Goal: Task Accomplishment & Management: Complete application form

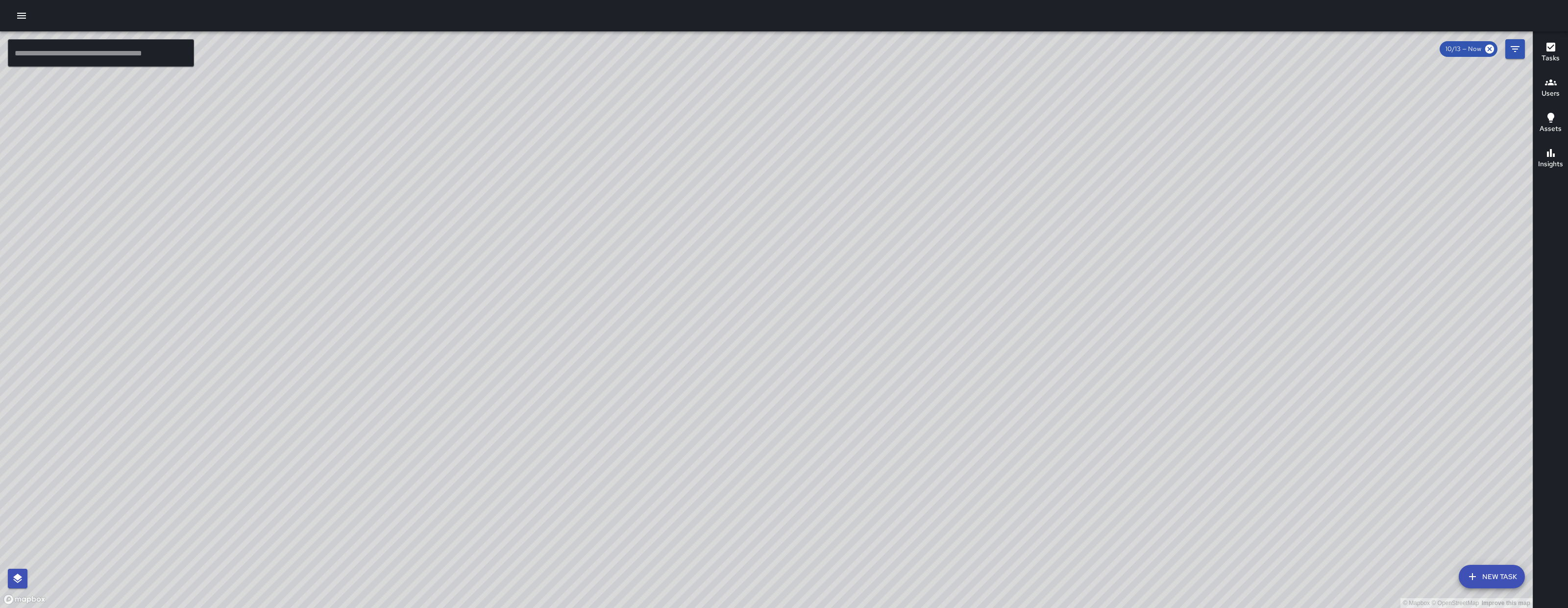
drag, startPoint x: 942, startPoint y: 412, endPoint x: 903, endPoint y: 412, distance: 39.0
click at [907, 412] on div "© Mapbox © OpenStreetMap Improve this map" at bounding box center [766, 320] width 1533 height 577
drag, startPoint x: 903, startPoint y: 412, endPoint x: 845, endPoint y: 414, distance: 58.0
click at [877, 415] on div "© Mapbox © OpenStreetMap Improve this map" at bounding box center [766, 320] width 1533 height 577
drag, startPoint x: 845, startPoint y: 414, endPoint x: 837, endPoint y: 414, distance: 8.0
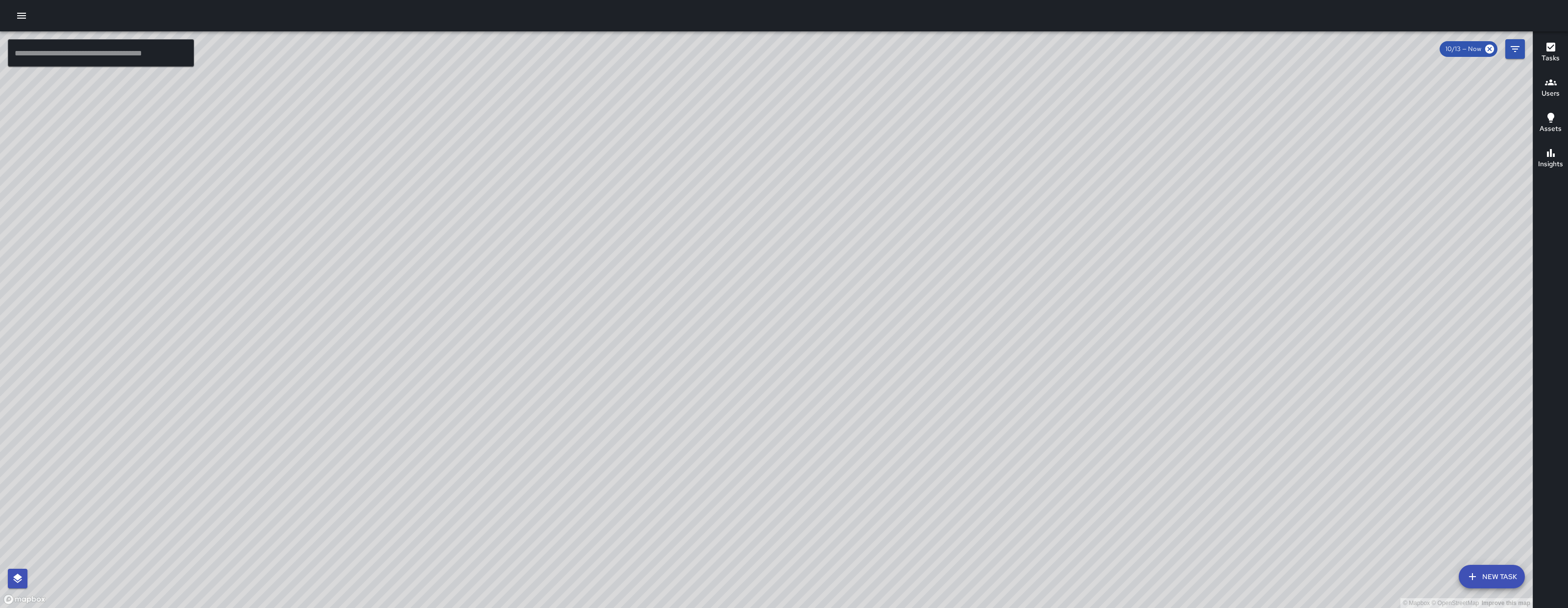
click at [838, 414] on div "© Mapbox © OpenStreetMap Improve this map" at bounding box center [766, 320] width 1533 height 577
drag, startPoint x: 837, startPoint y: 412, endPoint x: 829, endPoint y: 401, distance: 13.6
click at [833, 409] on div "© Mapbox © OpenStreetMap Improve this map" at bounding box center [766, 320] width 1533 height 577
drag, startPoint x: 829, startPoint y: 401, endPoint x: 762, endPoint y: 354, distance: 81.8
click at [762, 354] on div "© Mapbox © OpenStreetMap Improve this map" at bounding box center [766, 320] width 1533 height 577
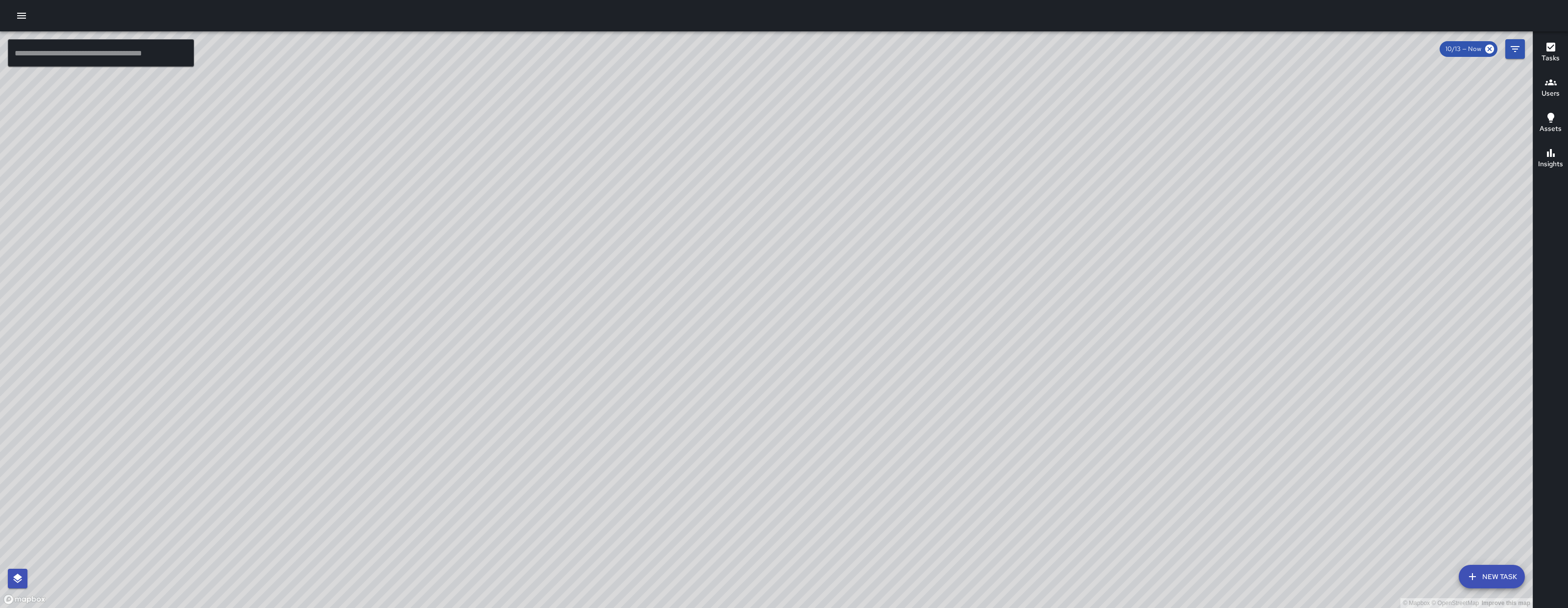
click at [766, 359] on div "© Mapbox © OpenStreetMap Improve this map" at bounding box center [766, 320] width 1533 height 577
drag, startPoint x: 771, startPoint y: 364, endPoint x: 779, endPoint y: 379, distance: 17.0
click at [779, 378] on div "© Mapbox © OpenStreetMap Improve this map" at bounding box center [766, 320] width 1533 height 577
click at [779, 379] on div "© Mapbox © OpenStreetMap Improve this map" at bounding box center [766, 320] width 1533 height 577
click at [24, 15] on icon "button" at bounding box center [22, 15] width 9 height 6
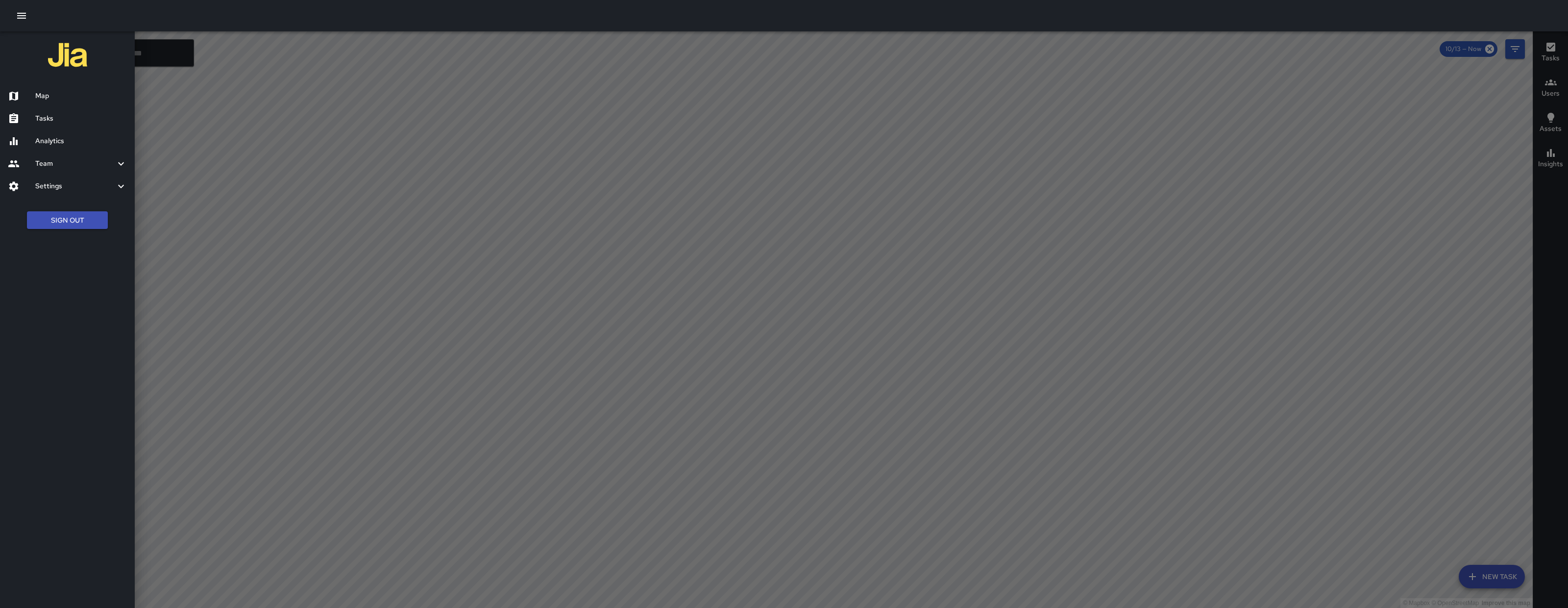
click at [57, 121] on h6 "Tasks" at bounding box center [81, 118] width 92 height 11
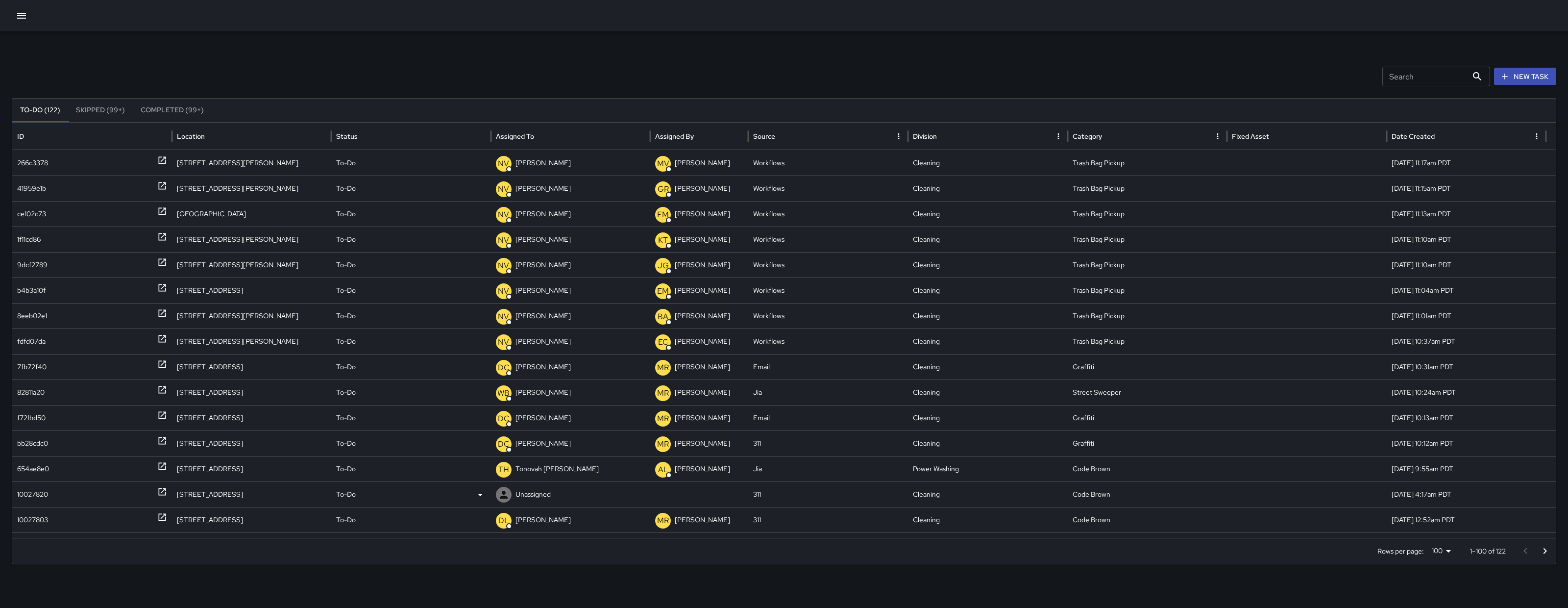
click at [36, 486] on div "10027820" at bounding box center [33, 495] width 31 height 25
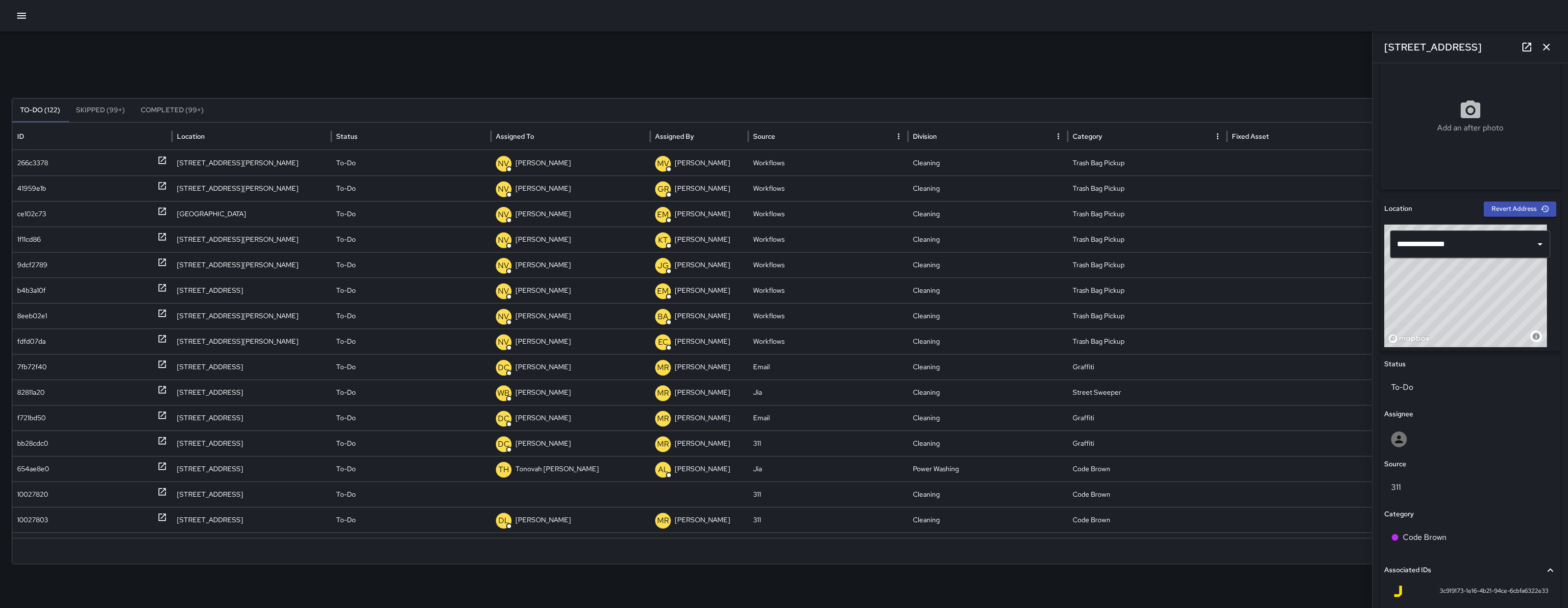
scroll to position [191, 0]
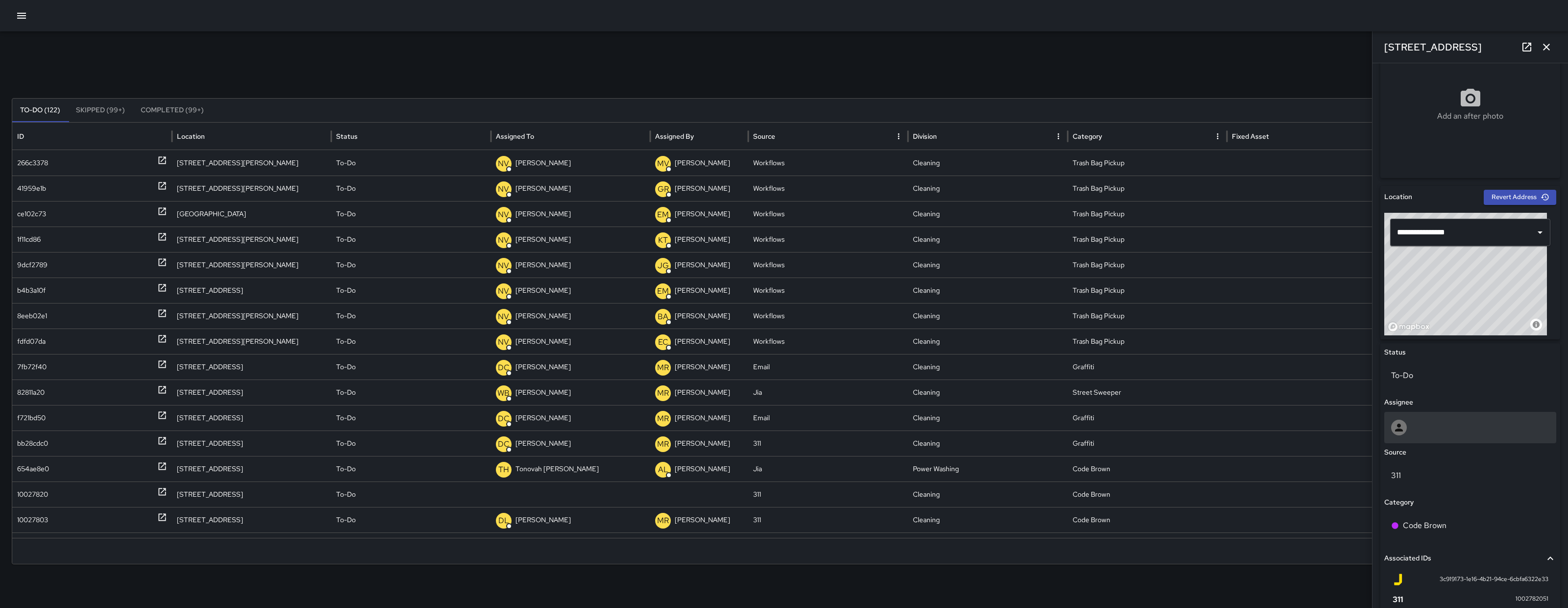
click at [1426, 432] on div at bounding box center [1470, 427] width 158 height 16
type input "****"
click at [1424, 475] on span "[PERSON_NAME]" at bounding box center [1466, 475] width 147 height 12
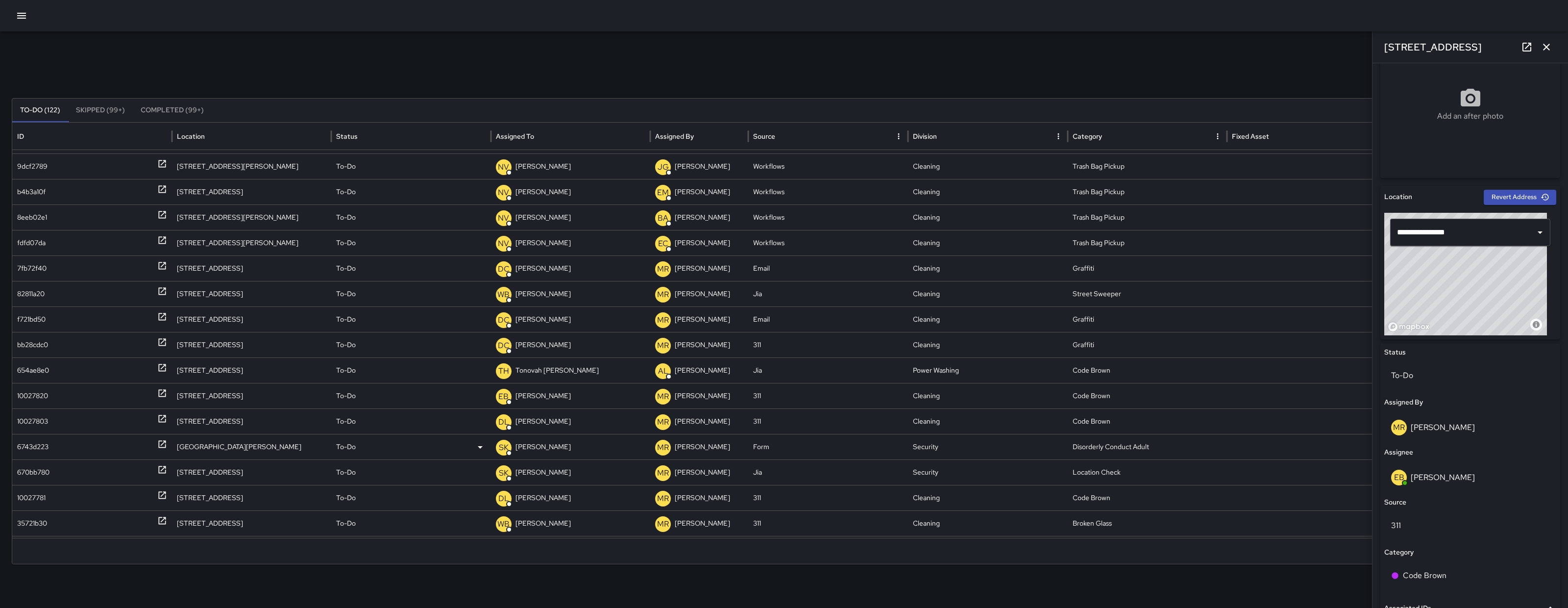
scroll to position [92, 0]
click at [1552, 45] on icon "button" at bounding box center [1546, 47] width 12 height 12
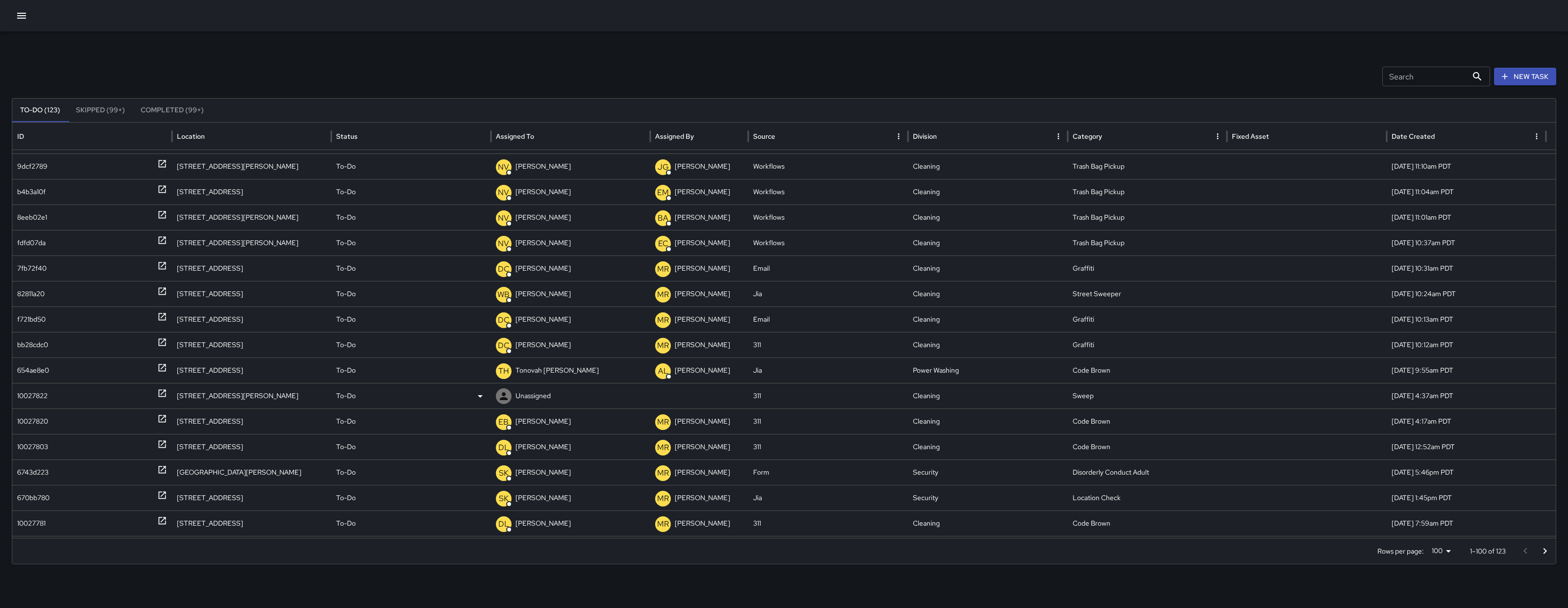
click at [40, 396] on div "10027822" at bounding box center [32, 396] width 31 height 25
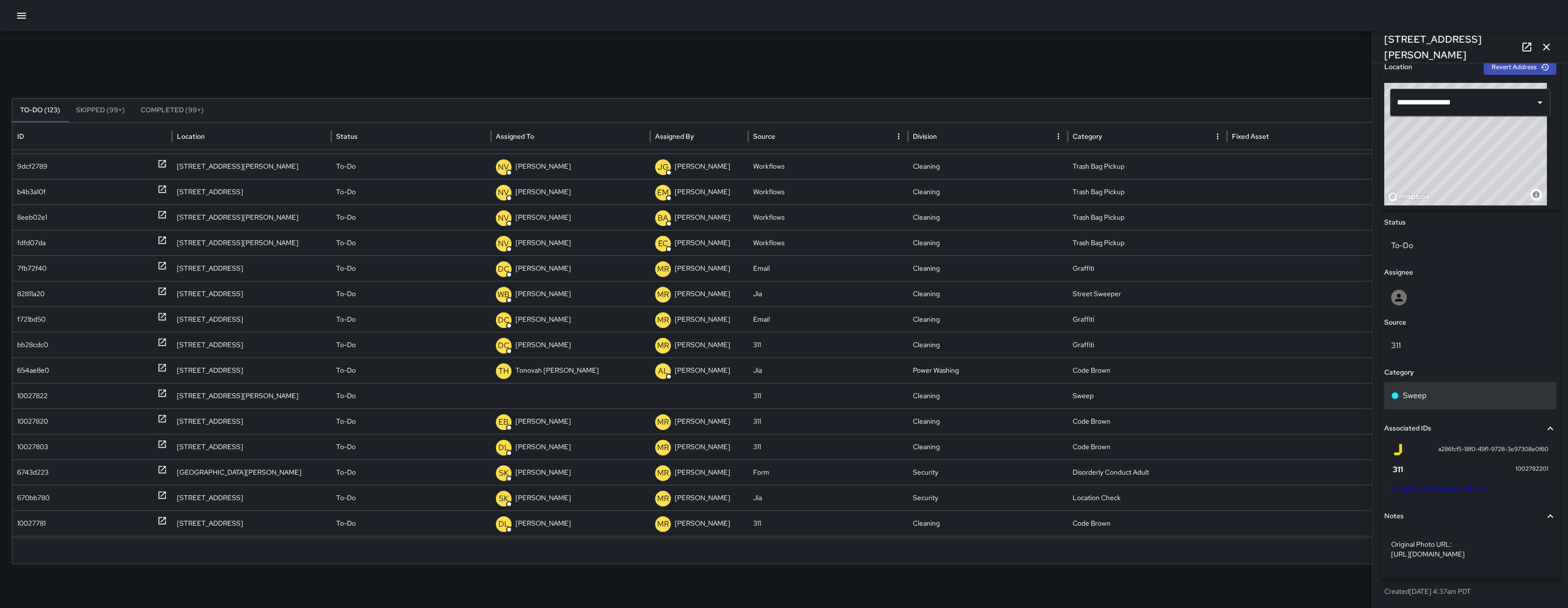
scroll to position [336, 0]
click at [27, 22] on button "button" at bounding box center [21, 15] width 19 height 19
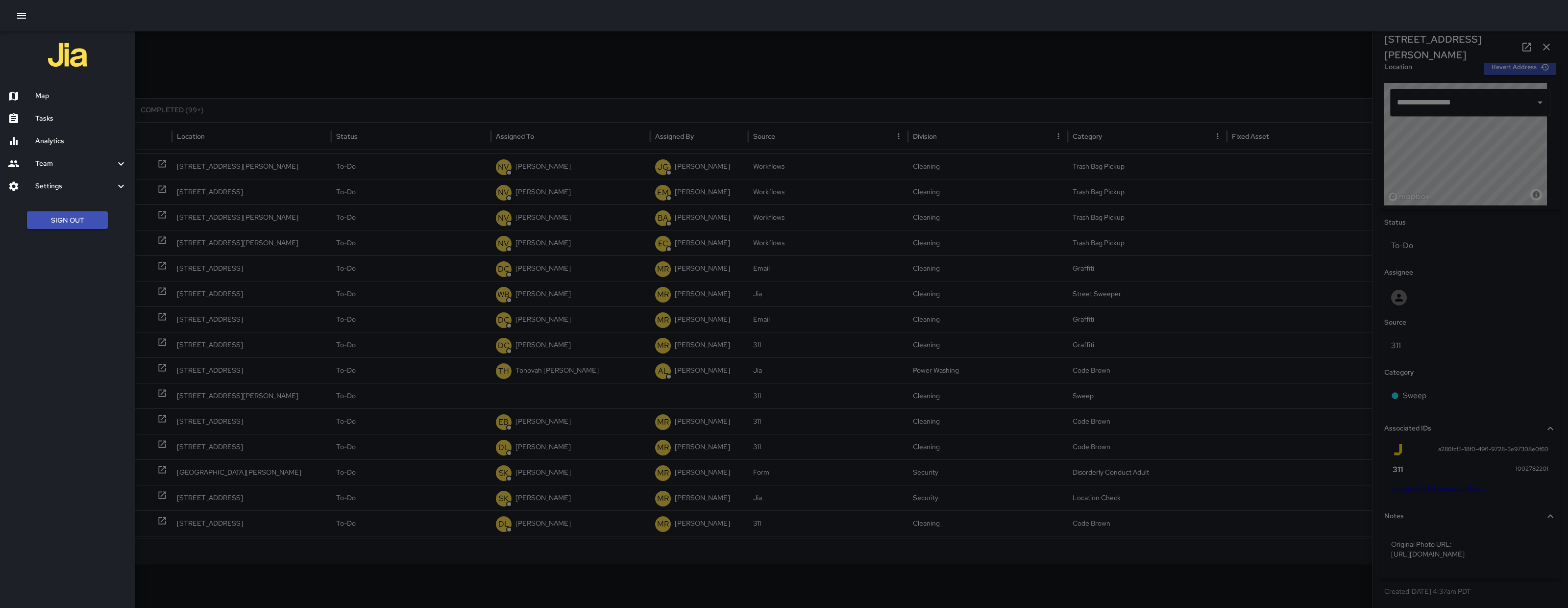
click at [44, 89] on div "Map" at bounding box center [67, 96] width 135 height 22
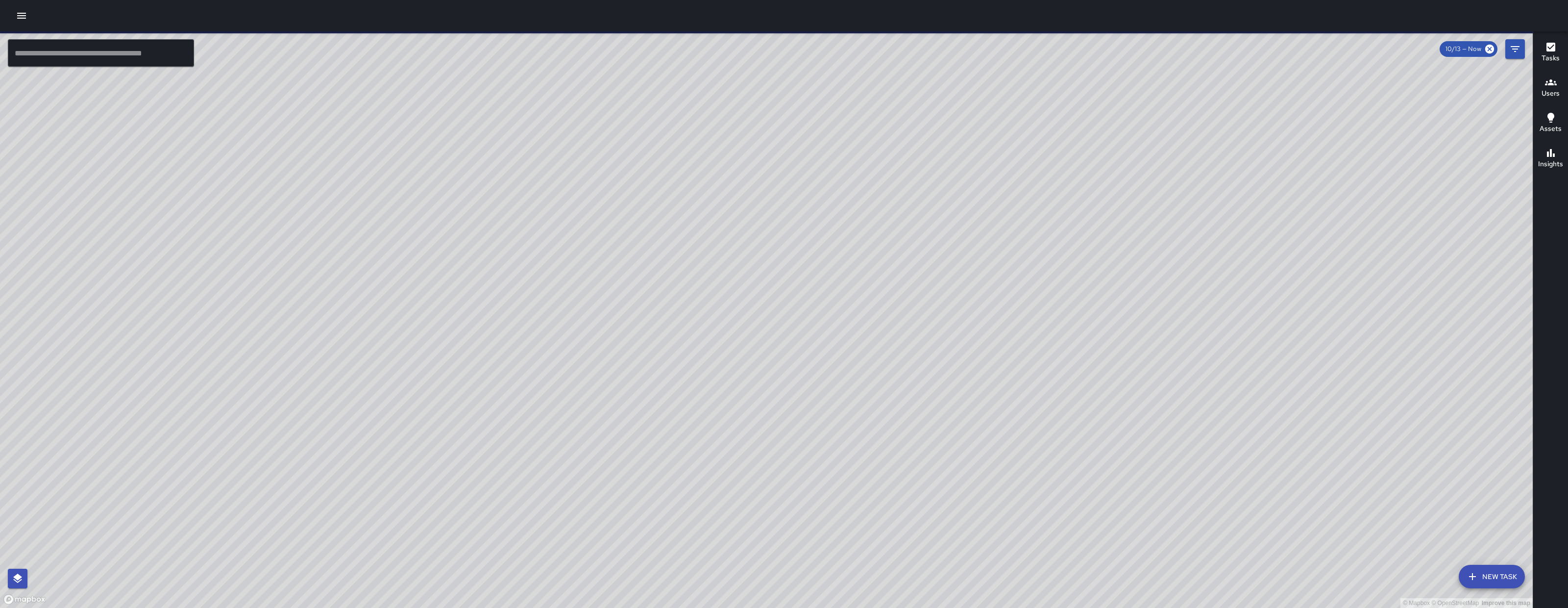
click at [1523, 50] on button "Filters" at bounding box center [1515, 49] width 19 height 19
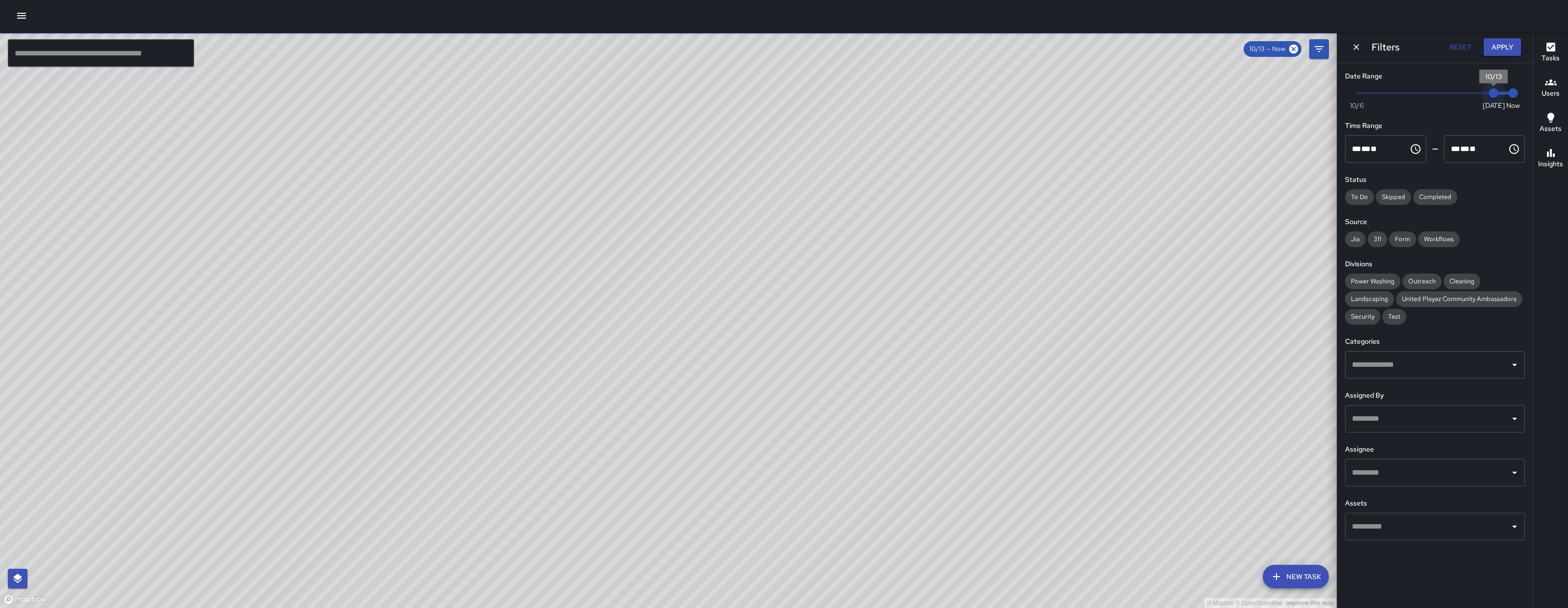
type input "*"
drag, startPoint x: 1494, startPoint y: 96, endPoint x: 1481, endPoint y: 95, distance: 13.0
click at [1479, 95] on span "10/12" at bounding box center [1474, 93] width 10 height 10
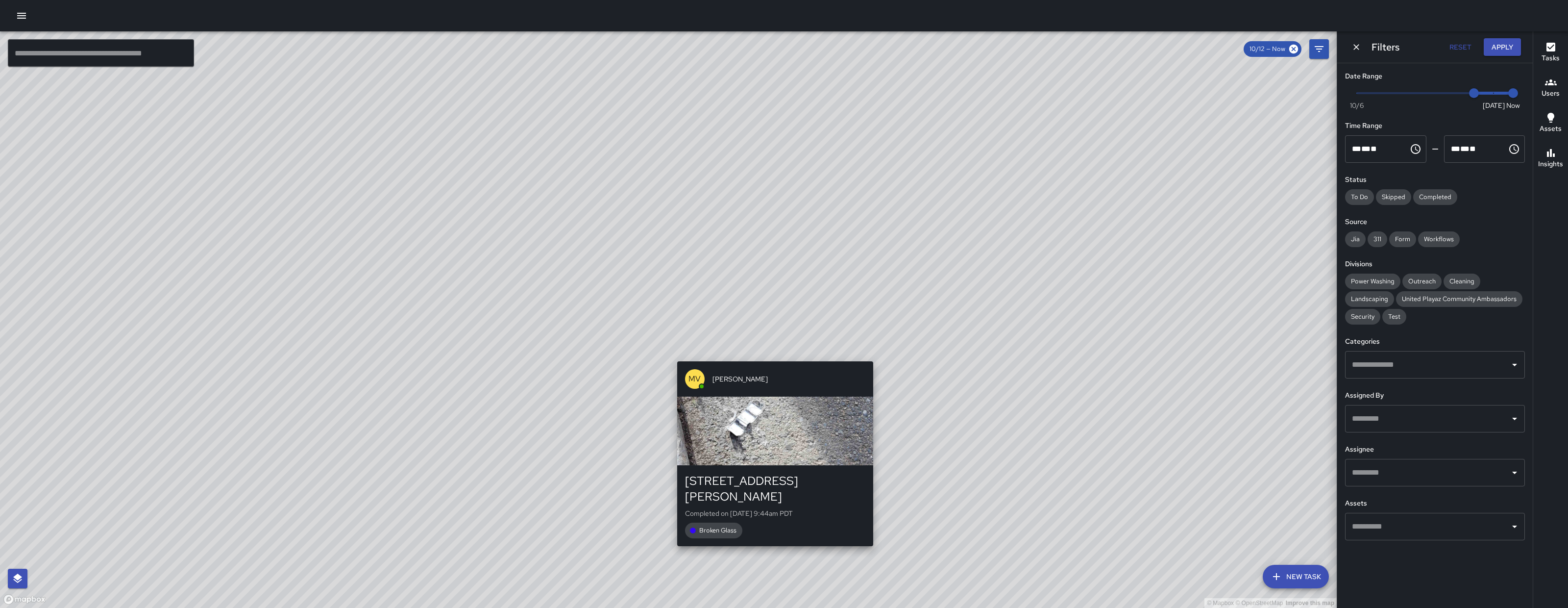
click at [775, 356] on div "© Mapbox © OpenStreetMap Improve this map MV Maclis Velasquez 732 Brannan Stree…" at bounding box center [669, 320] width 1337 height 577
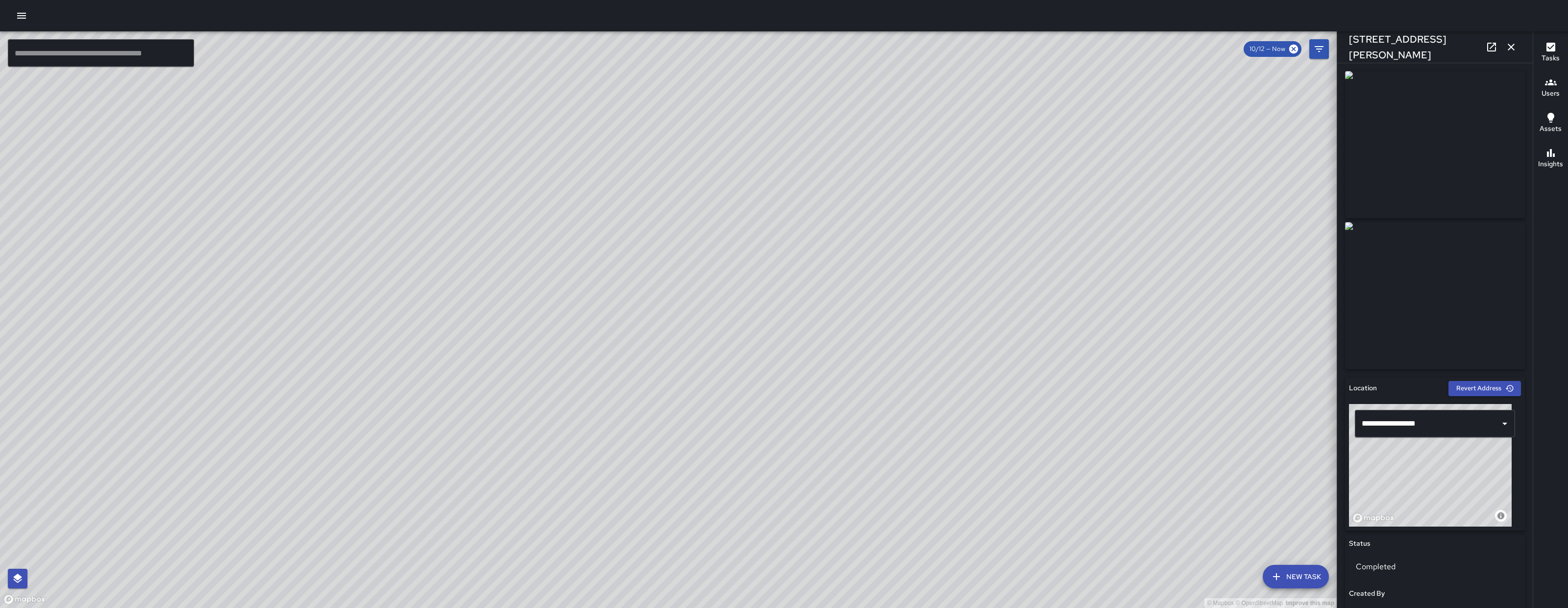
drag, startPoint x: 665, startPoint y: 462, endPoint x: 810, endPoint y: 379, distance: 167.1
click at [810, 379] on div "© Mapbox © OpenStreetMap Improve this map" at bounding box center [669, 320] width 1337 height 577
click at [628, 393] on div "© Mapbox © OpenStreetMap Improve this map WB Woodrow Blake 580 7th Street Creat…" at bounding box center [669, 320] width 1337 height 577
type input "**********"
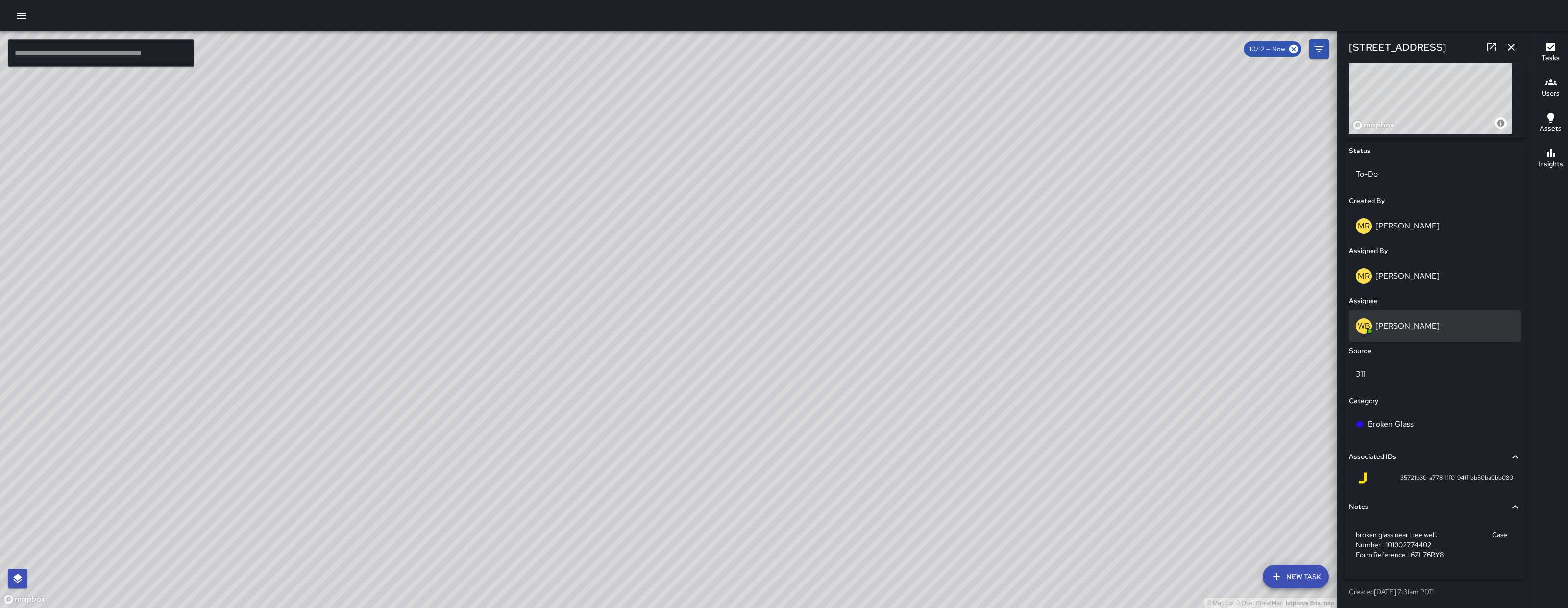
click at [1424, 330] on p "[PERSON_NAME]" at bounding box center [1407, 326] width 64 height 11
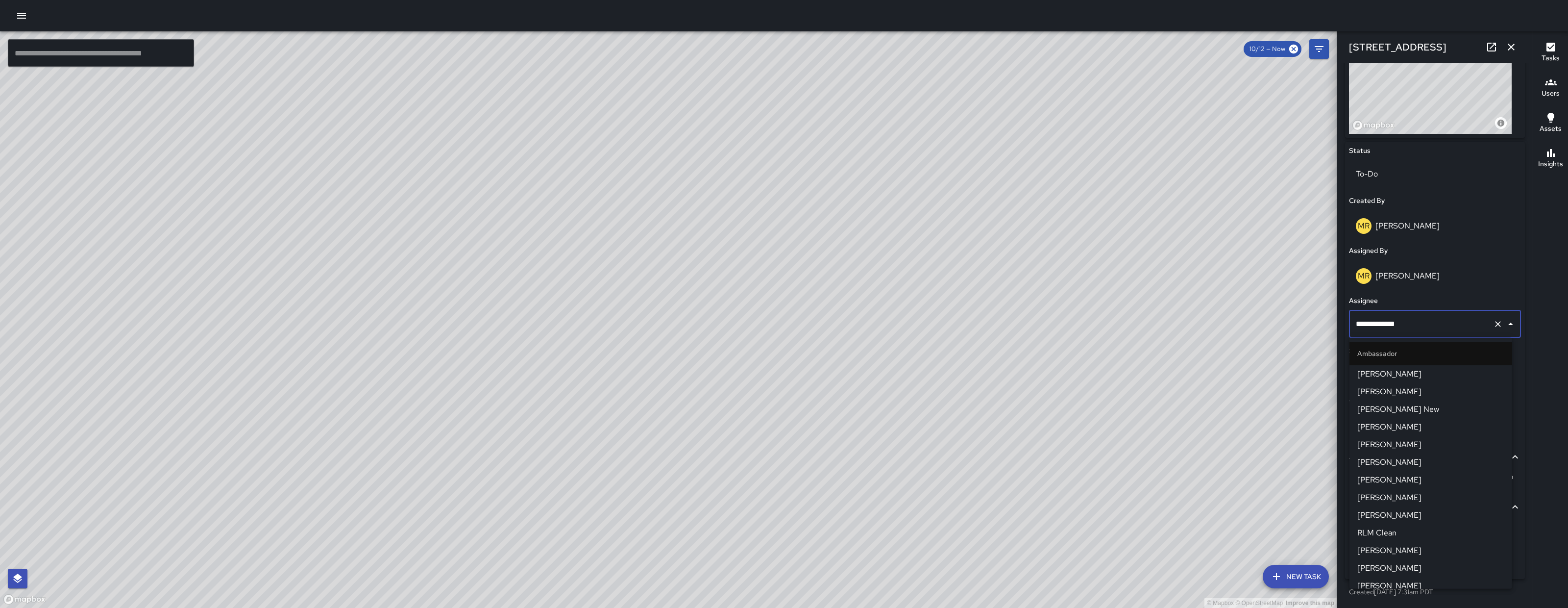
click at [1424, 330] on input "**********" at bounding box center [1422, 324] width 136 height 19
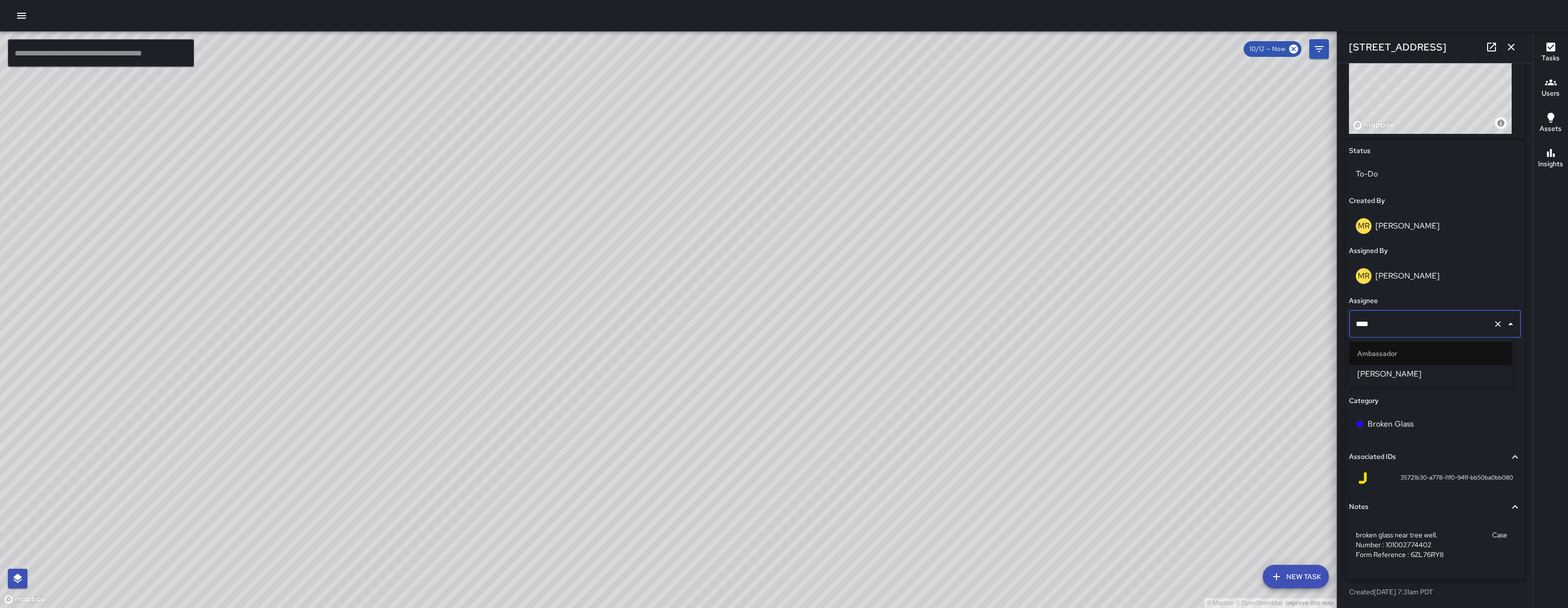
type input "*****"
click at [1409, 379] on span "[PERSON_NAME]" at bounding box center [1431, 374] width 147 height 12
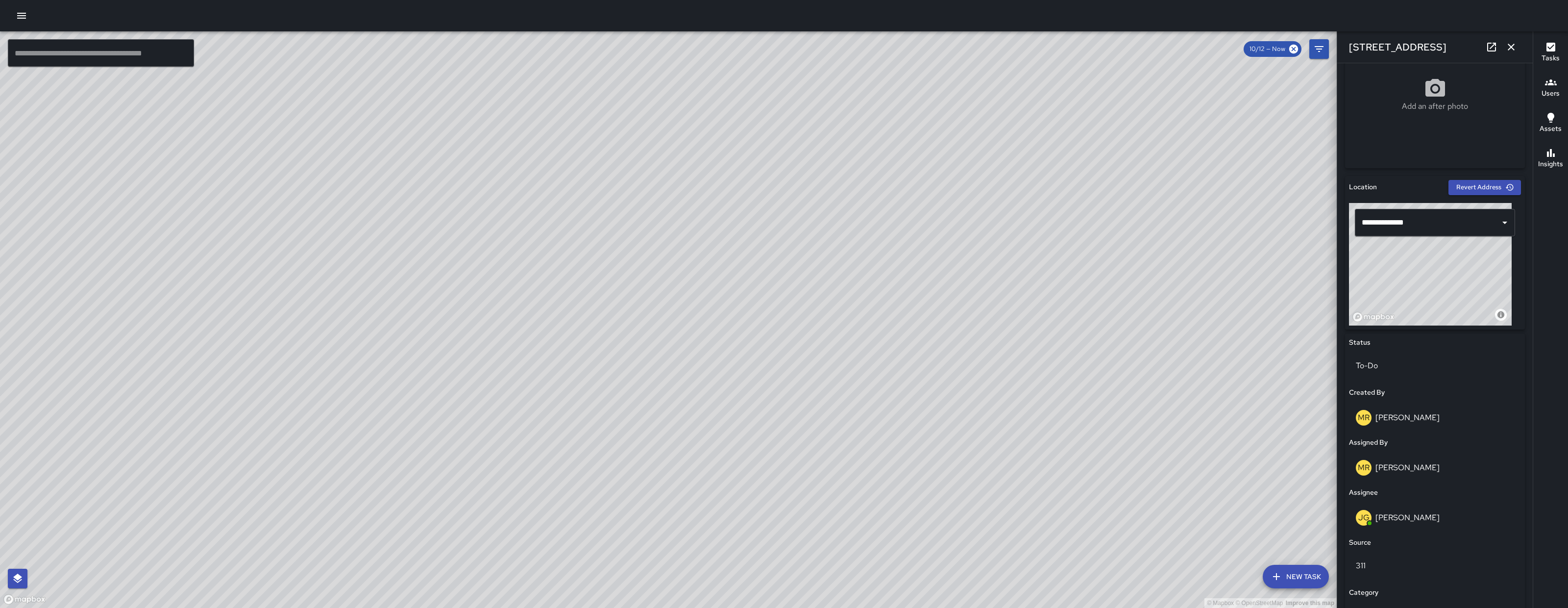
scroll to position [8, 0]
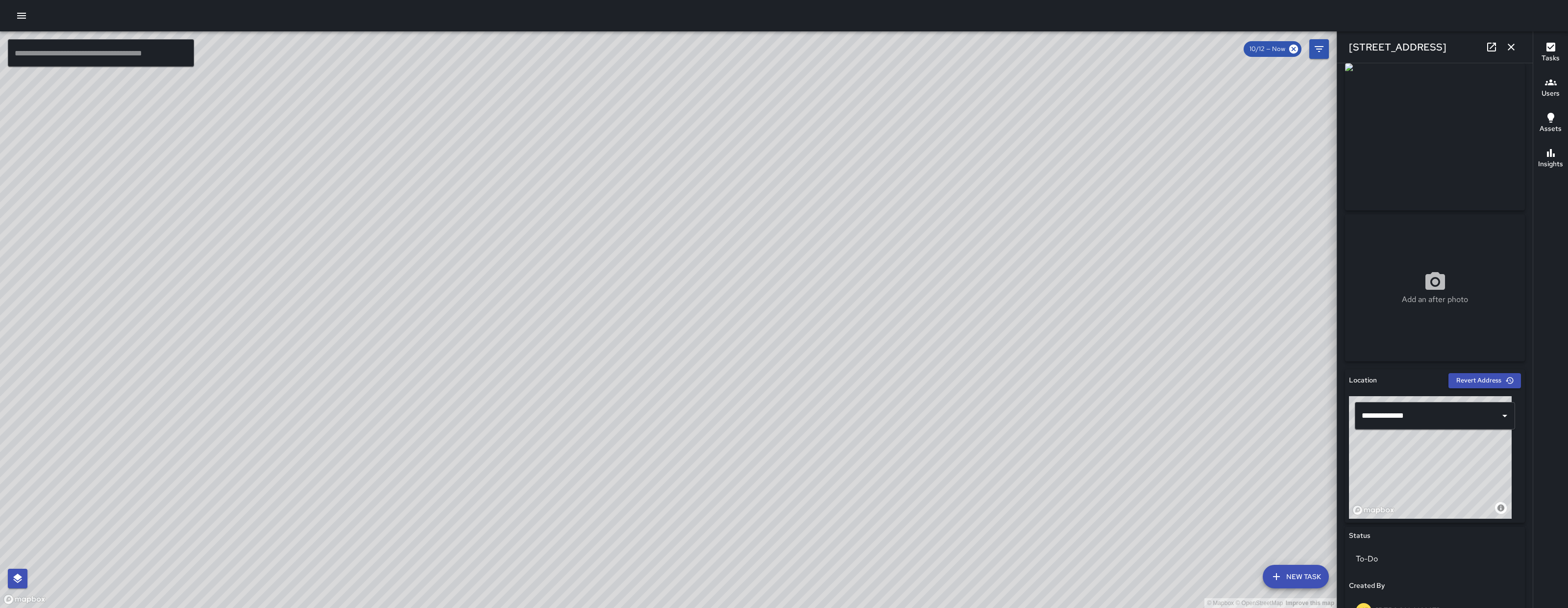
click at [1510, 47] on icon "button" at bounding box center [1511, 47] width 7 height 7
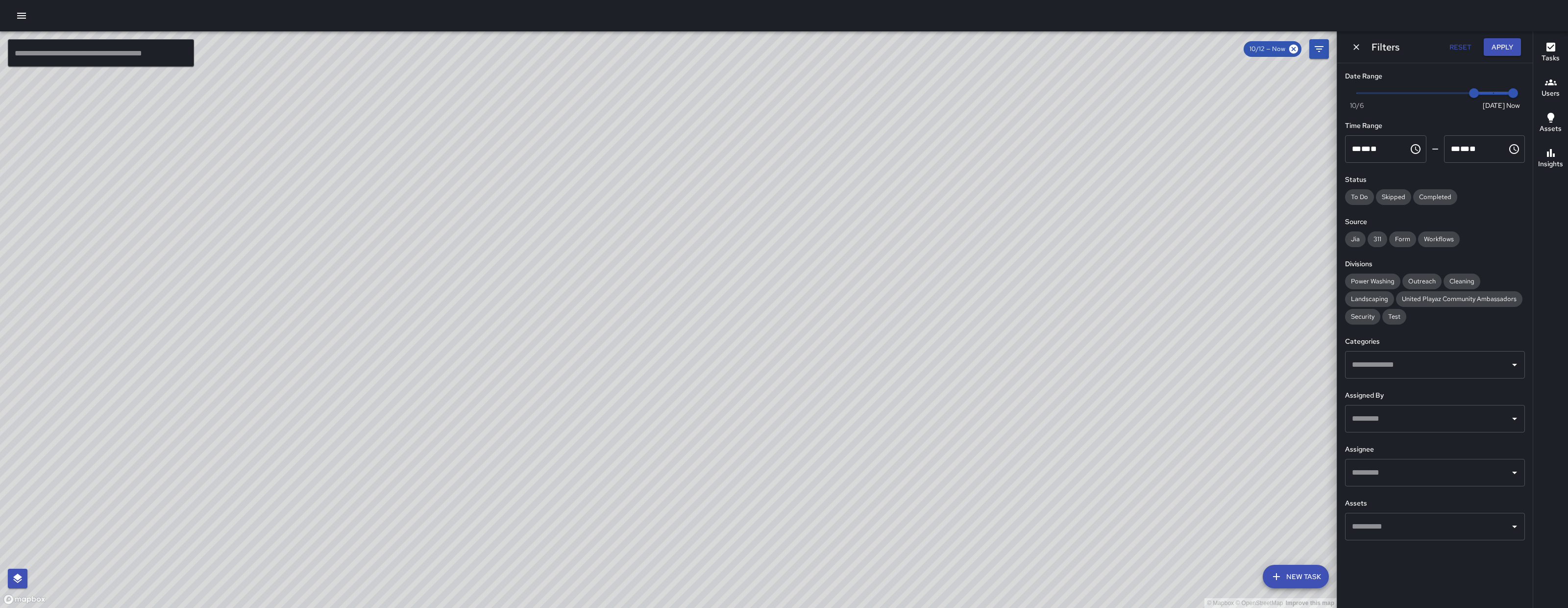
click at [517, 460] on div "© Mapbox © OpenStreetMap Improve this map Unassigned 818 Brannan Street Created…" at bounding box center [669, 320] width 1337 height 577
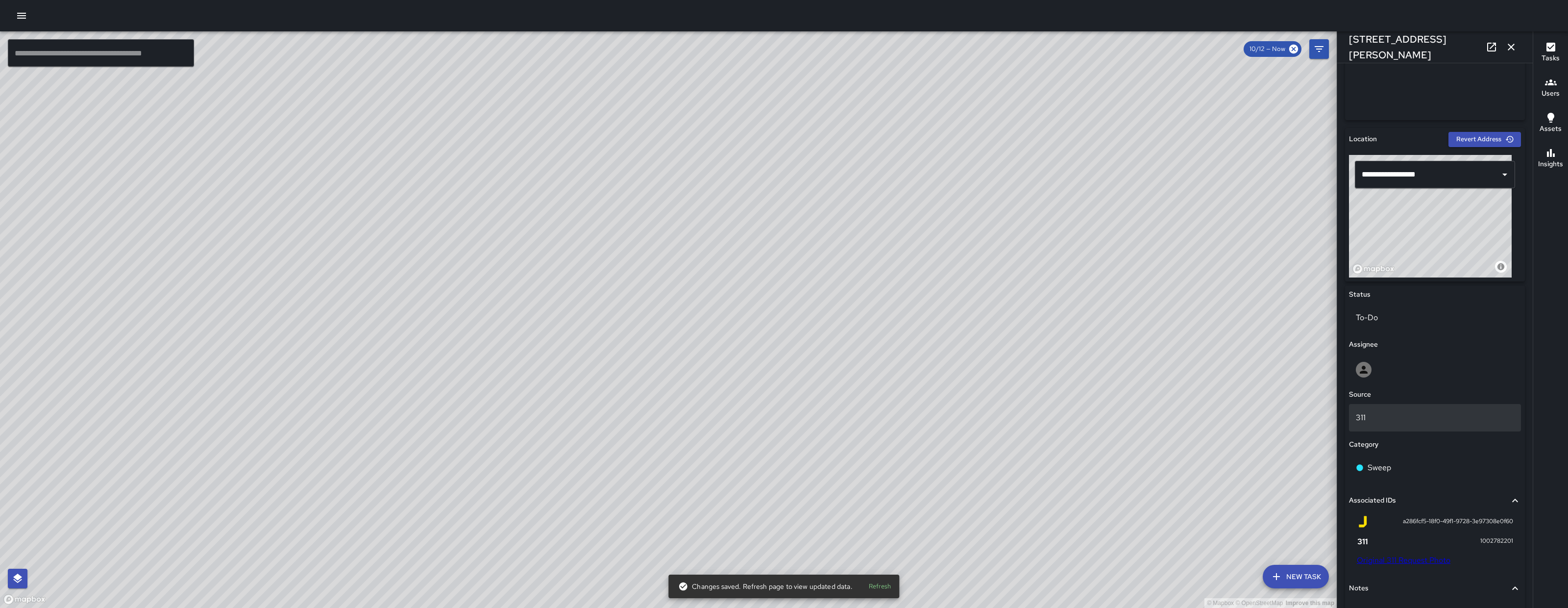
scroll to position [340, 0]
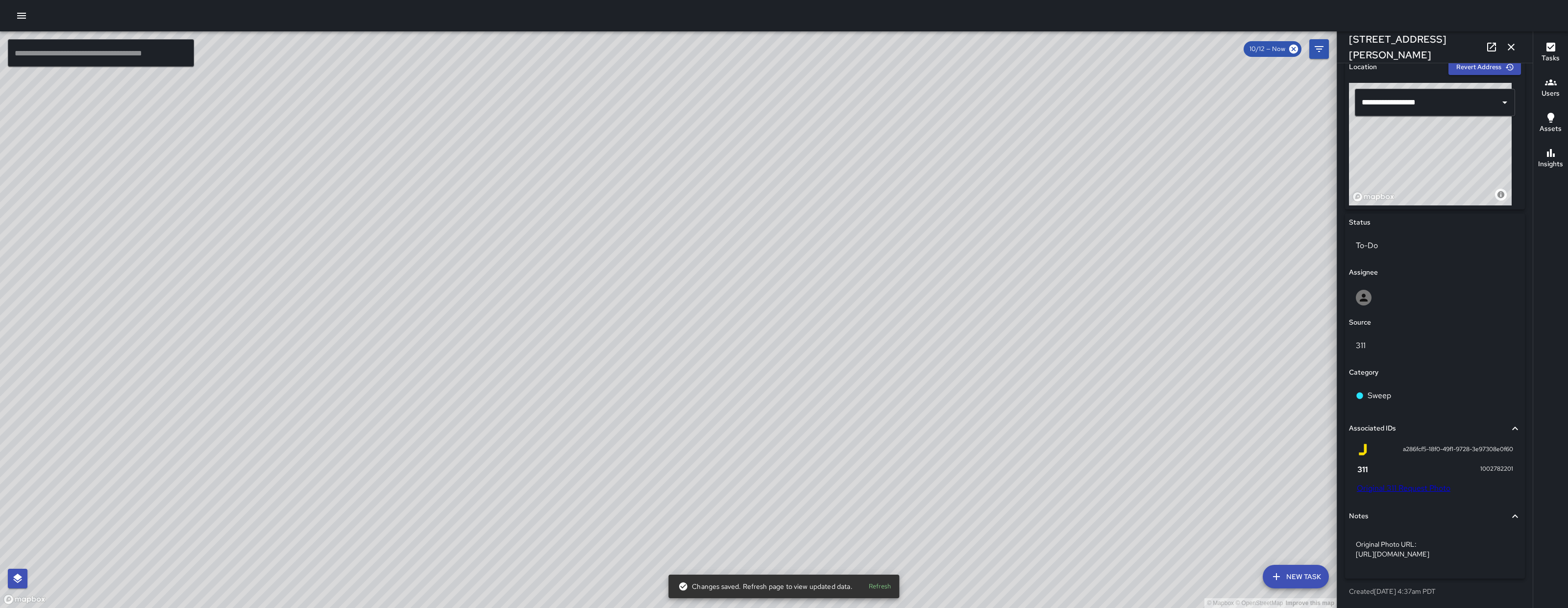
click at [1393, 483] on link "Original 311 Request Photo" at bounding box center [1404, 488] width 93 height 11
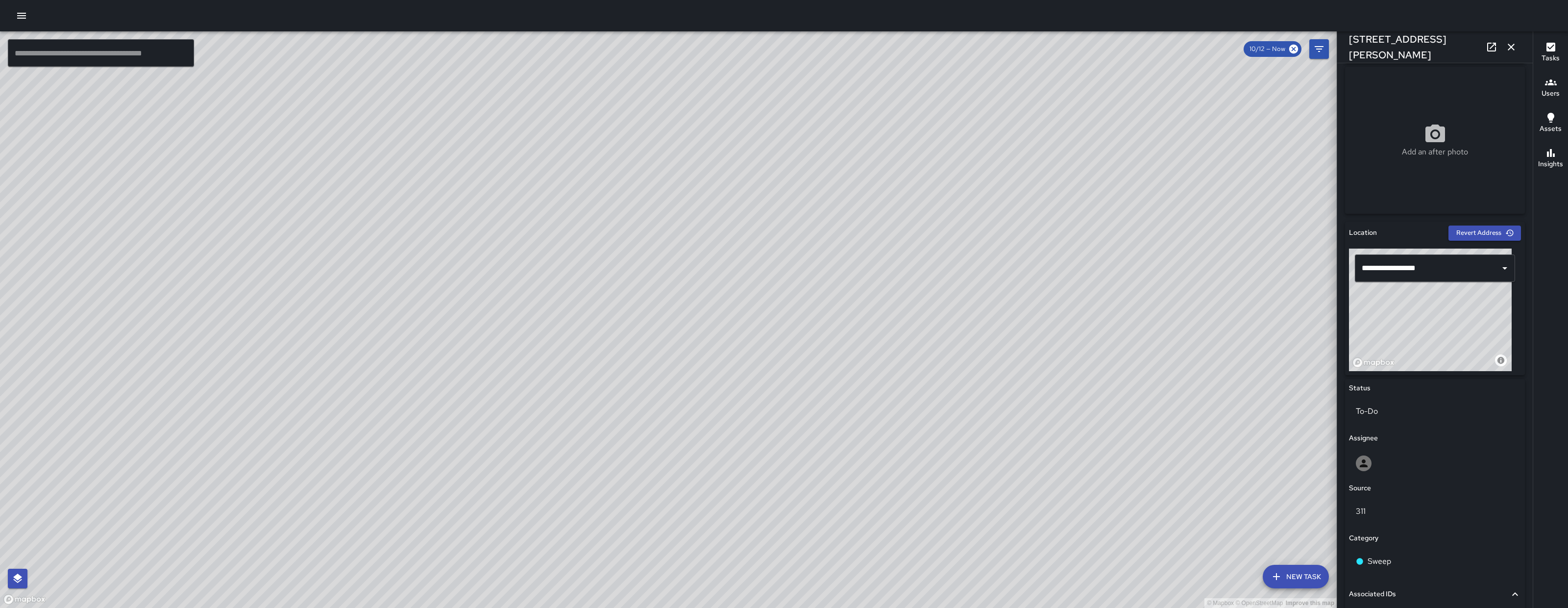
scroll to position [264, 0]
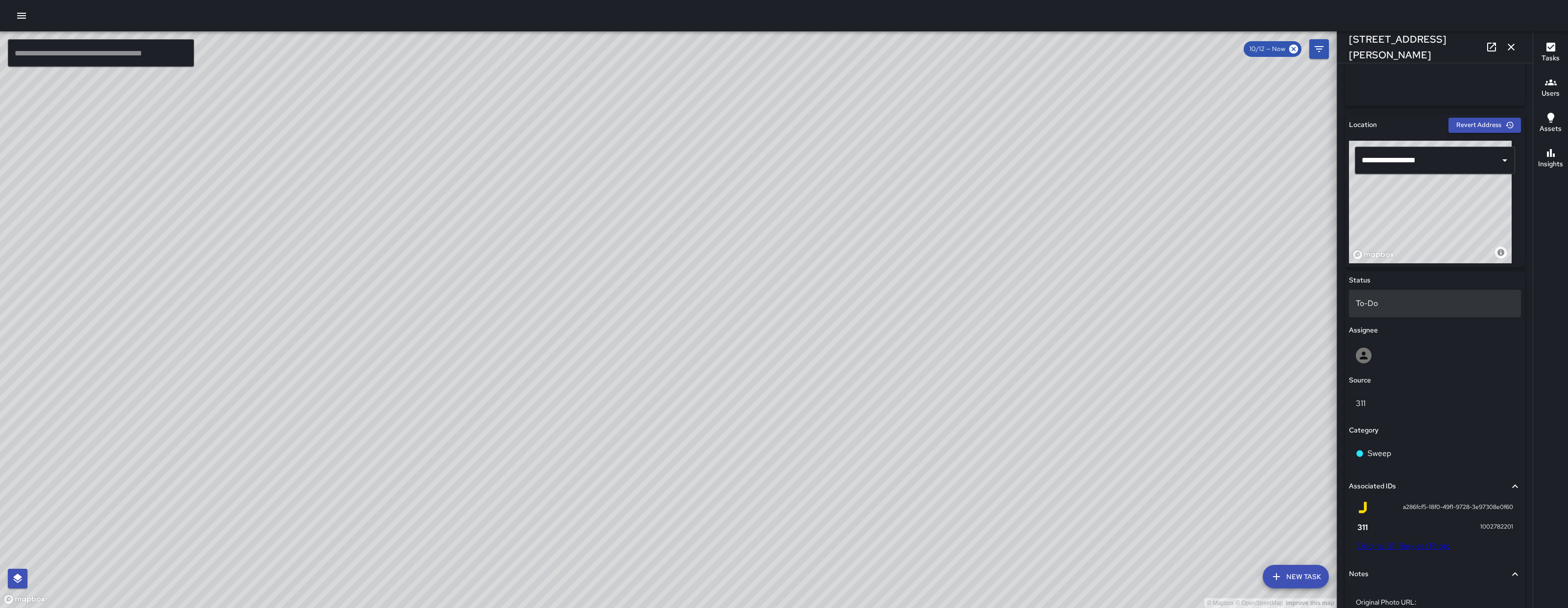
click at [1433, 298] on p "To-Do" at bounding box center [1435, 303] width 158 height 12
click at [1413, 345] on li "Skipped" at bounding box center [1430, 347] width 162 height 17
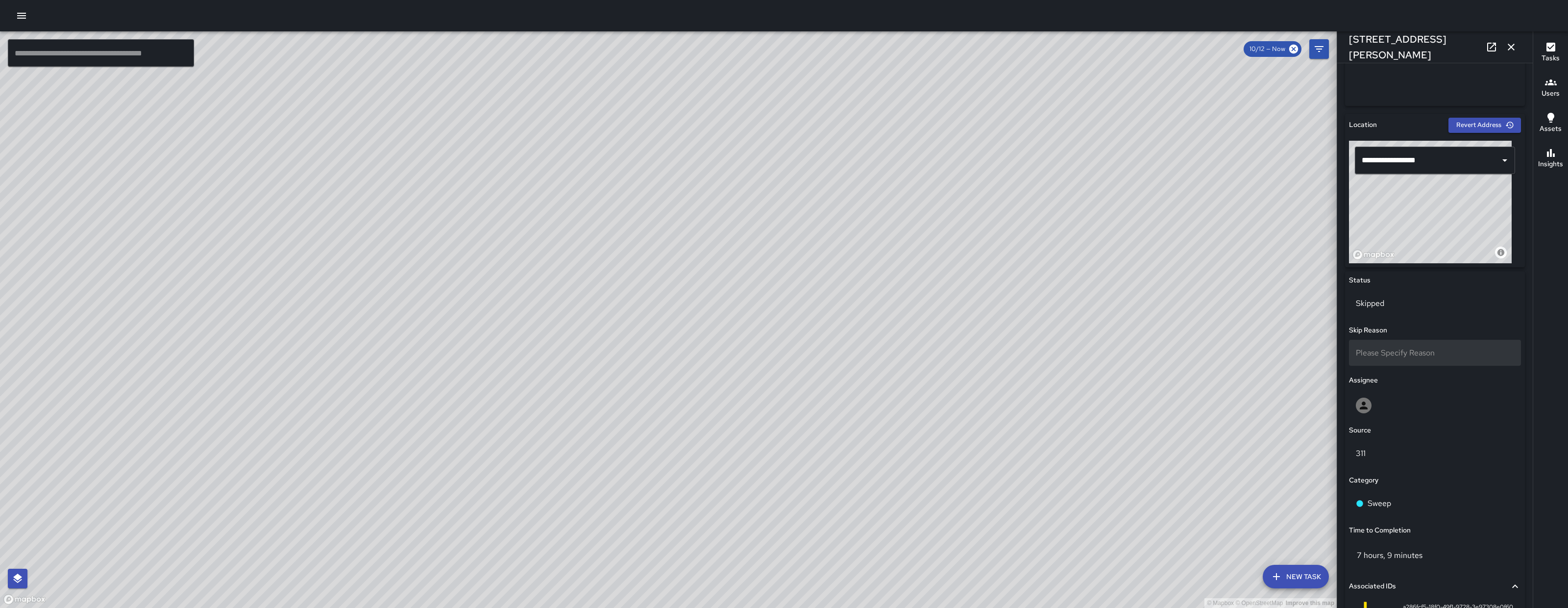
click at [1415, 360] on div "Please Specify Reason" at bounding box center [1435, 353] width 172 height 26
click at [1390, 400] on li "Duplicate" at bounding box center [1430, 397] width 162 height 17
click at [1519, 40] on div "[STREET_ADDRESS][PERSON_NAME]" at bounding box center [1435, 47] width 195 height 31
click at [1518, 43] on button "button" at bounding box center [1511, 47] width 19 height 19
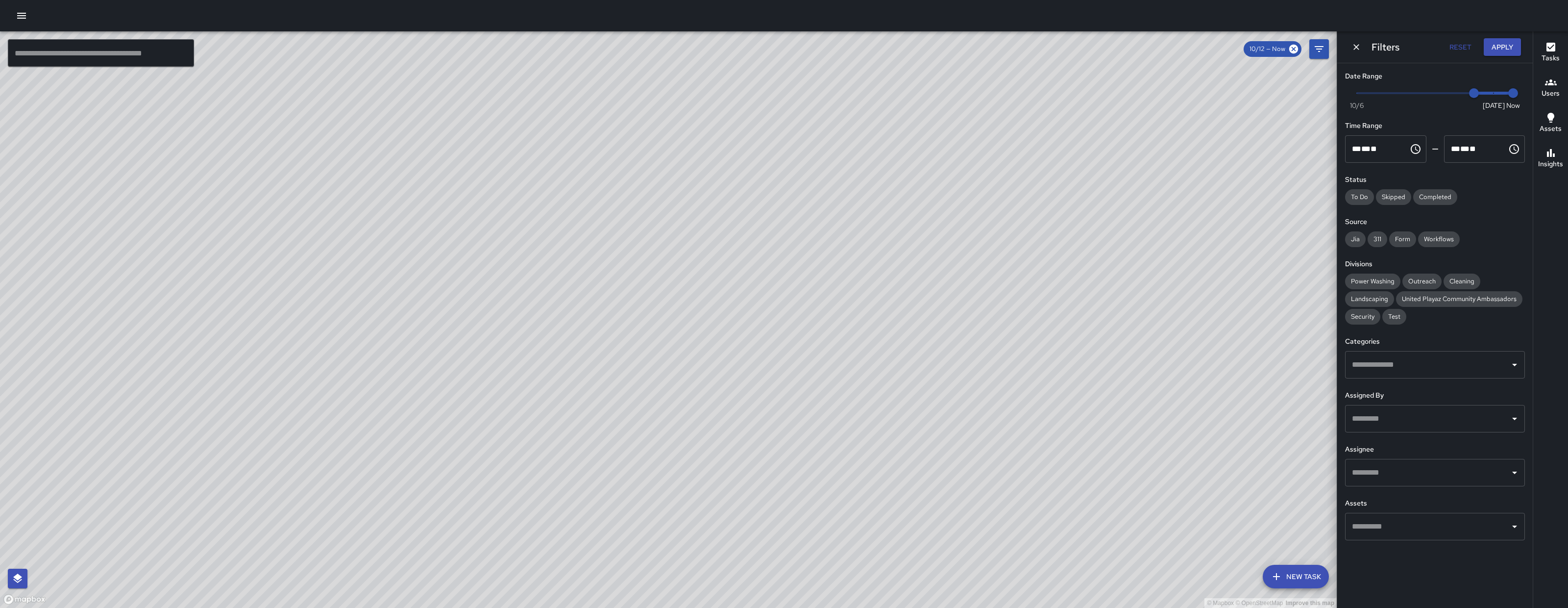
click at [1356, 48] on icon "Dismiss" at bounding box center [1356, 47] width 10 height 10
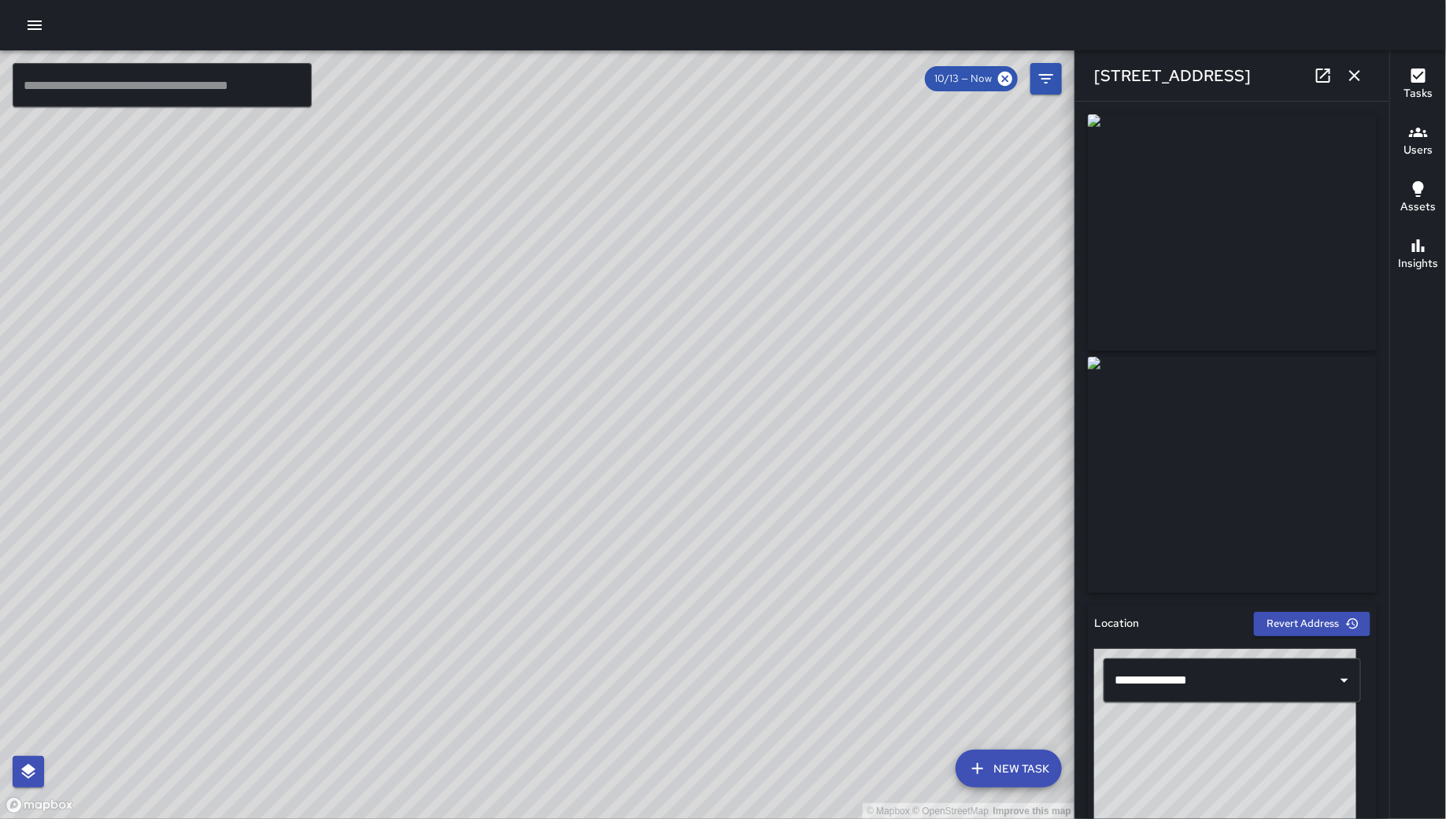
click at [1357, 68] on icon "button" at bounding box center [1355, 75] width 19 height 19
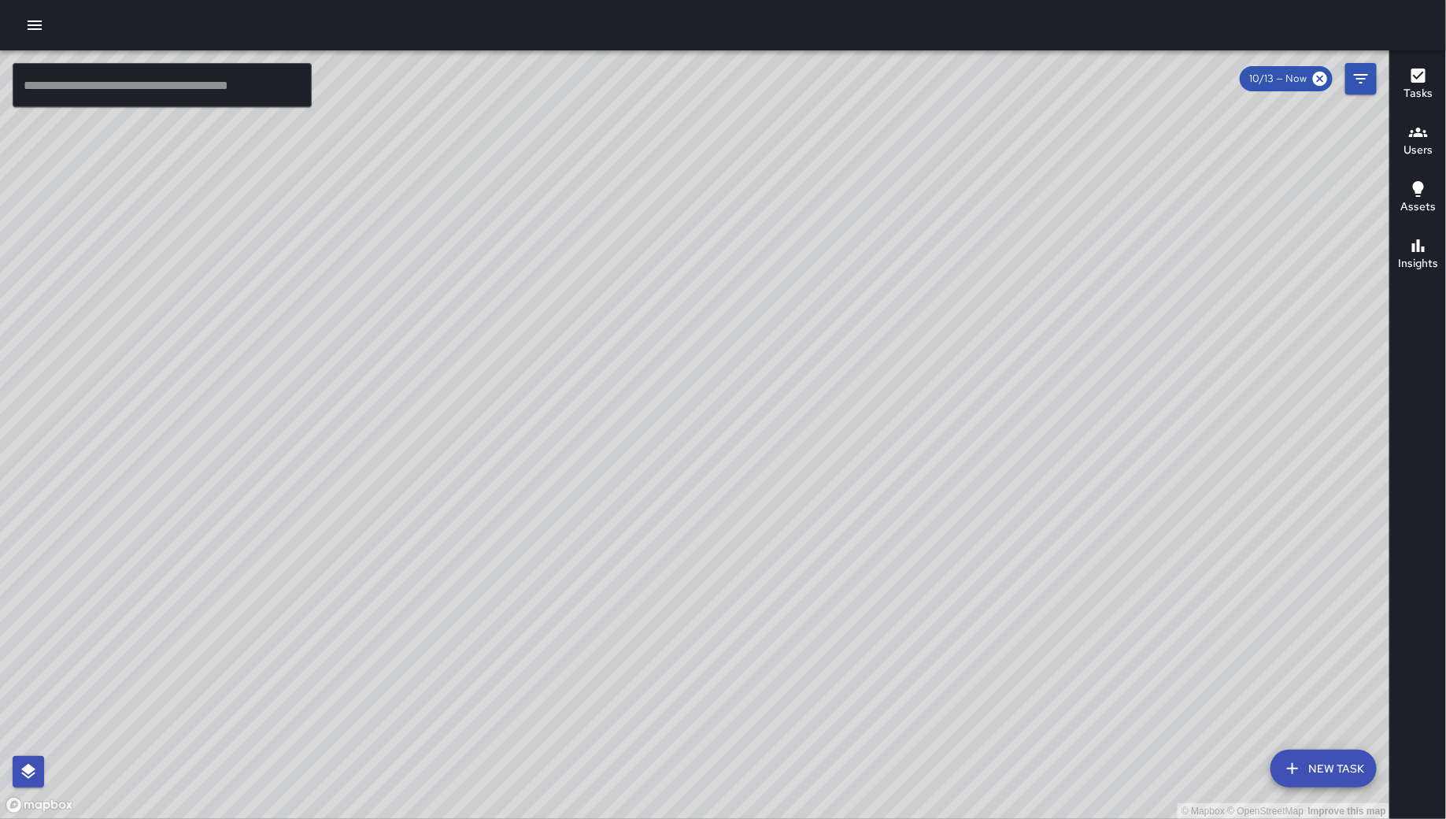
drag, startPoint x: 1139, startPoint y: 389, endPoint x: 629, endPoint y: 486, distance: 519.3
click at [629, 486] on div "© Mapbox © OpenStreetMap Improve this map" at bounding box center [695, 434] width 1390 height 768
click at [368, 437] on div "© Mapbox © OpenStreetMap Improve this map EB [PERSON_NAME] [STREET_ADDRESS] Cre…" at bounding box center [695, 434] width 1390 height 768
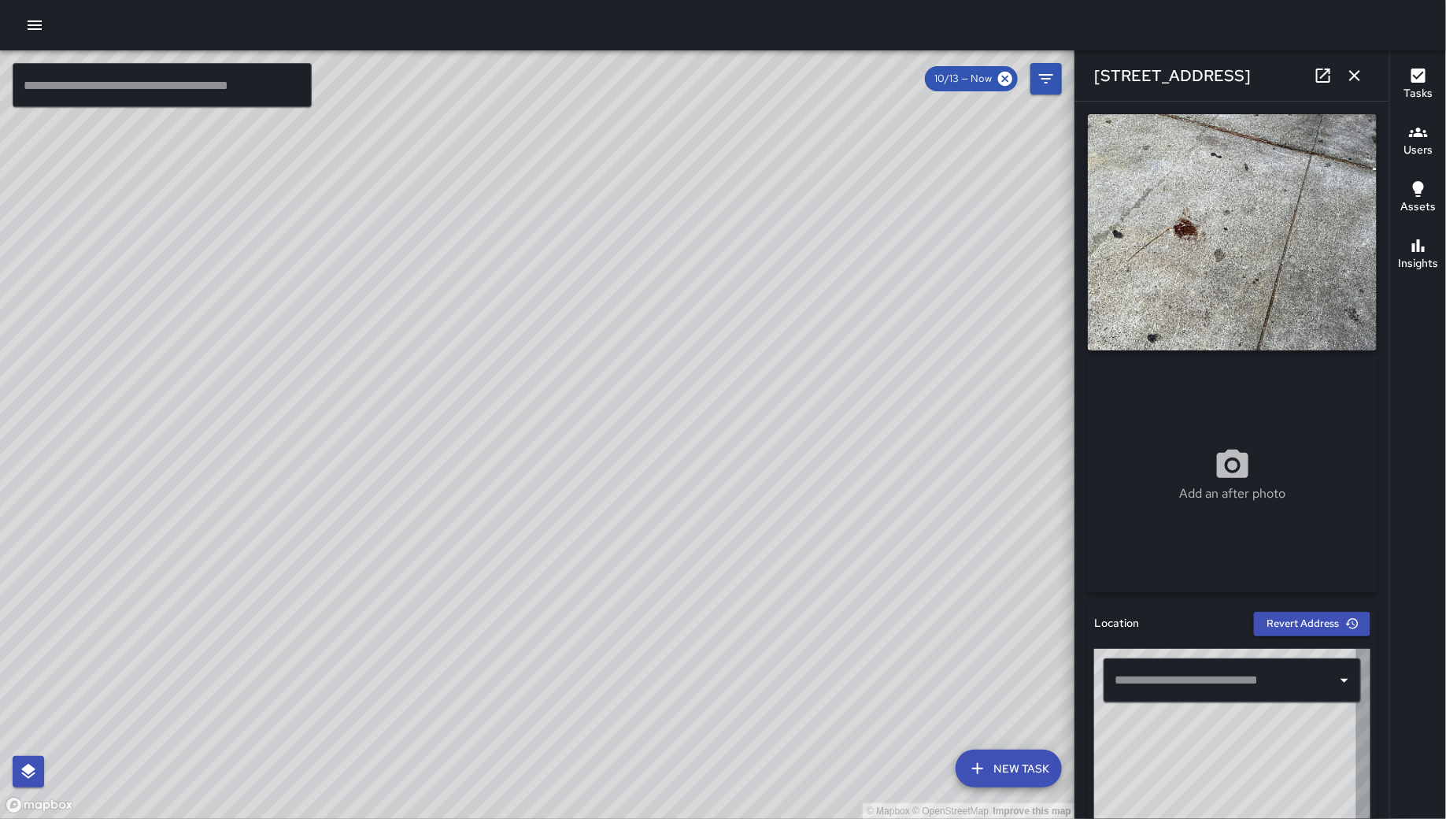
type input "**********"
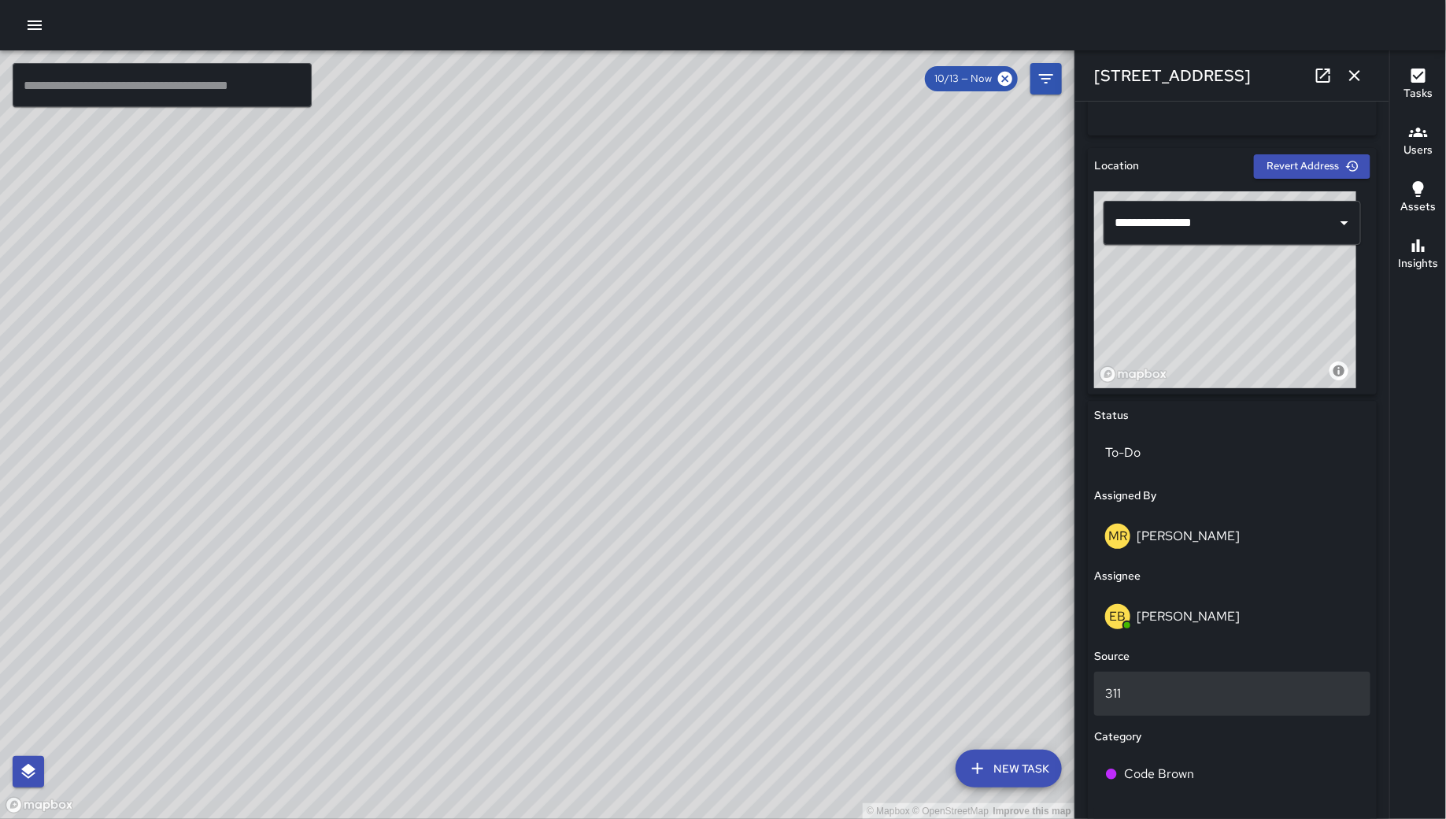
scroll to position [739, 0]
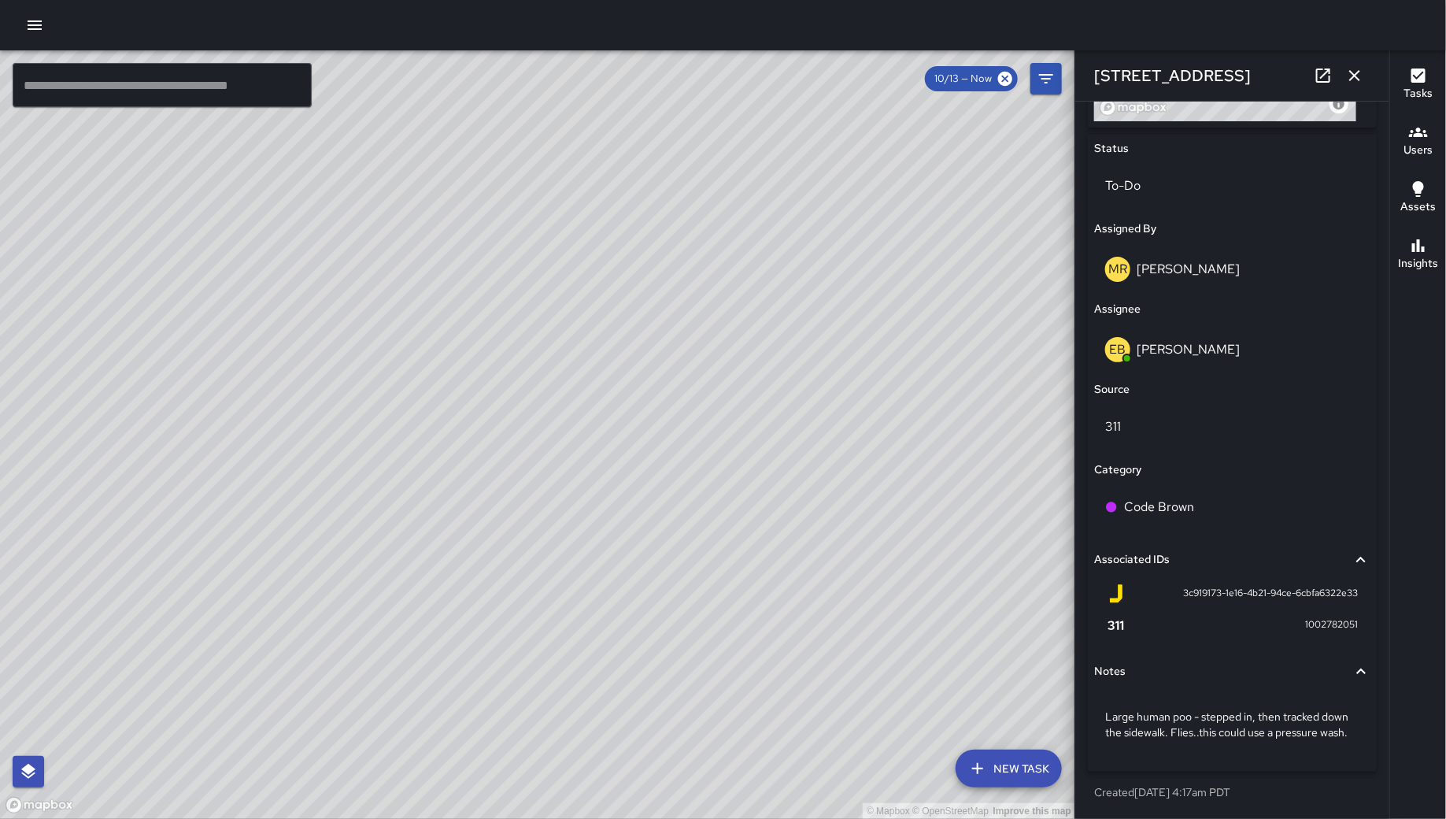
click at [1364, 81] on button "button" at bounding box center [1354, 75] width 31 height 31
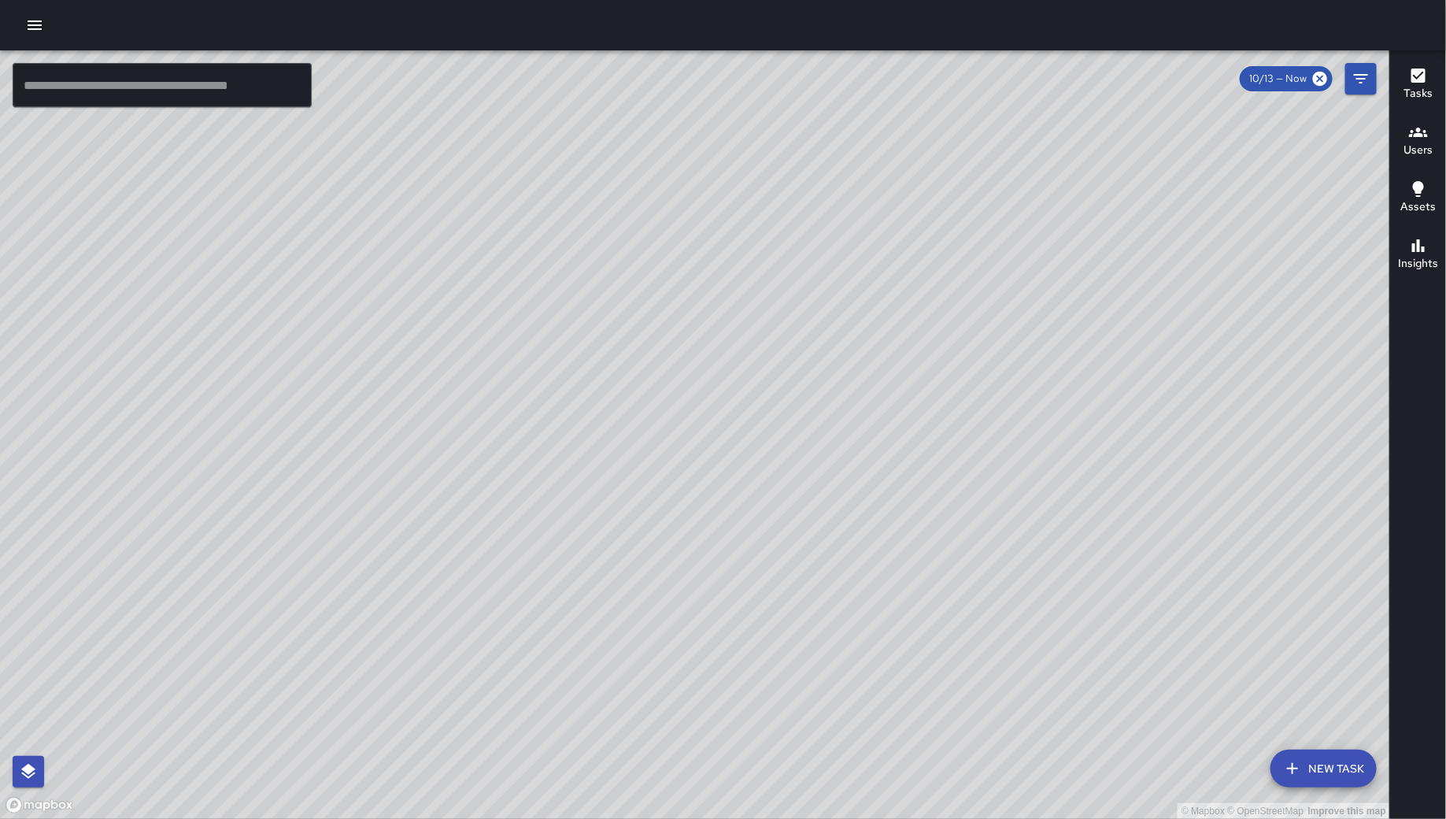
click at [1346, 761] on button "New Task" at bounding box center [1324, 769] width 106 height 38
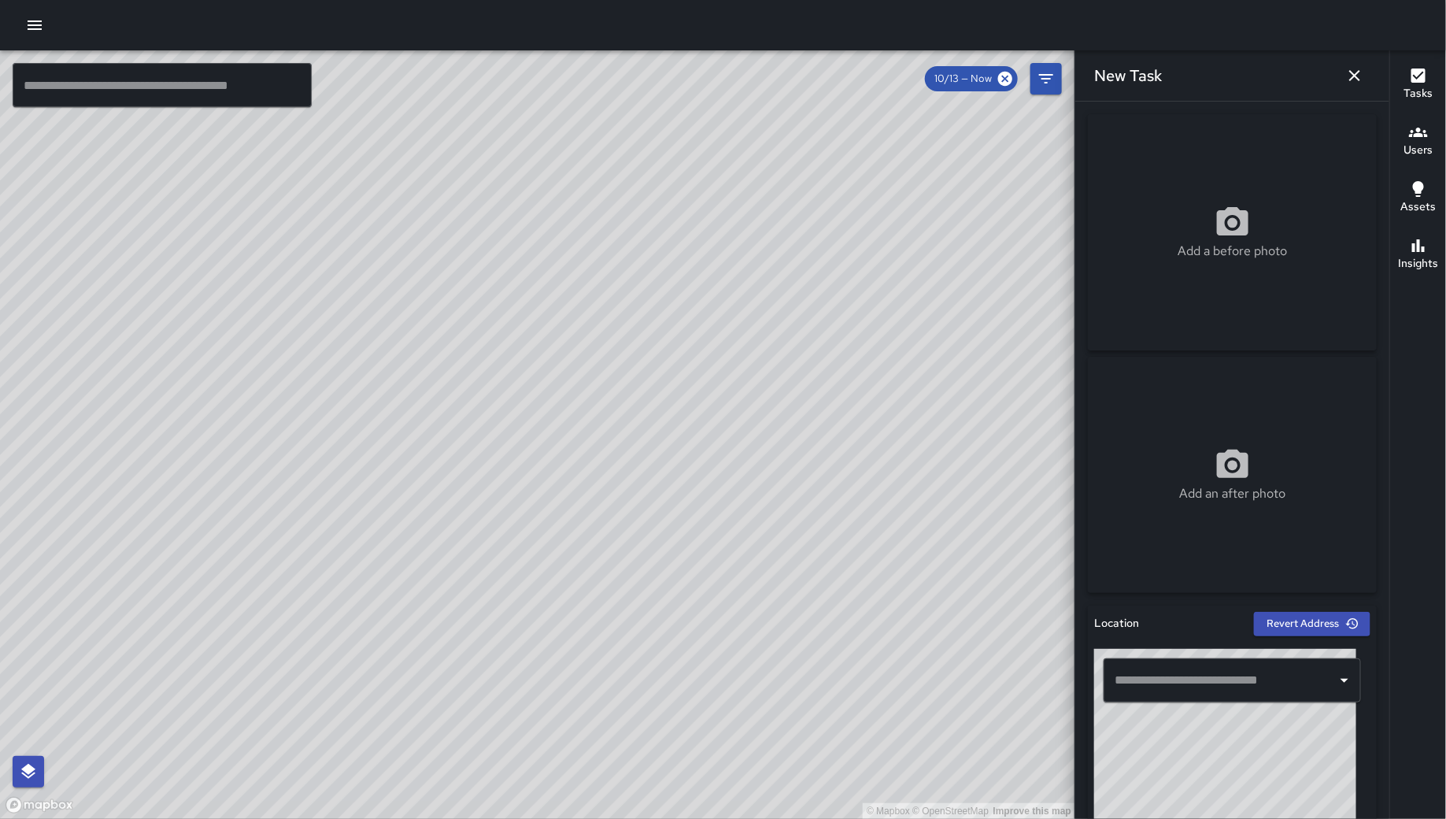
click at [1149, 687] on input "text" at bounding box center [1221, 680] width 220 height 30
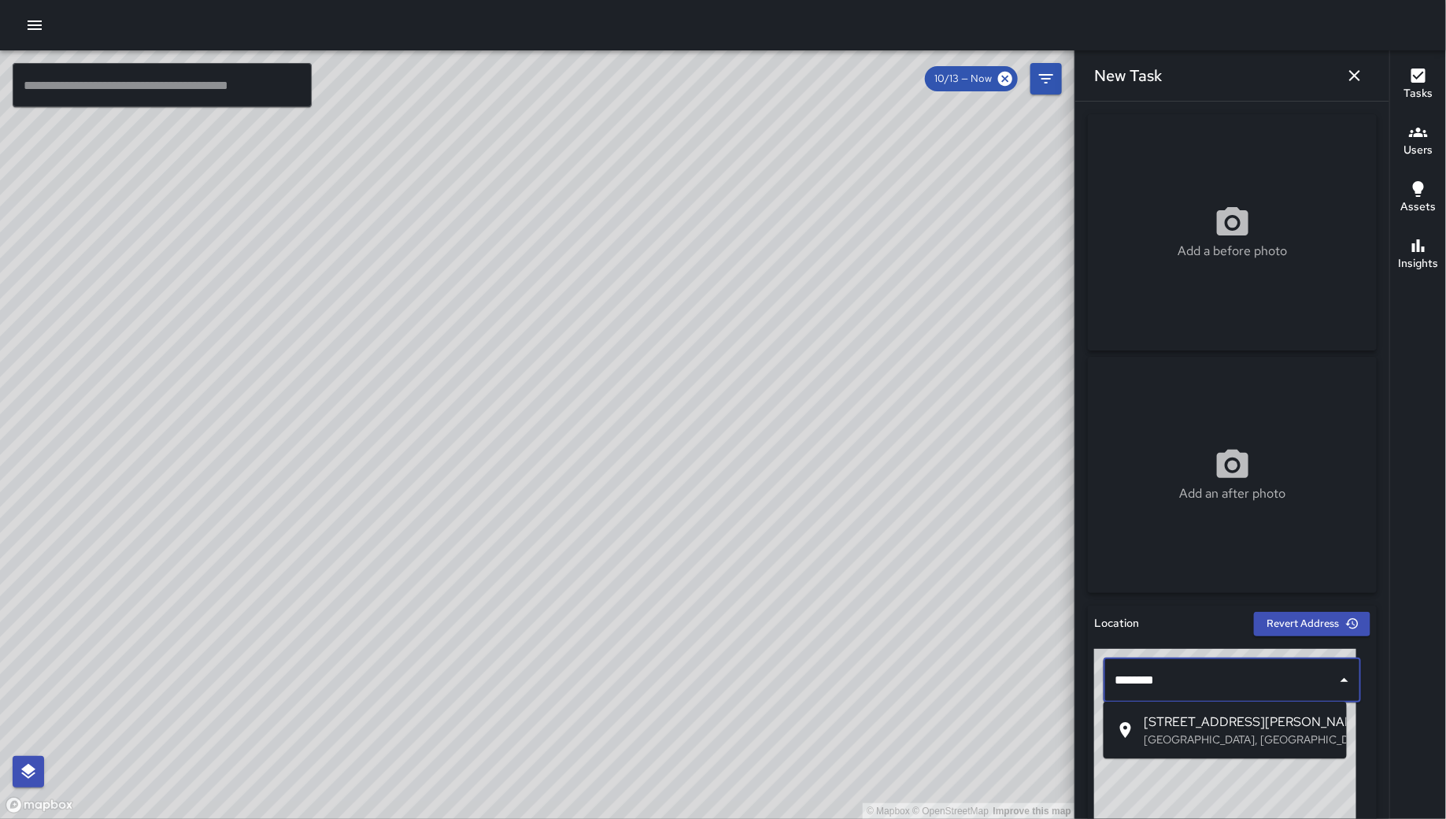
click at [1147, 710] on li "[STREET_ADDRESS][PERSON_NAME]" at bounding box center [1225, 730] width 243 height 44
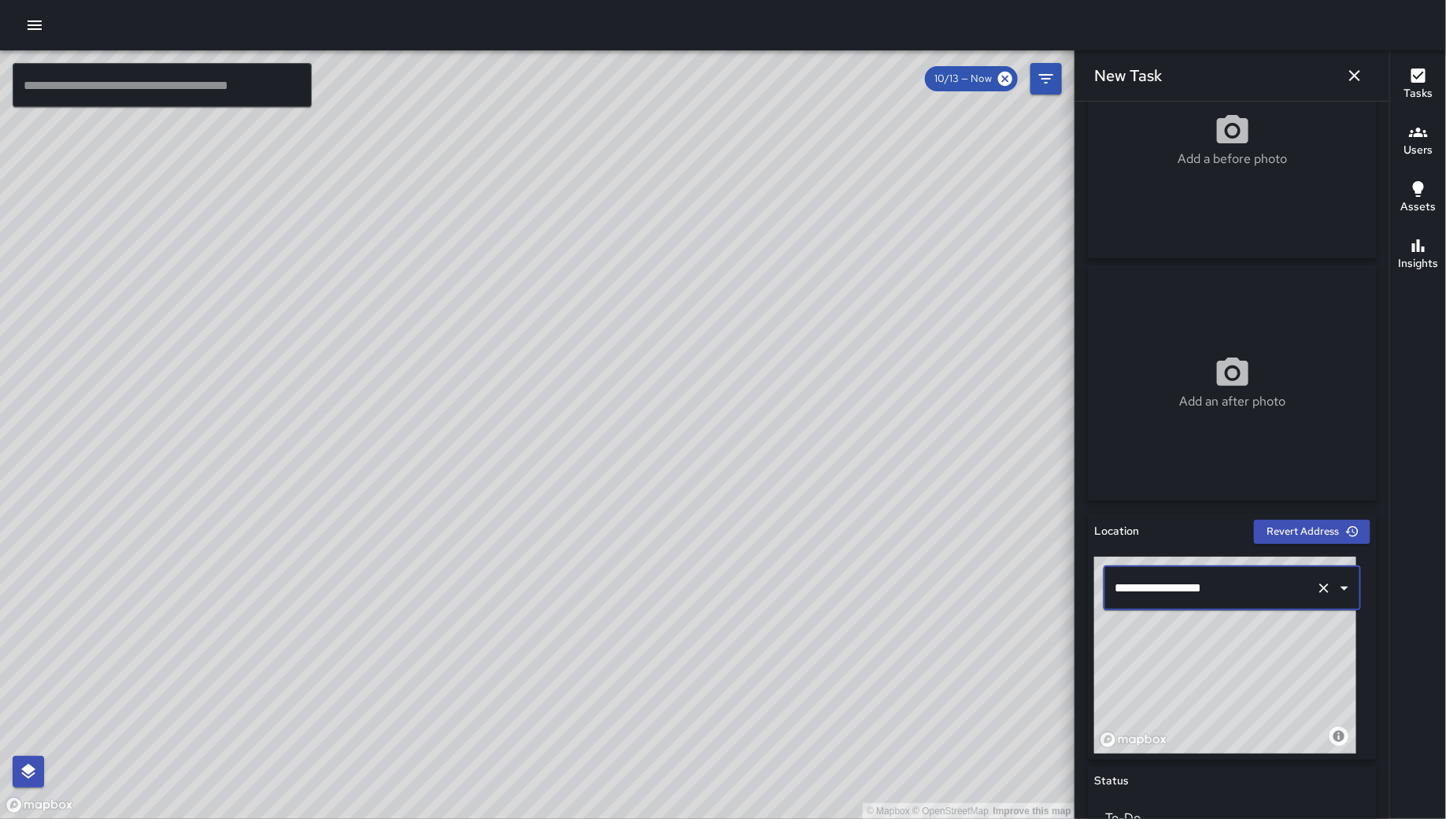
scroll to position [0, 0]
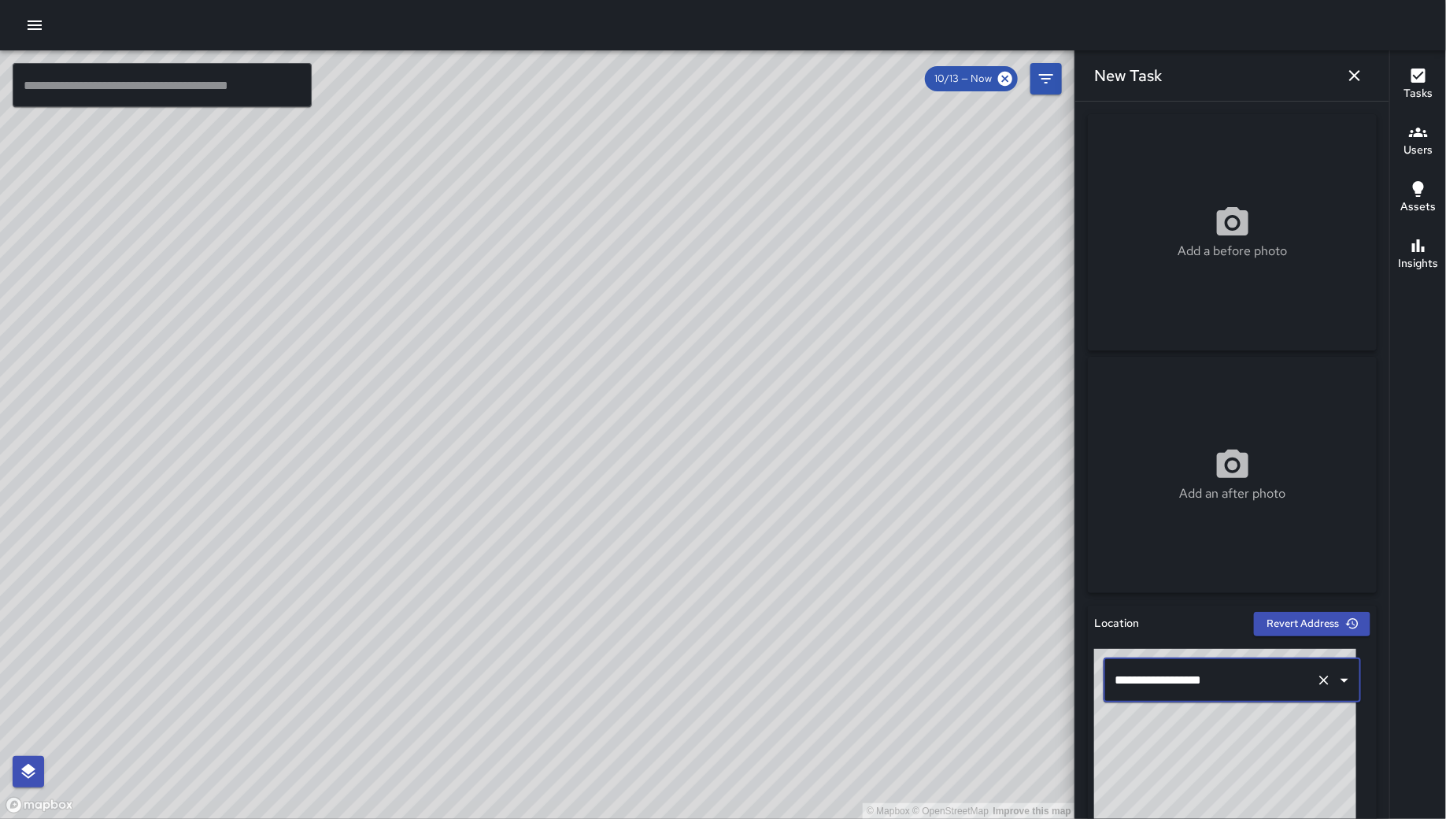
type input "**********"
click at [1283, 195] on div "Add a before photo" at bounding box center [1232, 232] width 289 height 236
type input "**********"
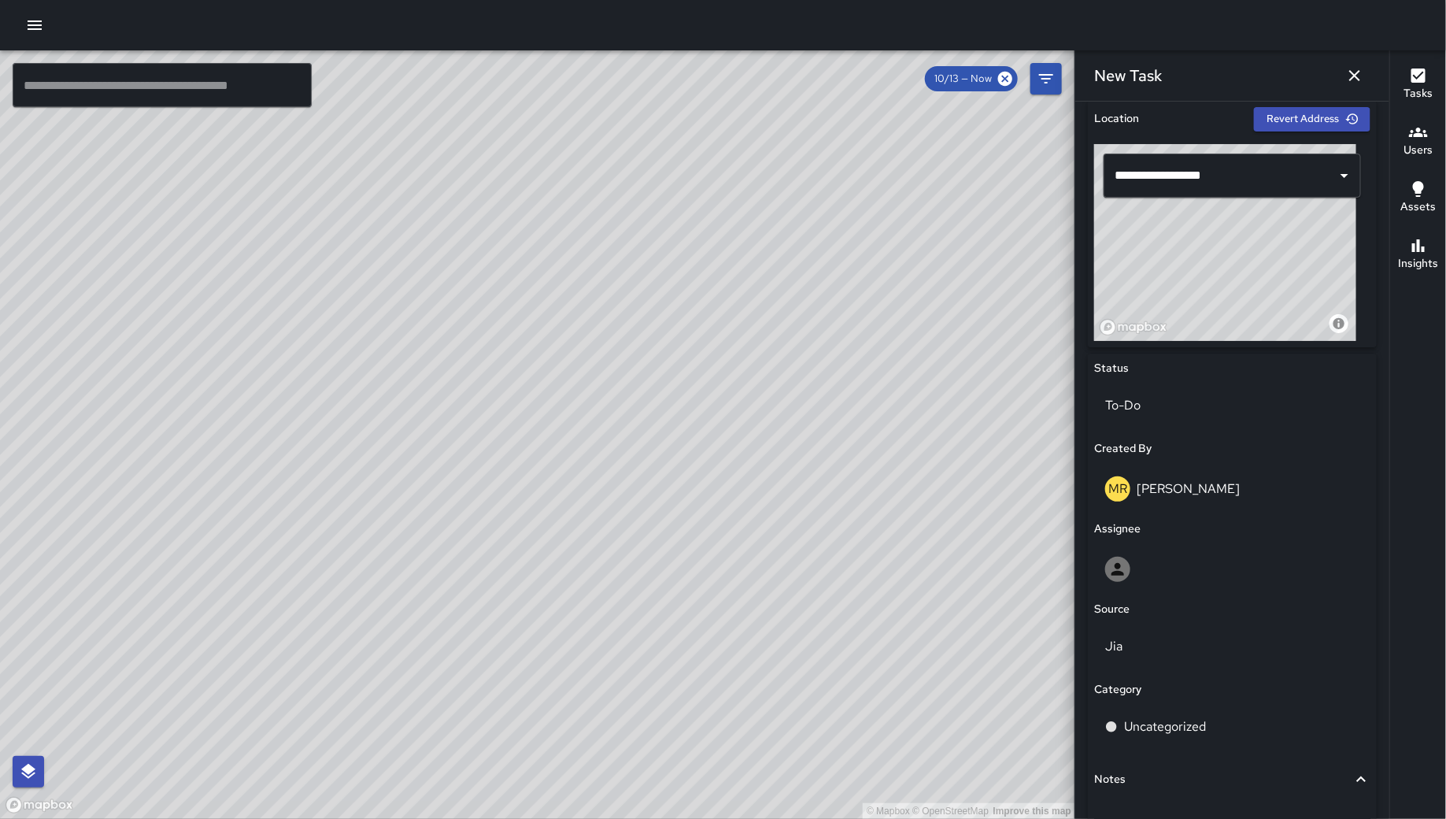
scroll to position [621, 0]
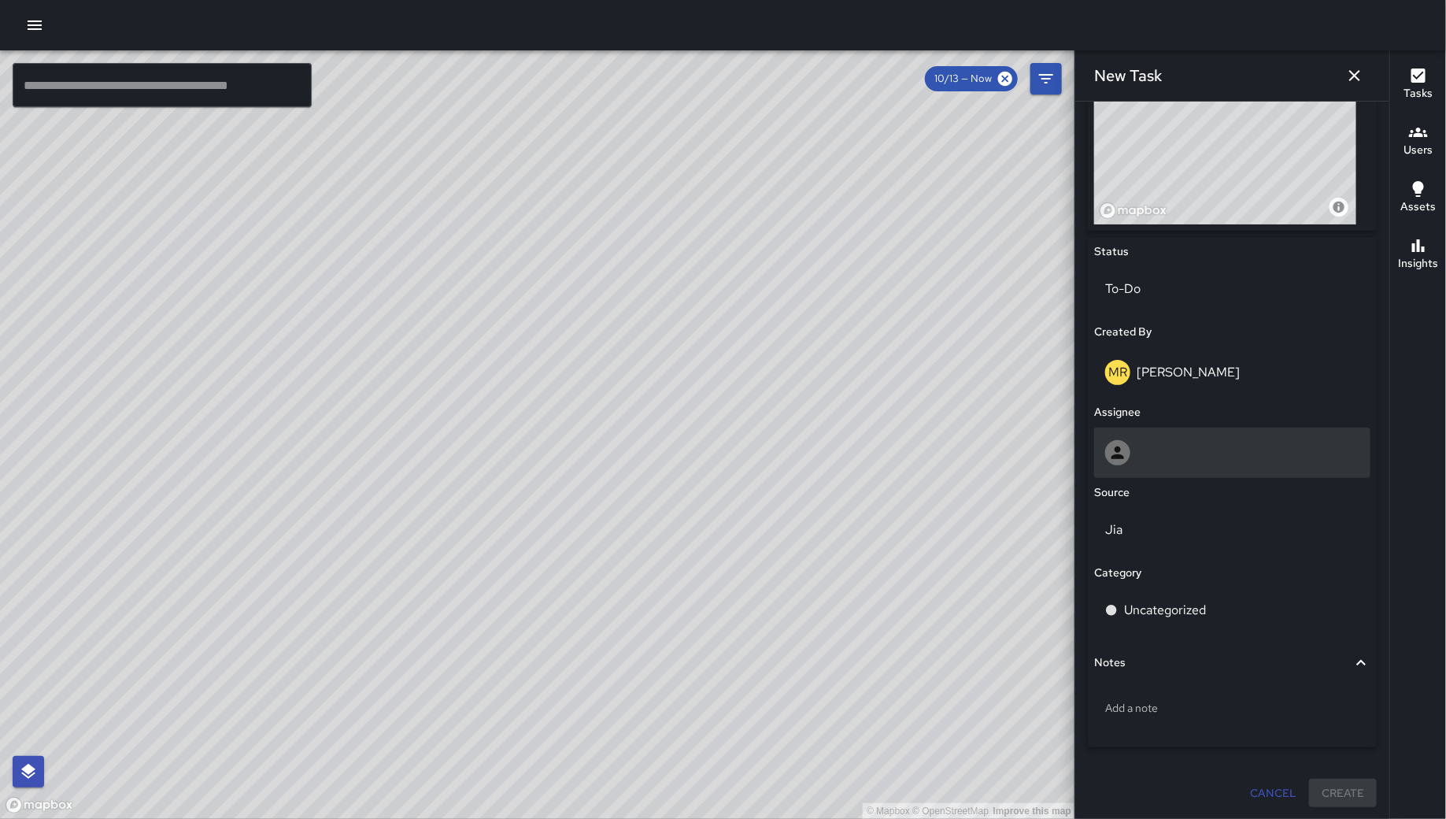
click at [1186, 450] on div at bounding box center [1232, 452] width 254 height 25
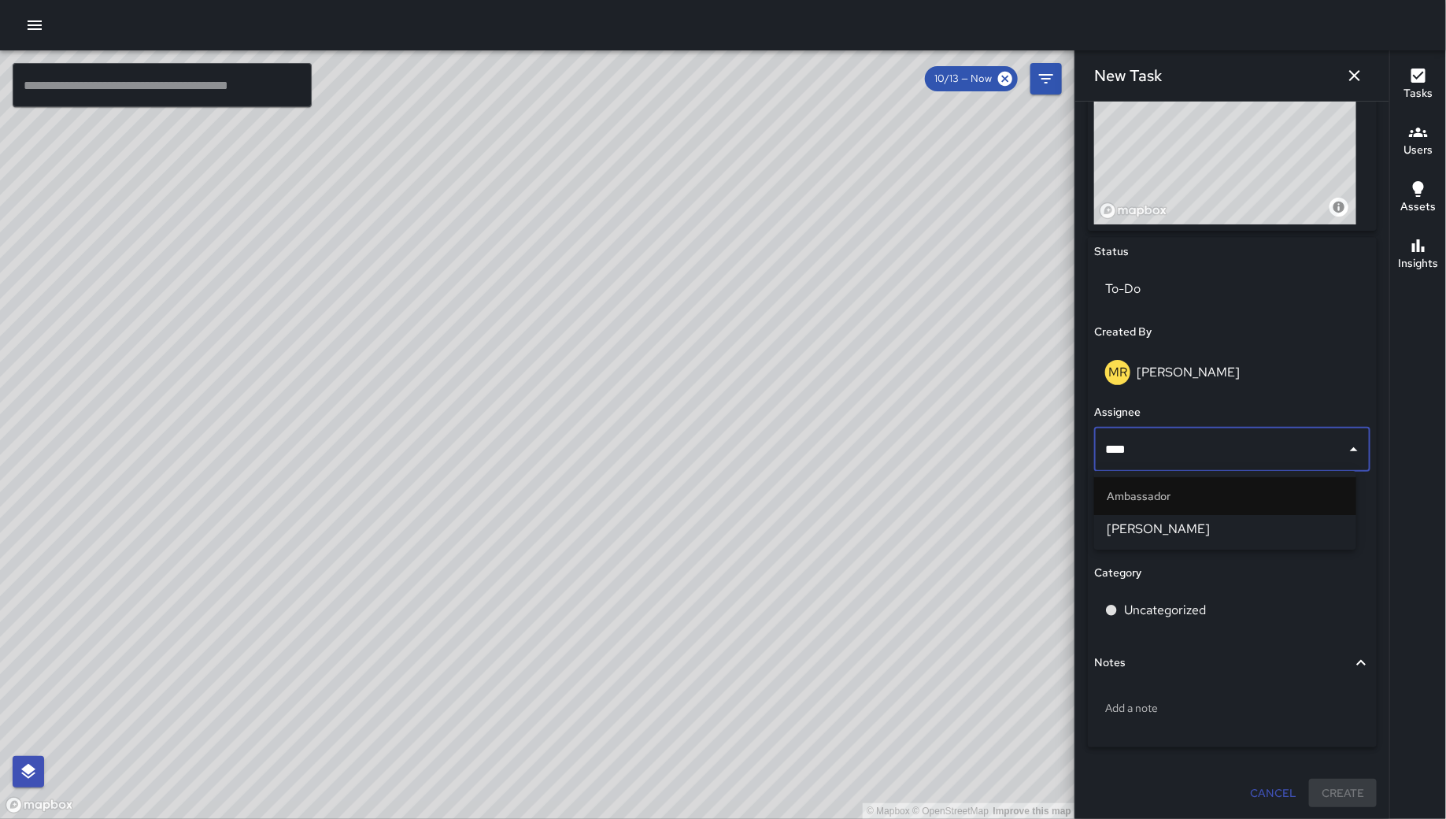
type input "*****"
click at [1227, 528] on span "[PERSON_NAME]" at bounding box center [1225, 529] width 237 height 19
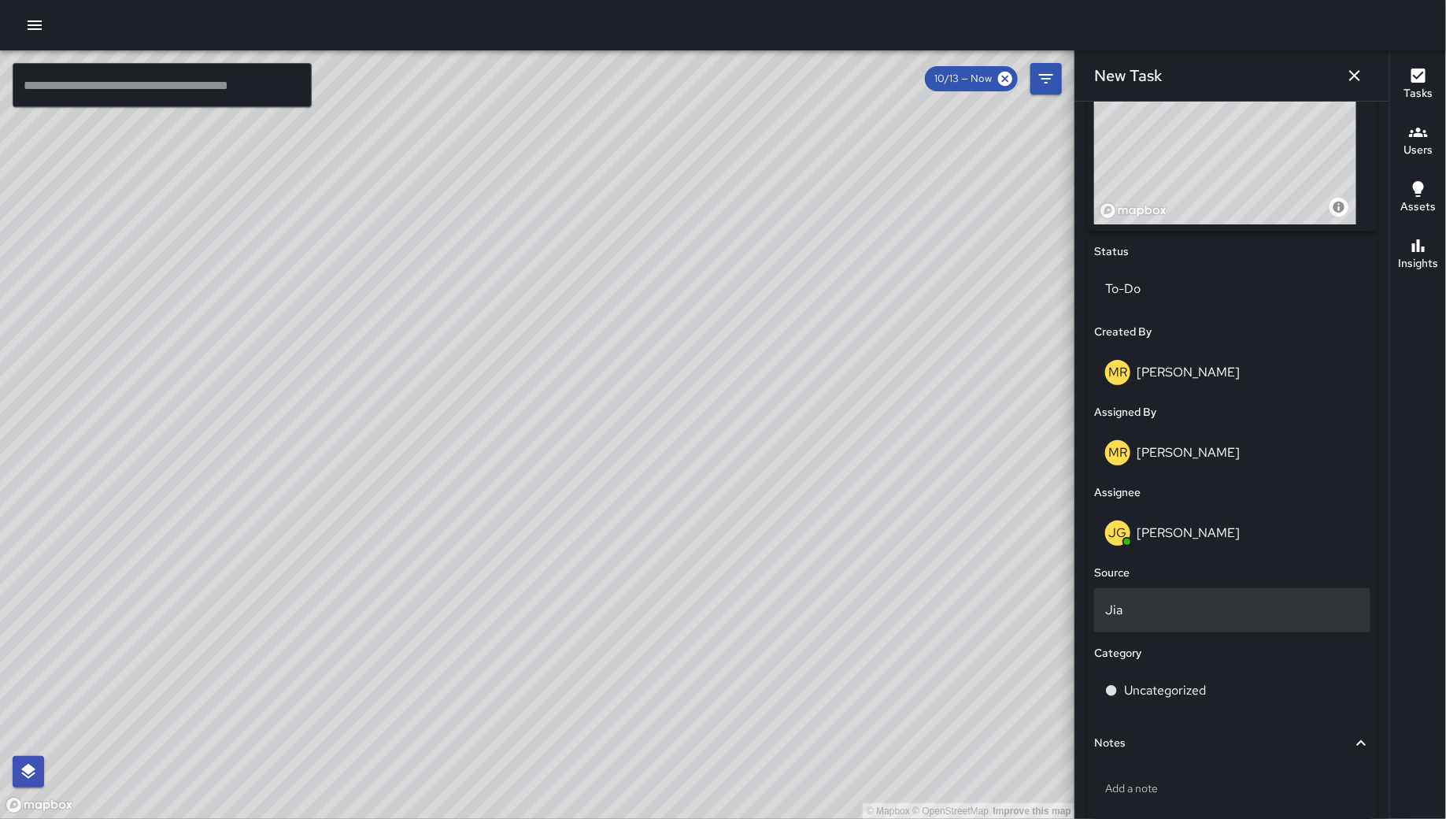
click at [1204, 613] on p "Jia" at bounding box center [1232, 610] width 254 height 19
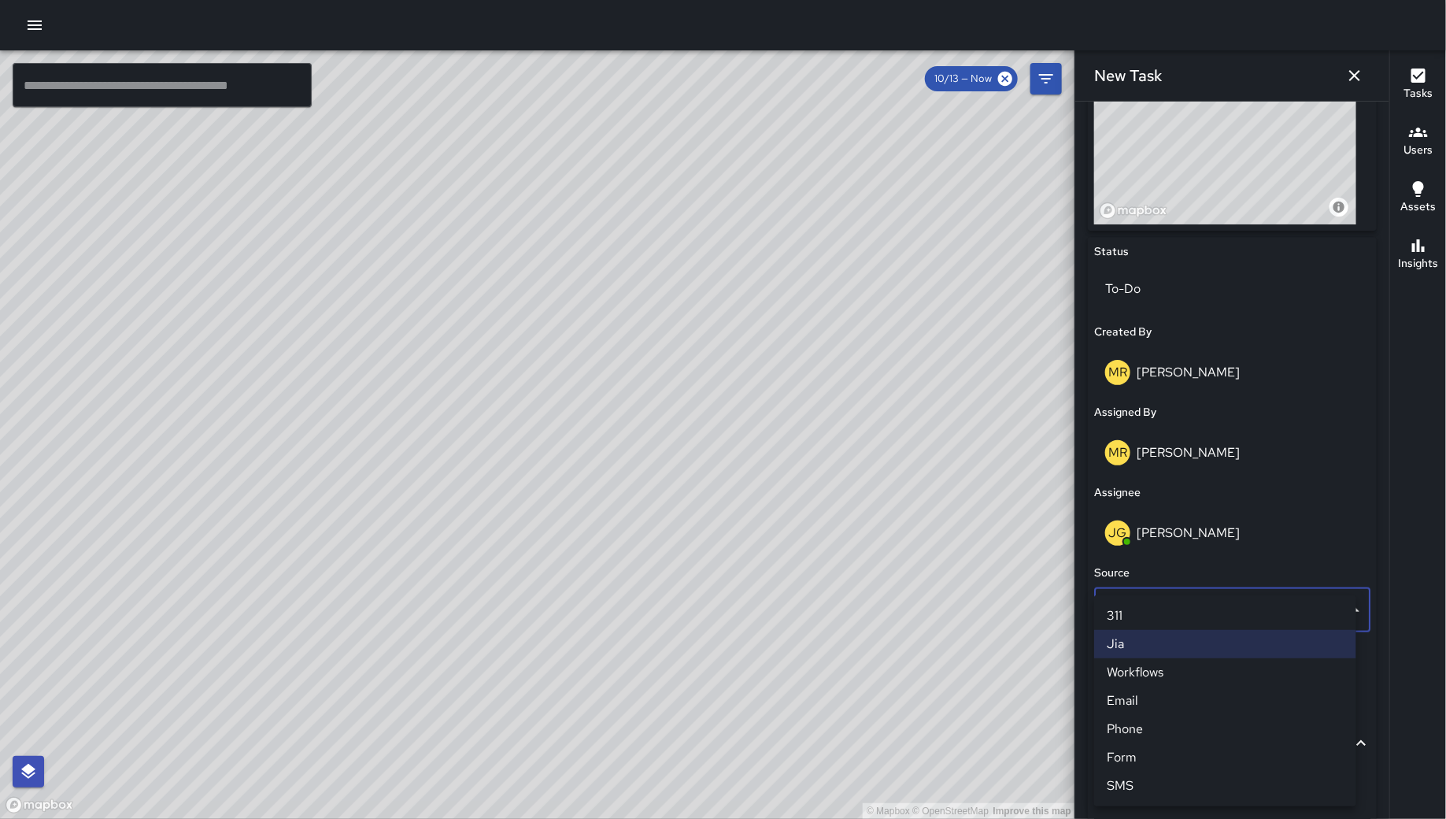
click at [1201, 622] on li "311" at bounding box center [1225, 616] width 262 height 28
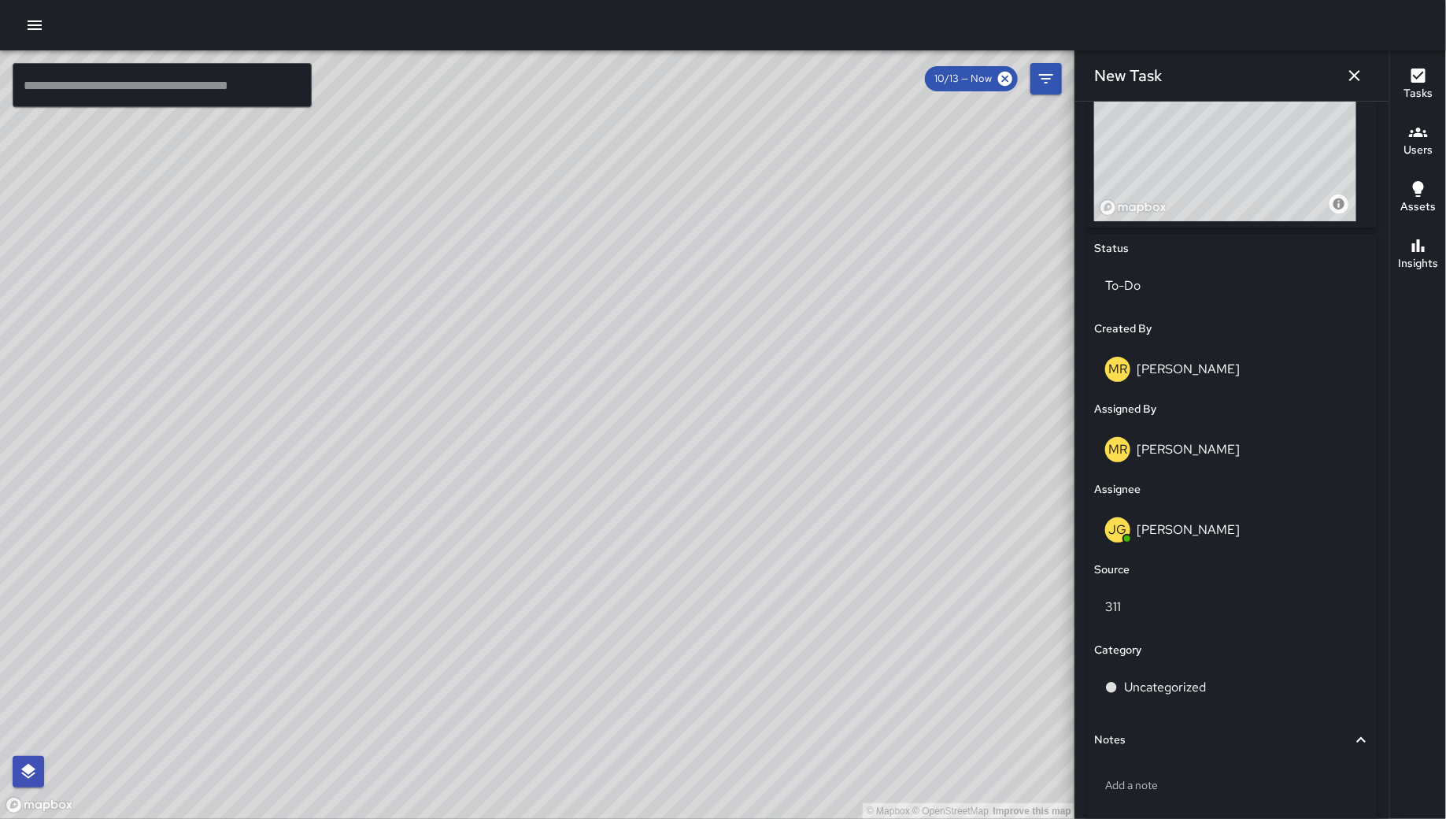
scroll to position [625, 0]
click at [1200, 686] on p "Uncategorized" at bounding box center [1165, 686] width 82 height 19
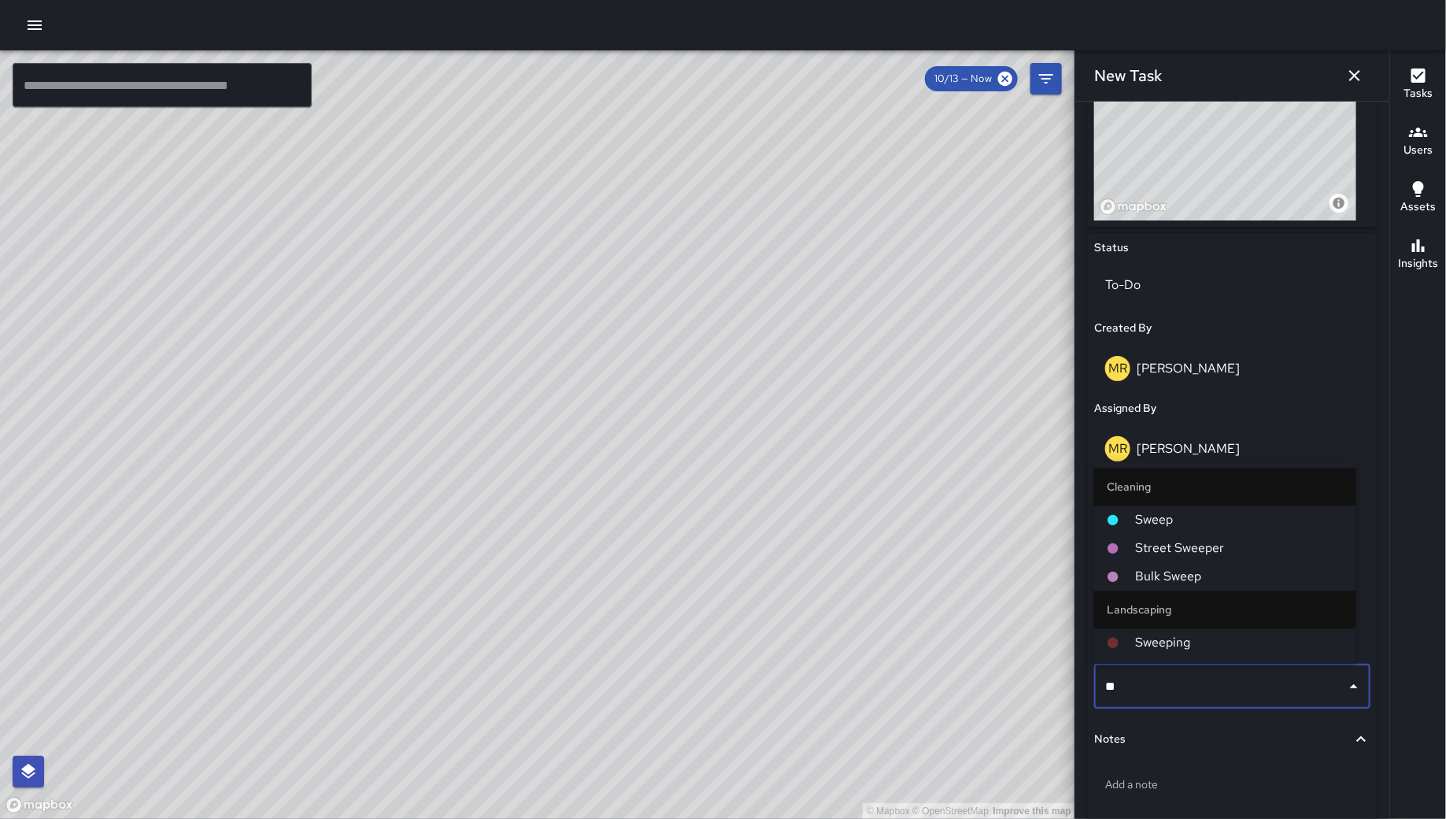
type input "***"
click at [1207, 518] on span "Sweep" at bounding box center [1239, 520] width 209 height 19
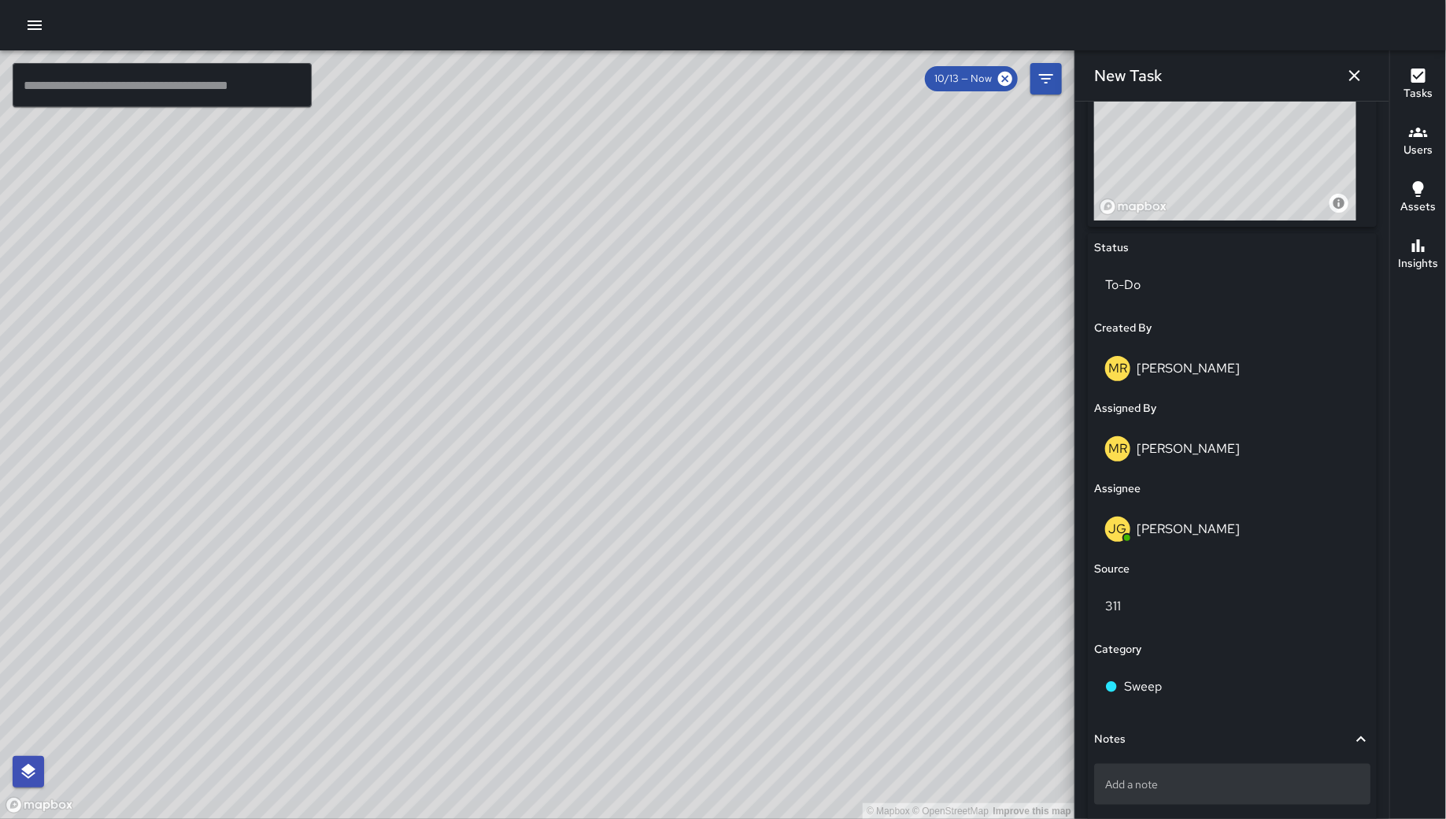
click at [1201, 795] on div "Add a note" at bounding box center [1232, 784] width 276 height 41
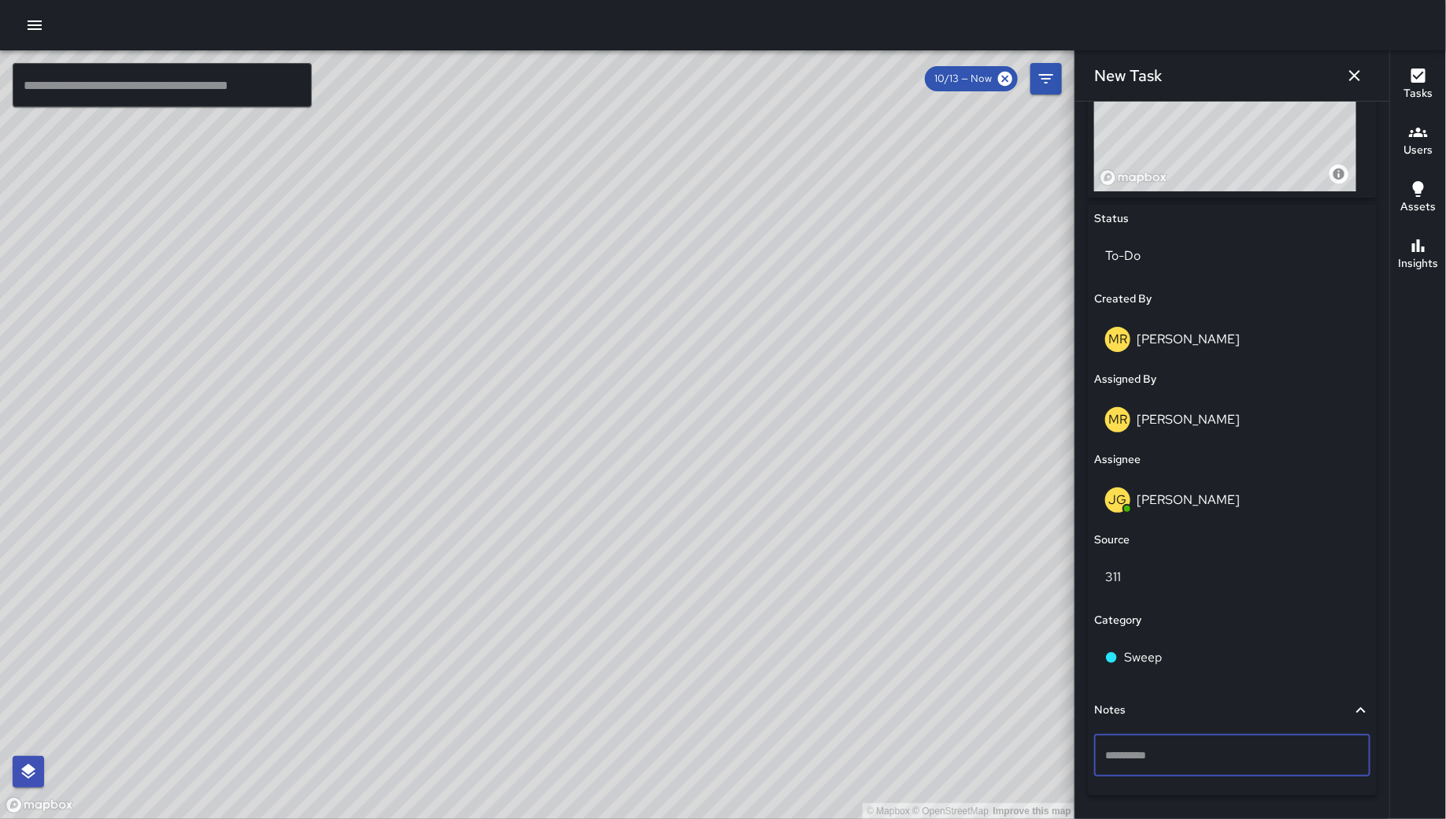
scroll to position [702, 0]
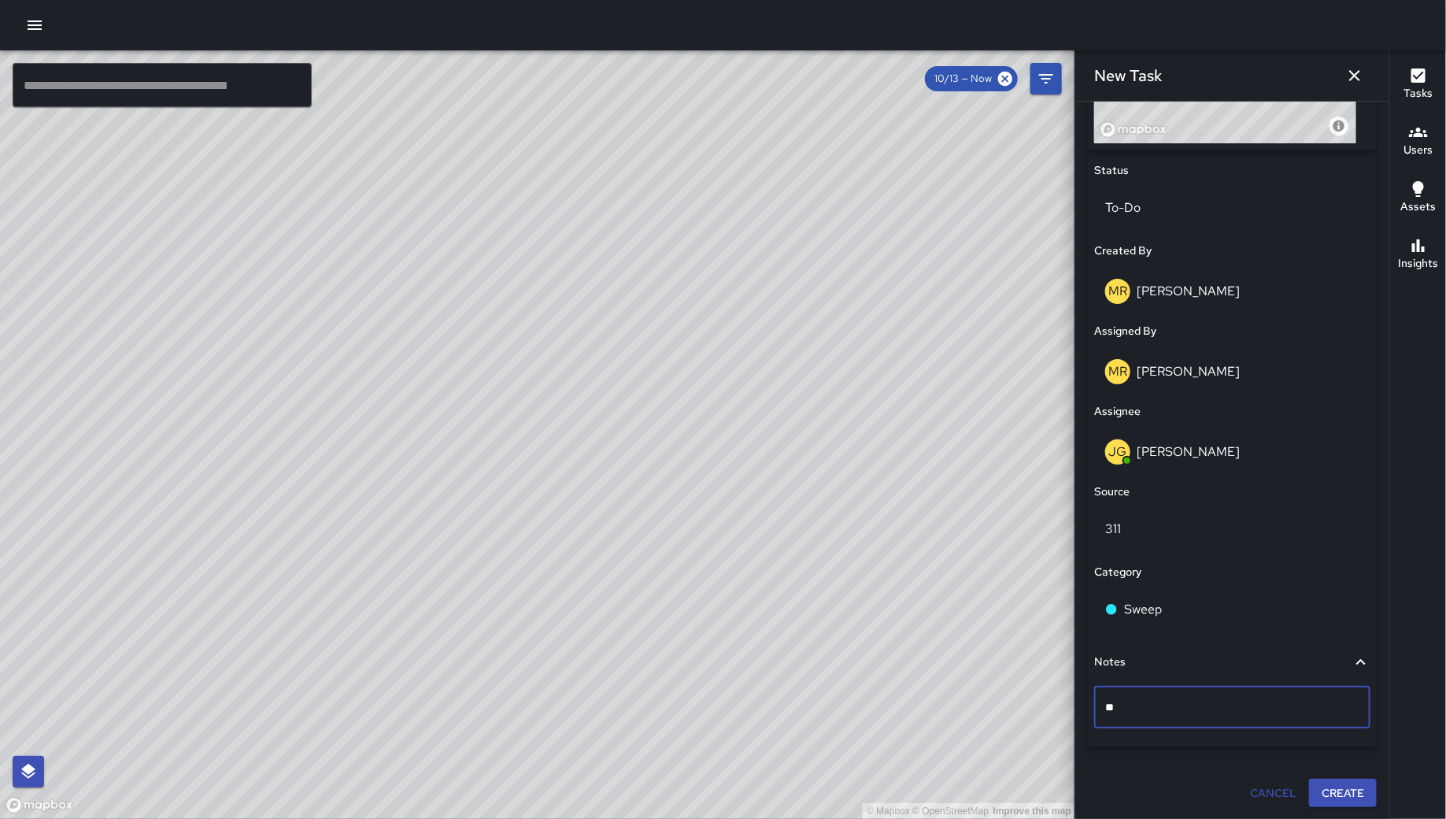
type textarea "*"
type textarea "**********"
click at [1312, 796] on button "Create" at bounding box center [1343, 793] width 68 height 29
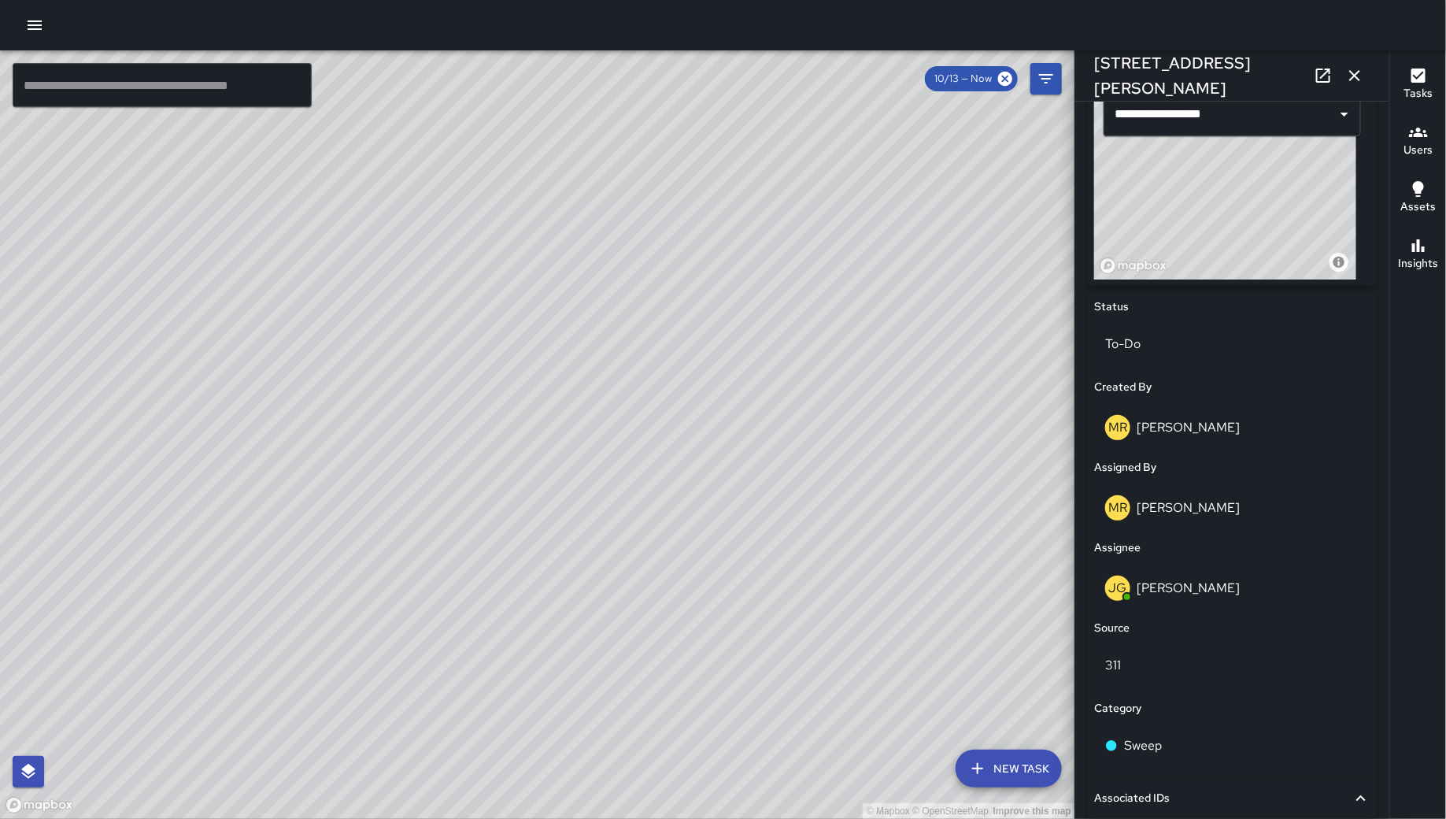
scroll to position [757, 0]
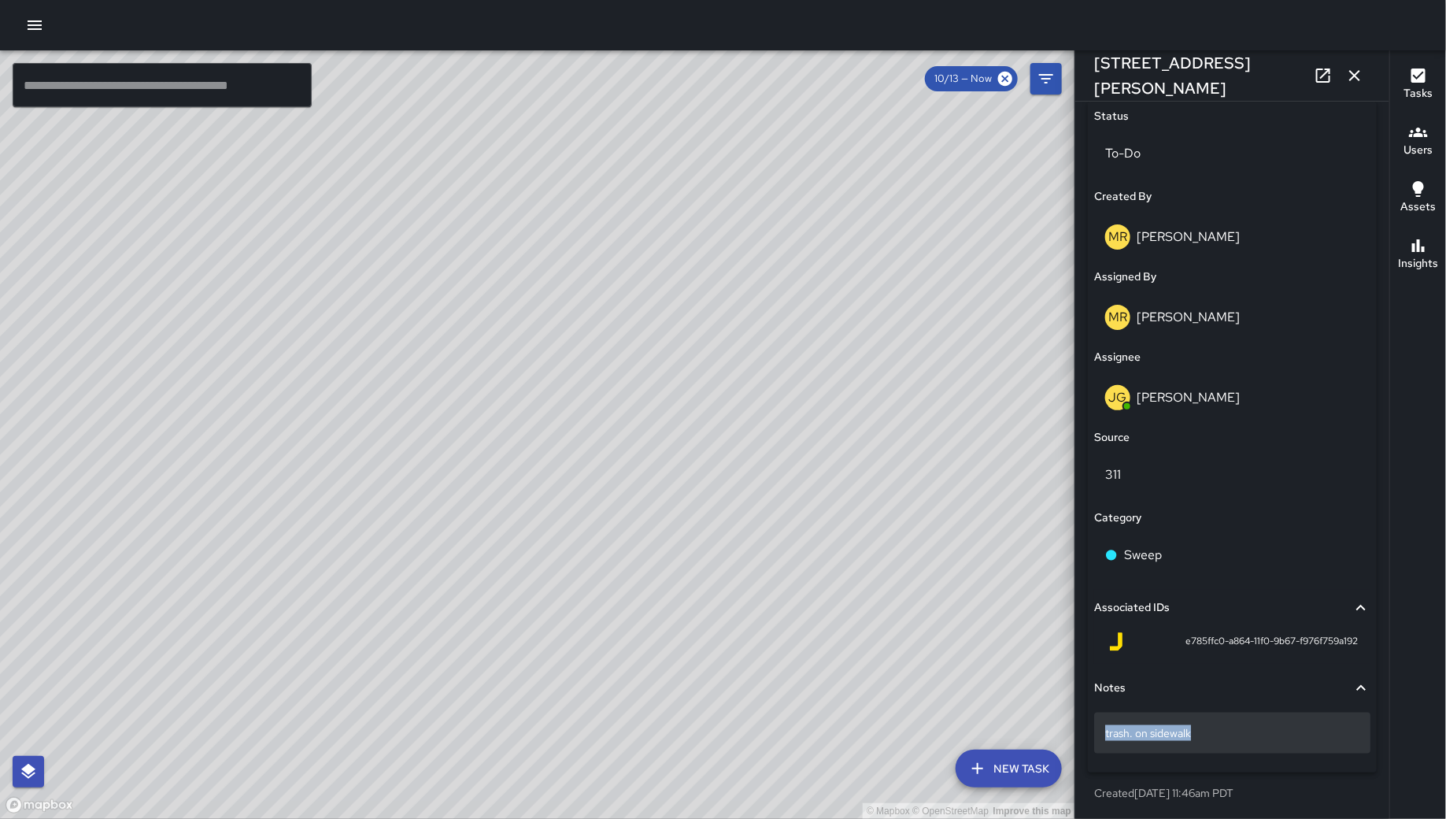
drag, startPoint x: 1213, startPoint y: 735, endPoint x: 1101, endPoint y: 731, distance: 111.8
click at [1101, 731] on div "trash. on sidewalk" at bounding box center [1232, 733] width 276 height 41
drag, startPoint x: 1216, startPoint y: 722, endPoint x: 1209, endPoint y: 731, distance: 11.8
click at [1209, 731] on div "trash. on sidewalk" at bounding box center [1232, 733] width 276 height 41
click at [1214, 739] on textarea "**********" at bounding box center [1225, 733] width 240 height 16
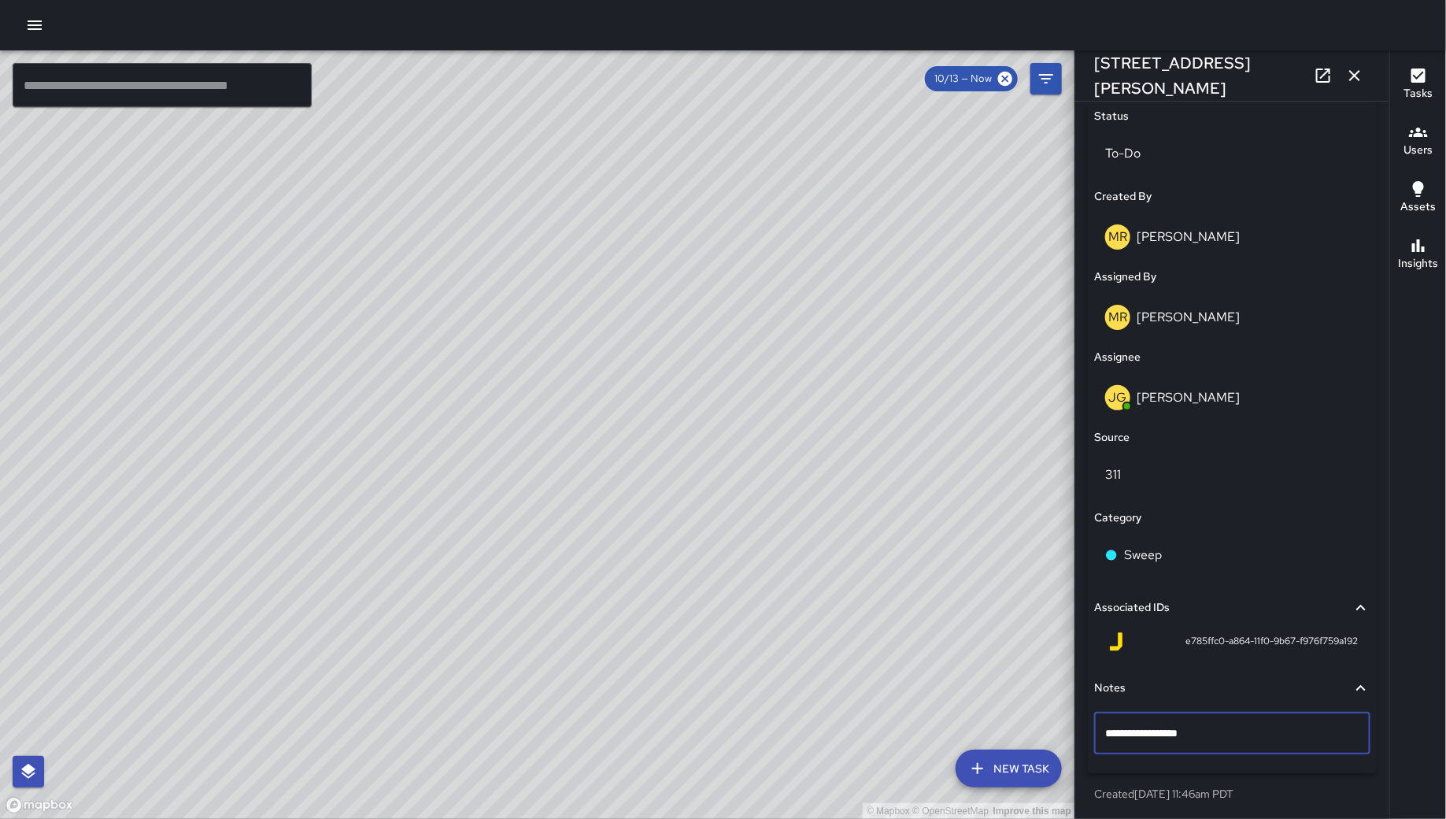
drag, startPoint x: 1215, startPoint y: 735, endPoint x: 1114, endPoint y: 739, distance: 100.9
drag, startPoint x: 1169, startPoint y: 641, endPoint x: 1207, endPoint y: 649, distance: 38.6
click at [1207, 649] on div "e785ffc0-a864-11f0-9b67-f976f759a192" at bounding box center [1232, 641] width 251 height 19
copy span "e785ffc0"
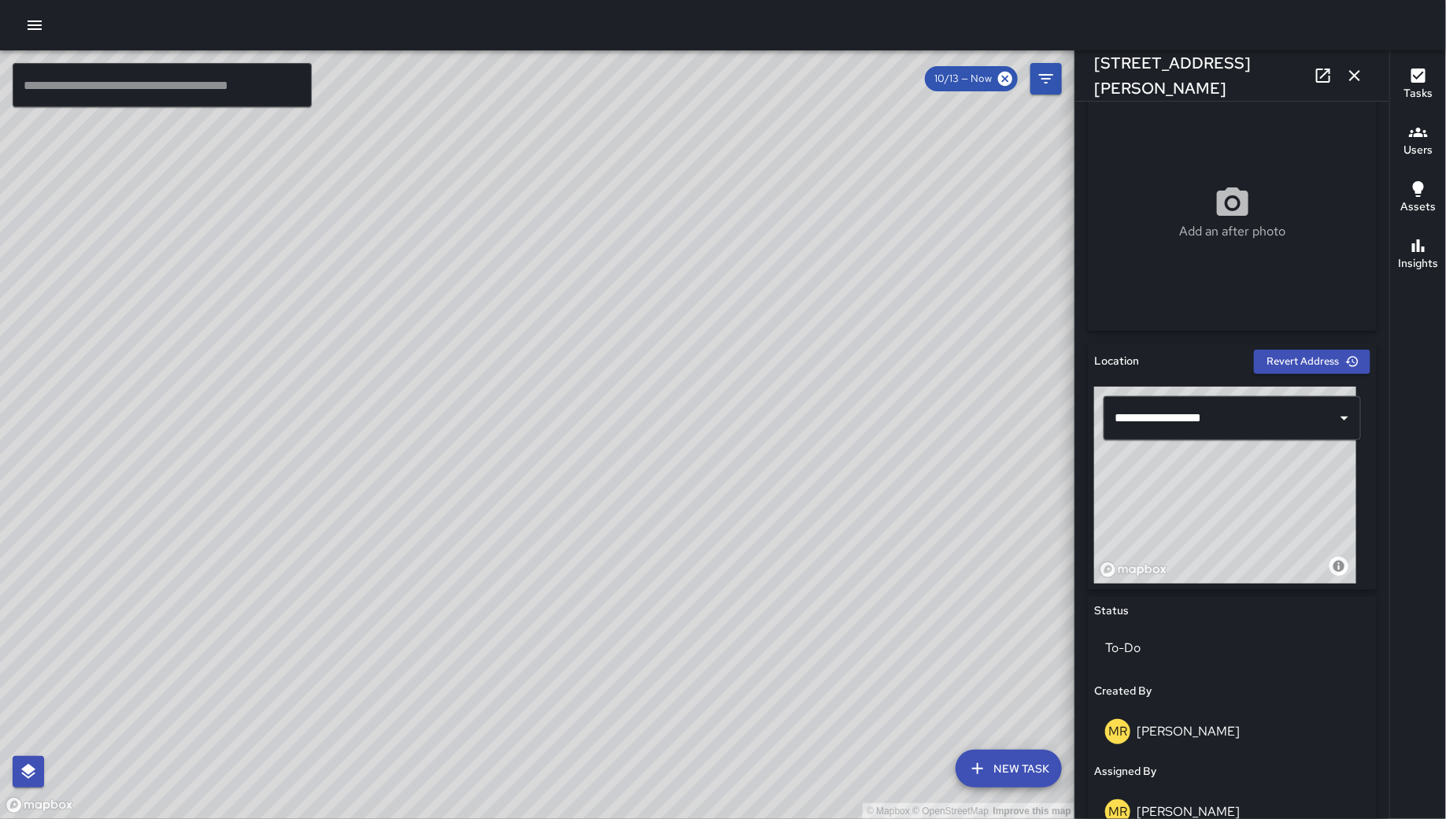
scroll to position [97, 0]
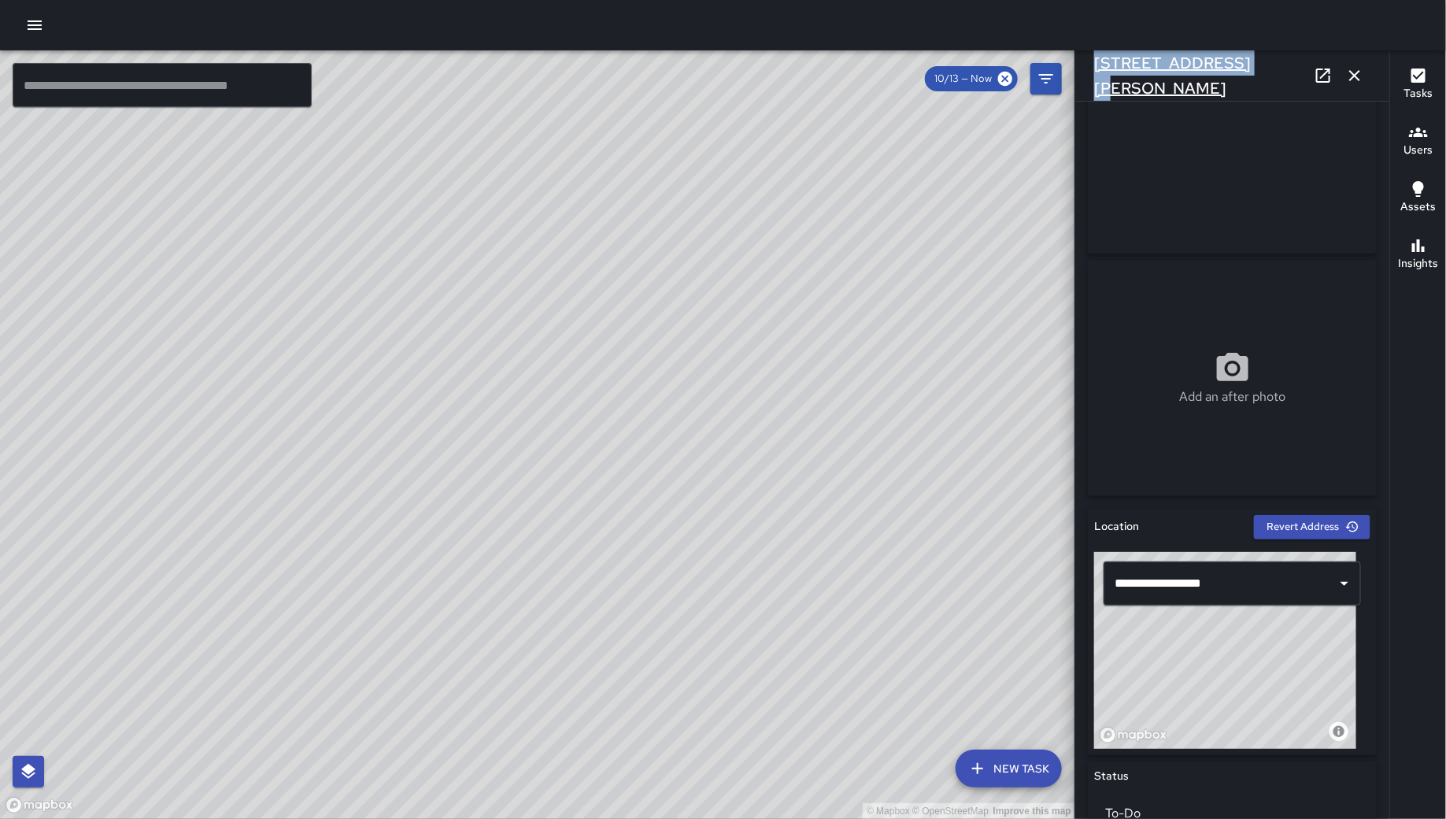
drag, startPoint x: 1243, startPoint y: 73, endPoint x: 1095, endPoint y: 80, distance: 148.2
click at [1094, 80] on div "[STREET_ADDRESS][PERSON_NAME]" at bounding box center [1232, 75] width 314 height 50
copy h6 "[STREET_ADDRESS][PERSON_NAME]"
click at [1359, 76] on icon "button" at bounding box center [1355, 75] width 19 height 19
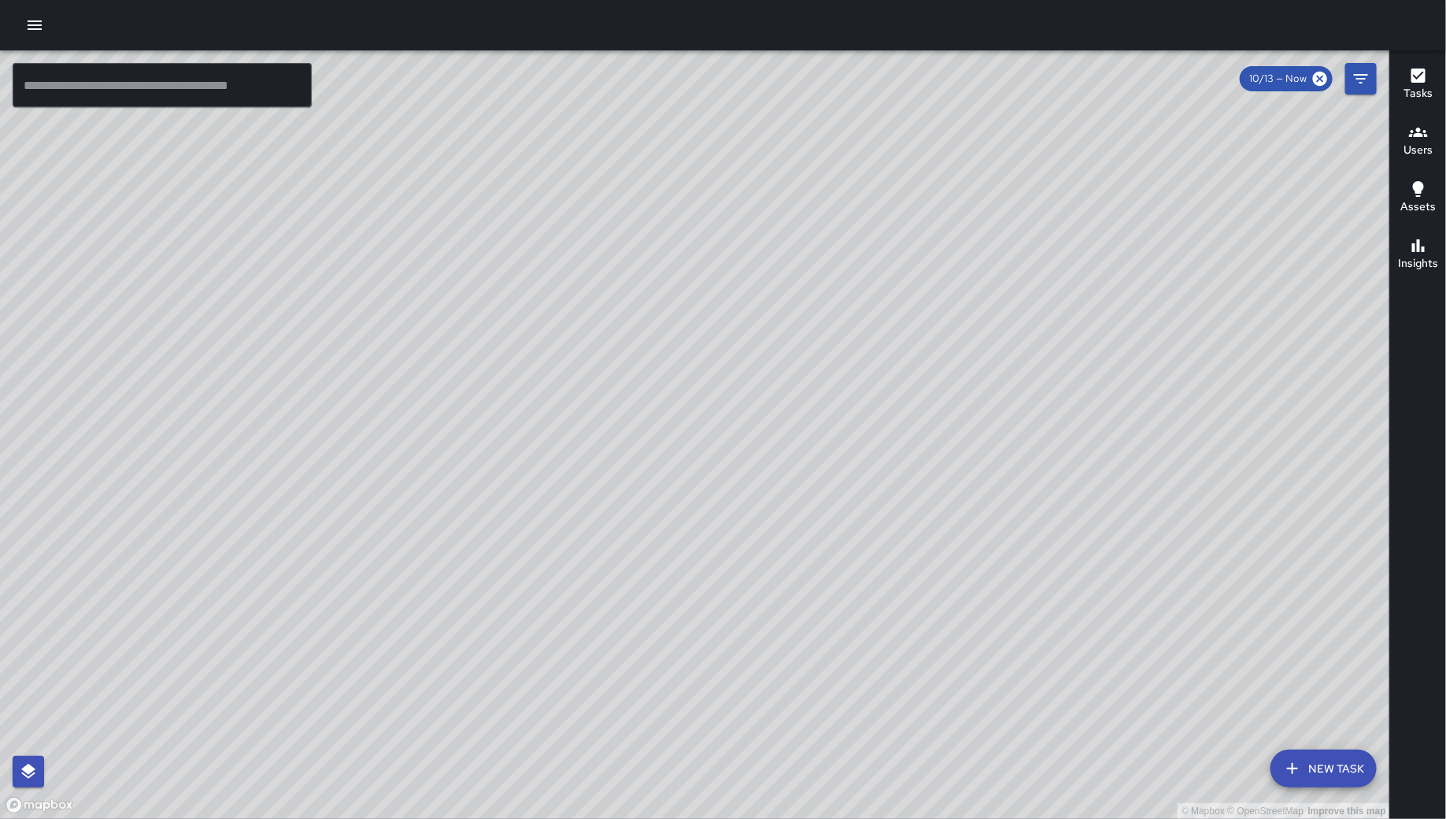
drag, startPoint x: 1238, startPoint y: 272, endPoint x: 1093, endPoint y: 450, distance: 229.5
click at [1093, 461] on div "© Mapbox © OpenStreetMap Improve this map" at bounding box center [695, 434] width 1390 height 768
drag, startPoint x: 1107, startPoint y: 398, endPoint x: 1140, endPoint y: 385, distance: 35.7
click at [1140, 385] on div "© Mapbox © OpenStreetMap Improve this map" at bounding box center [695, 434] width 1390 height 768
drag, startPoint x: 1161, startPoint y: 394, endPoint x: 1163, endPoint y: 383, distance: 11.1
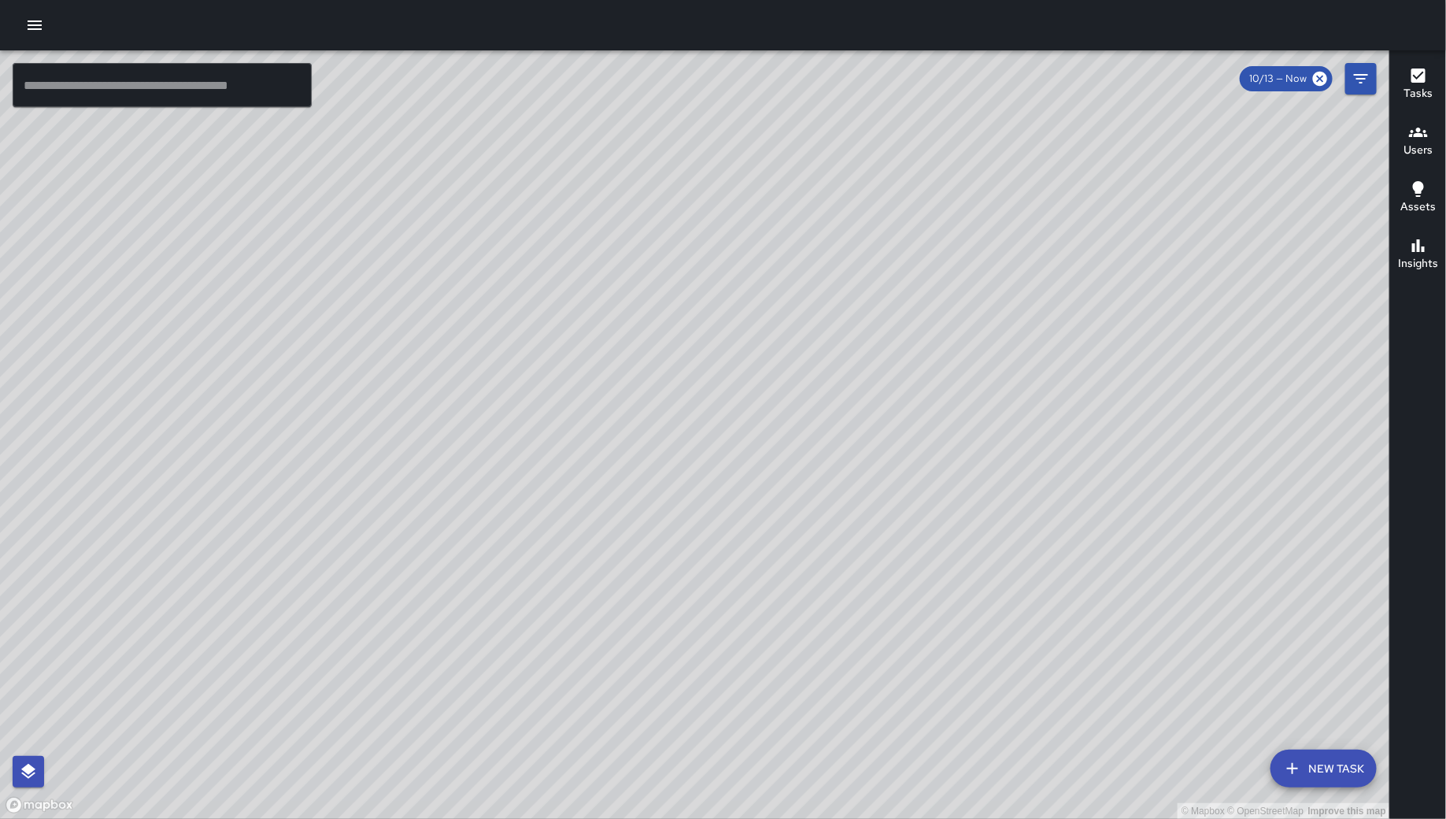
click at [1163, 383] on div "© Mapbox © OpenStreetMap Improve this map" at bounding box center [695, 434] width 1390 height 768
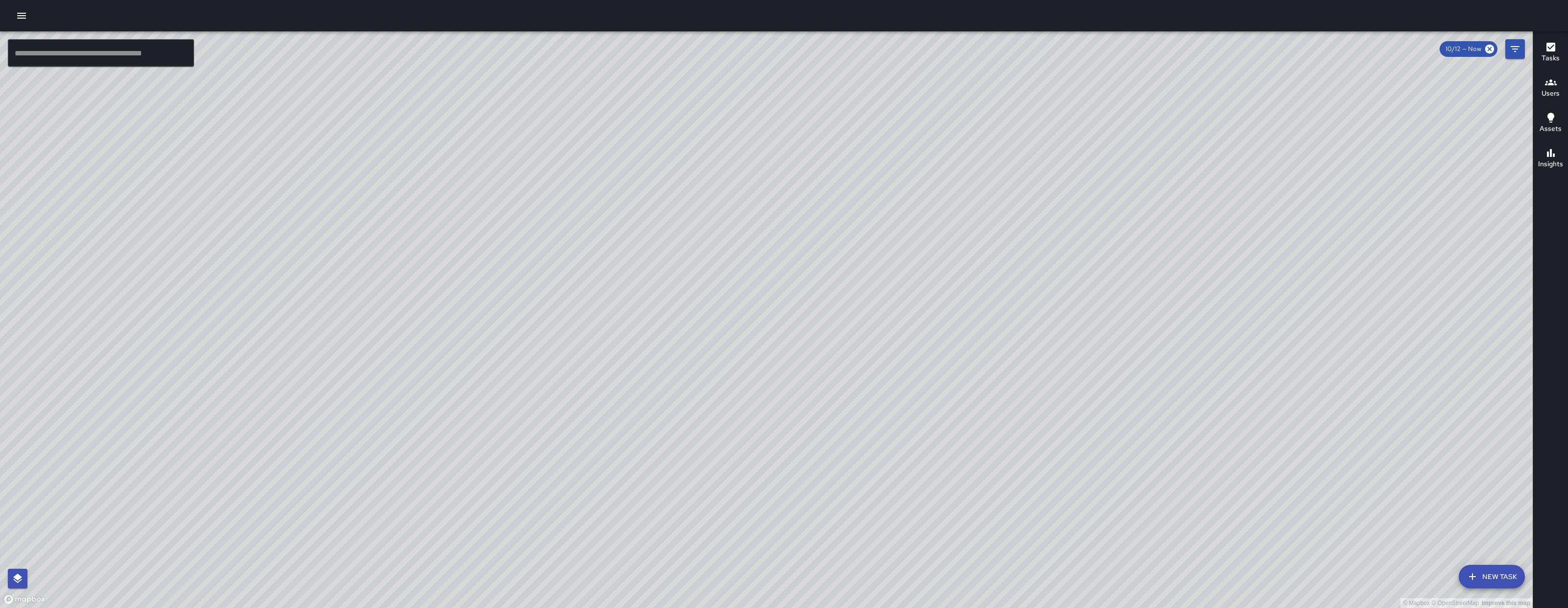
drag, startPoint x: 701, startPoint y: 356, endPoint x: 577, endPoint y: 392, distance: 129.1
click at [562, 416] on div "© Mapbox © OpenStreetMap Improve this map" at bounding box center [766, 320] width 1533 height 577
drag, startPoint x: 290, startPoint y: 360, endPoint x: 655, endPoint y: 442, distance: 374.1
click at [627, 447] on div "© Mapbox © OpenStreetMap Improve this map" at bounding box center [766, 320] width 1533 height 577
drag, startPoint x: 655, startPoint y: 442, endPoint x: 716, endPoint y: 432, distance: 61.8
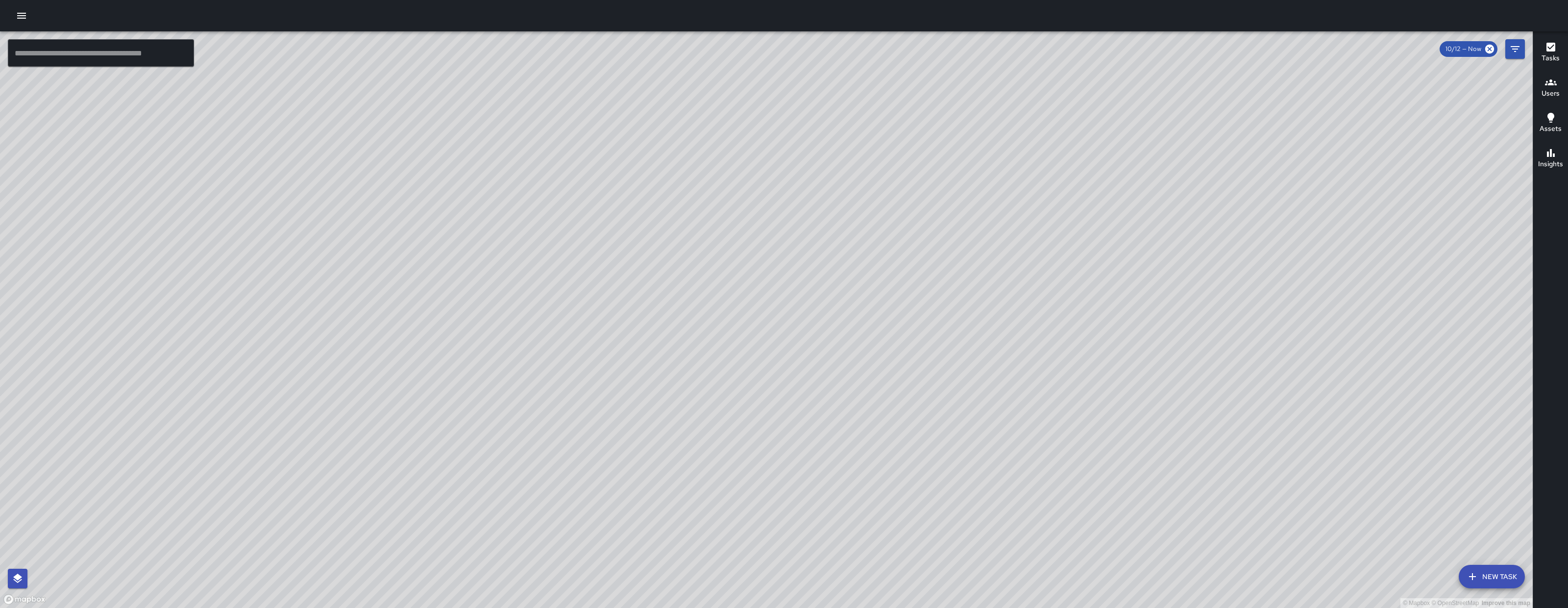
click at [675, 437] on div "© Mapbox © OpenStreetMap Improve this map" at bounding box center [766, 320] width 1533 height 577
click at [1481, 576] on button "New Task" at bounding box center [1492, 577] width 66 height 24
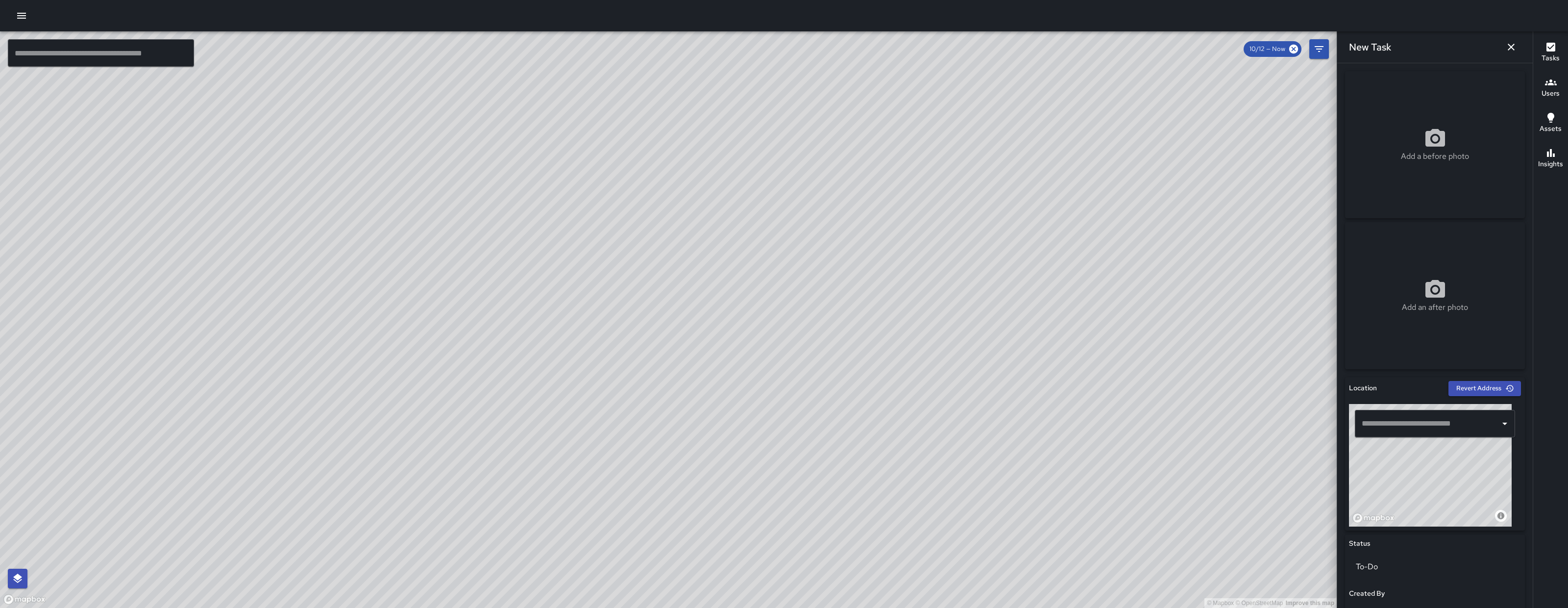
click at [1417, 430] on input "text" at bounding box center [1428, 424] width 137 height 19
click at [204, 382] on div "© Mapbox © OpenStreetMap Improve this map" at bounding box center [669, 320] width 1337 height 577
click at [334, 440] on div "© Mapbox © OpenStreetMap Improve this map" at bounding box center [669, 320] width 1337 height 577
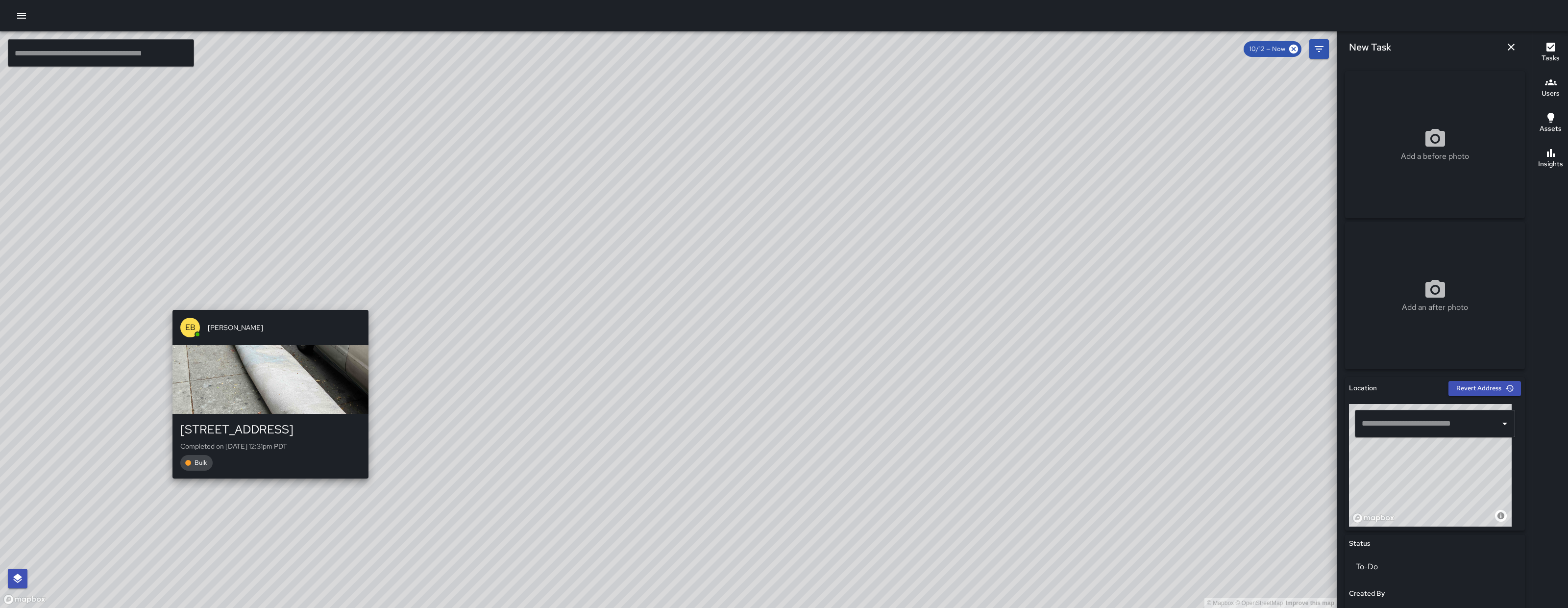
click at [265, 492] on div "© Mapbox © OpenStreetMap Improve this map EB Eddie Ballestros 1600 Folsom Stree…" at bounding box center [669, 320] width 1337 height 577
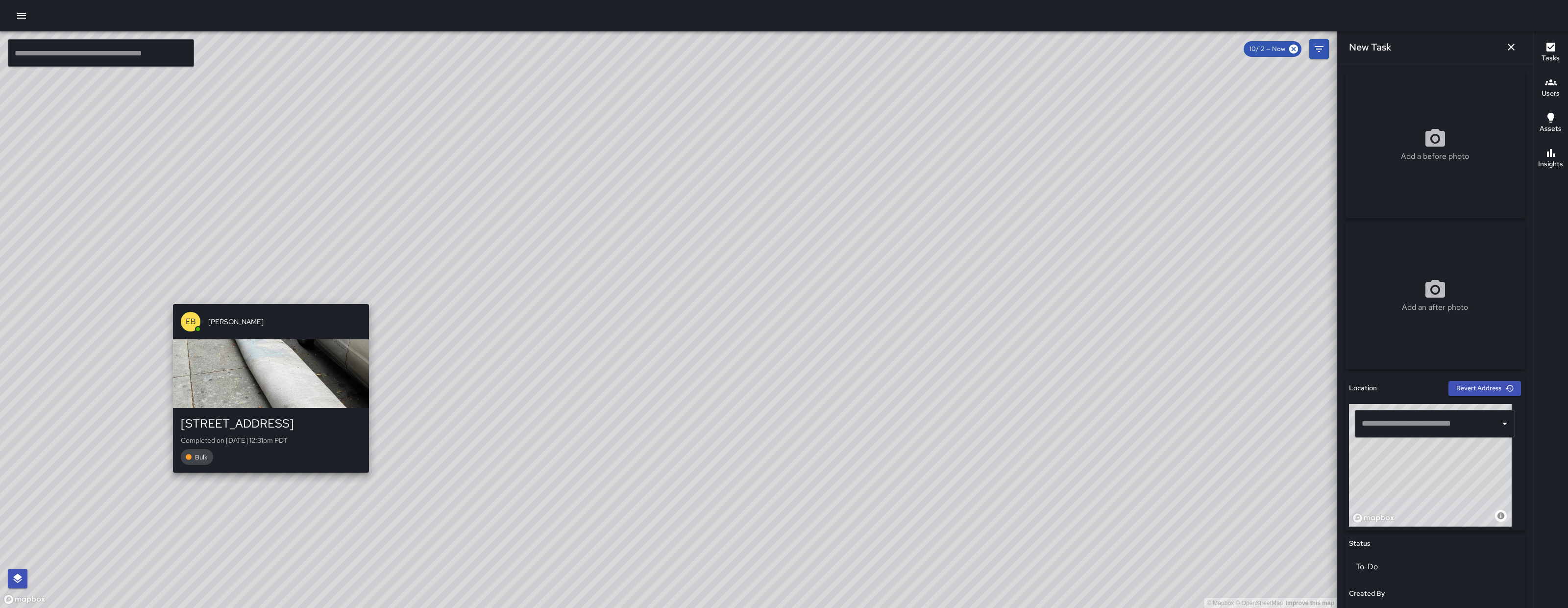
click at [264, 504] on div "© Mapbox © OpenStreetMap Improve this map EB Eddie Ballestros 1600 Folsom Stree…" at bounding box center [669, 320] width 1337 height 577
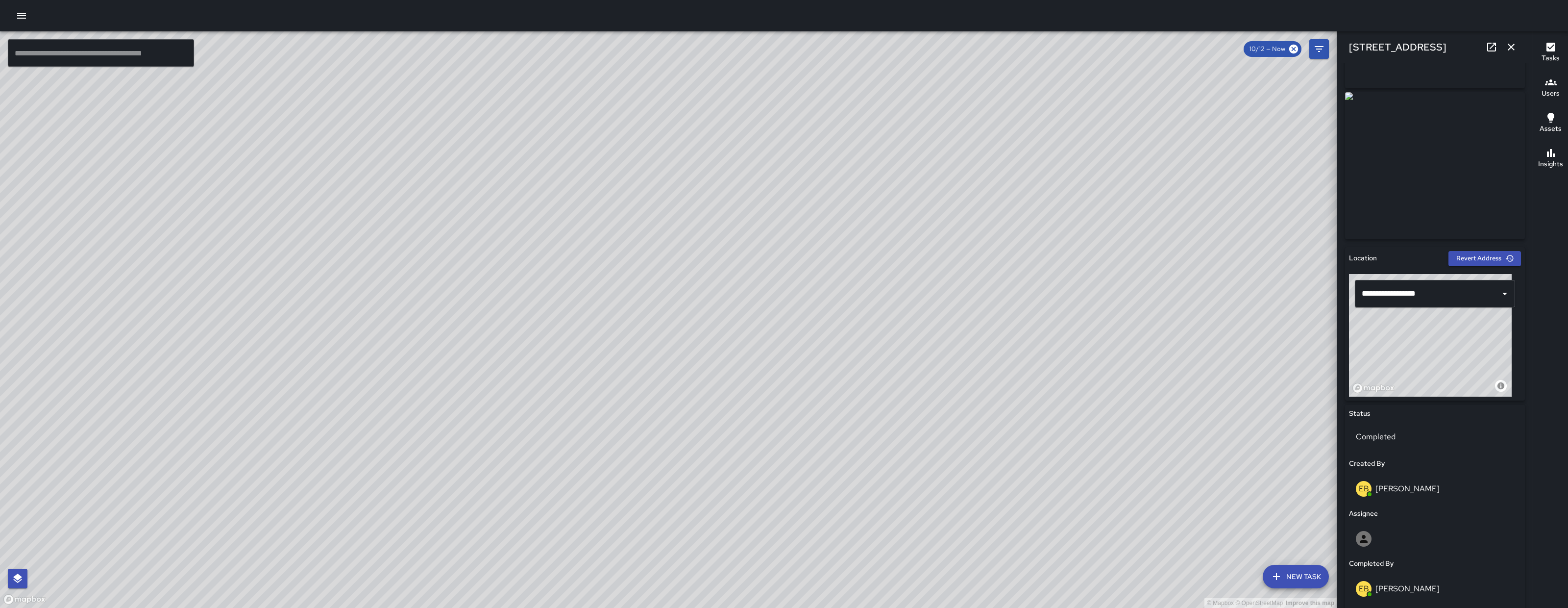
scroll to position [437, 0]
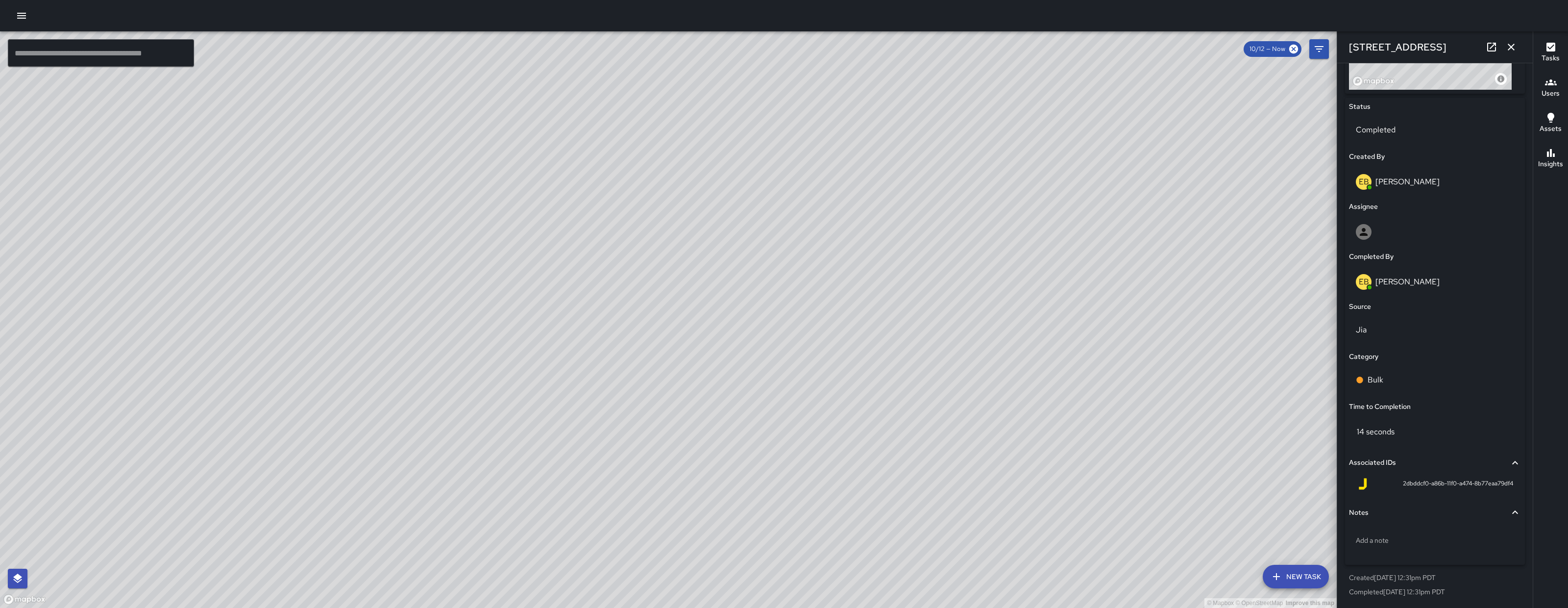
click at [1453, 283] on div "EB Eddie Ballestros" at bounding box center [1435, 282] width 158 height 16
click at [1450, 283] on div "EB Eddie Ballestros" at bounding box center [1435, 282] width 158 height 16
click at [1439, 282] on div "EB Eddie Ballestros" at bounding box center [1435, 282] width 158 height 16
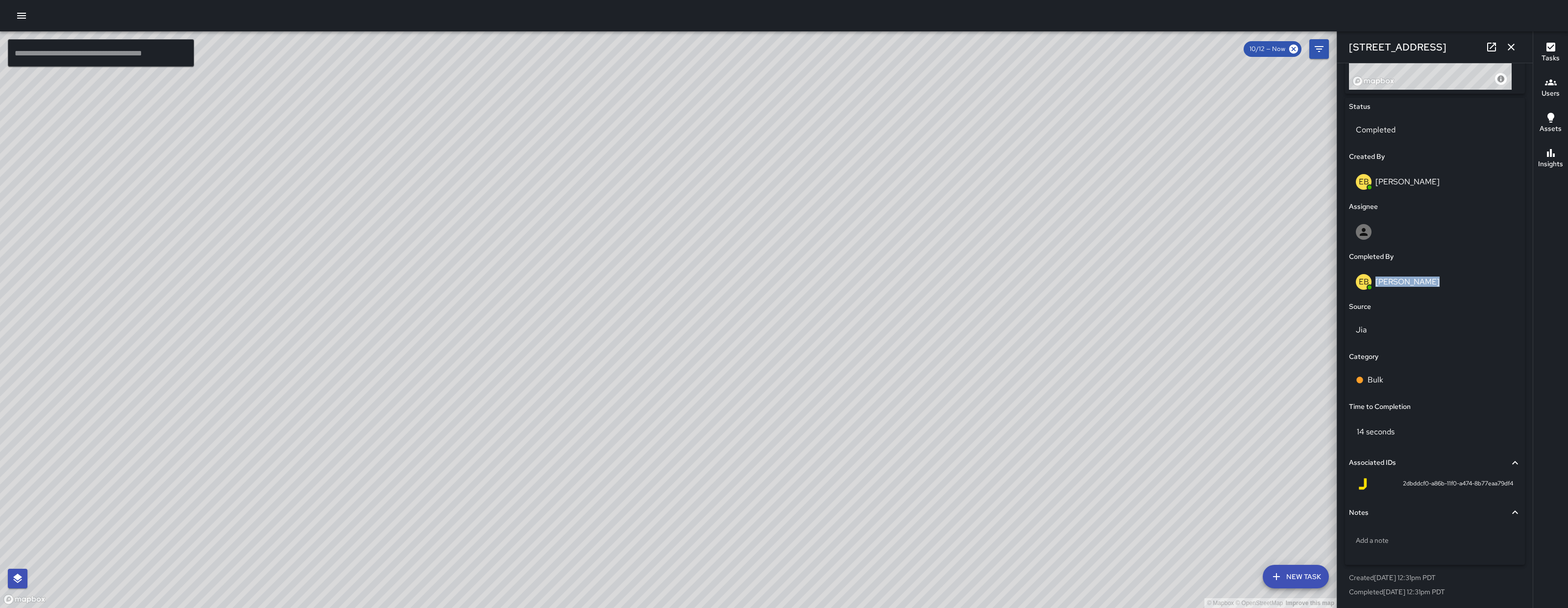
click at [1406, 280] on p "[PERSON_NAME]" at bounding box center [1407, 282] width 64 height 11
click at [1432, 282] on div "EB Eddie Ballestros" at bounding box center [1435, 282] width 158 height 16
click at [1368, 284] on p "EB" at bounding box center [1364, 282] width 11 height 12
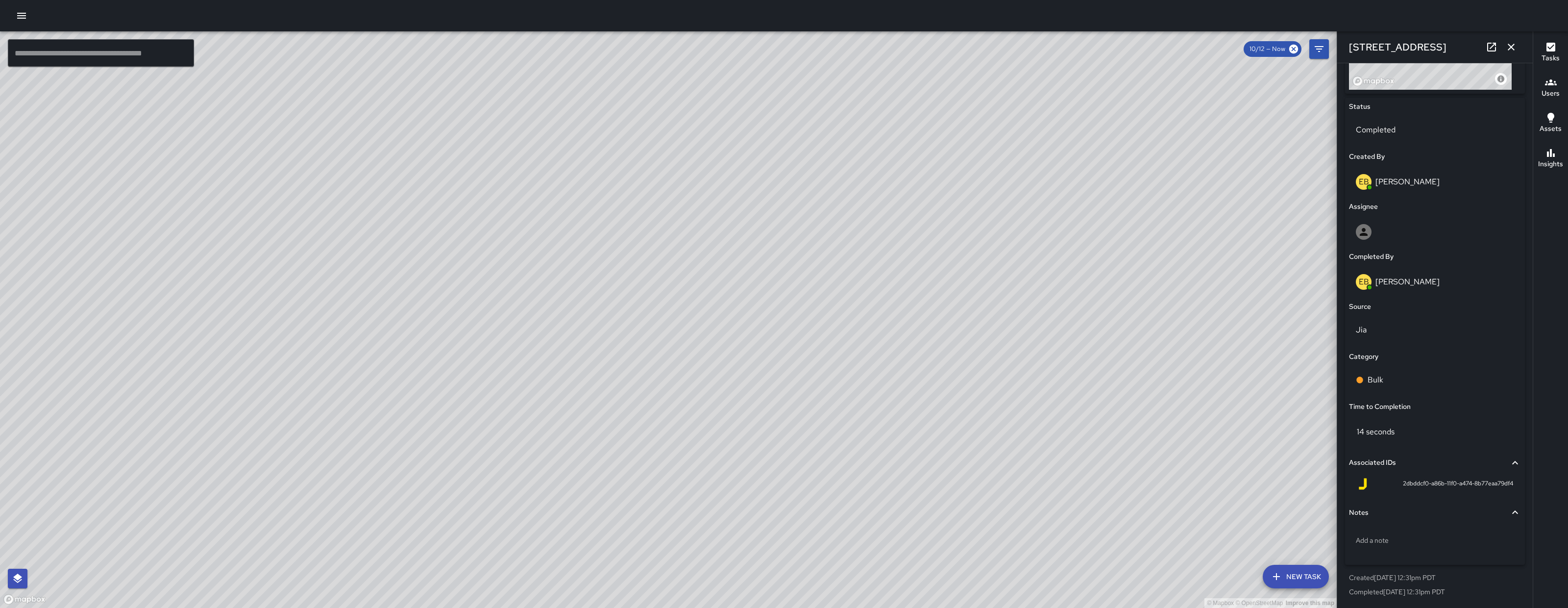
click at [1373, 209] on h6 "Assignee" at bounding box center [1364, 207] width 29 height 11
click at [1374, 227] on div at bounding box center [1435, 232] width 158 height 16
type input "****"
click at [1399, 282] on span "[PERSON_NAME]" at bounding box center [1431, 279] width 147 height 12
drag, startPoint x: 541, startPoint y: 156, endPoint x: 541, endPoint y: 234, distance: 78.0
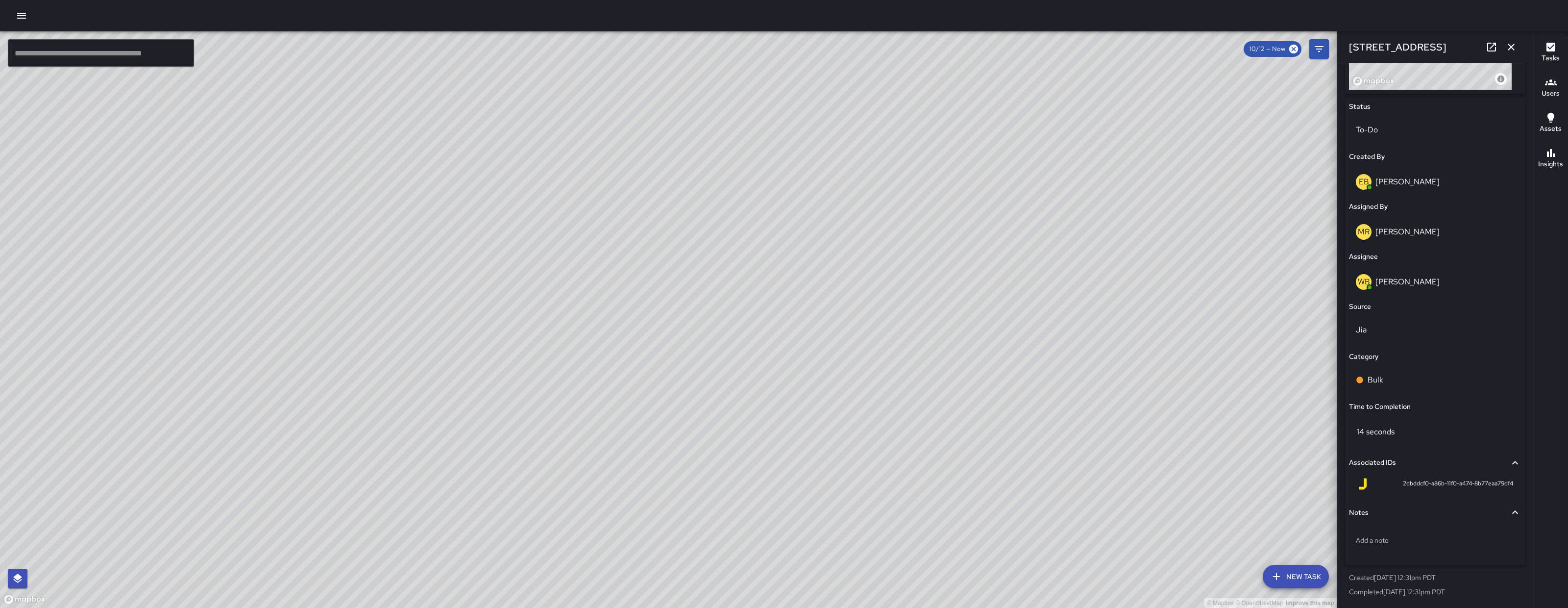
click at [541, 223] on div "© Mapbox © OpenStreetMap Improve this map" at bounding box center [669, 320] width 1337 height 577
drag, startPoint x: 541, startPoint y: 234, endPoint x: 475, endPoint y: 412, distance: 189.8
click at [475, 412] on div "© Mapbox © OpenStreetMap Improve this map" at bounding box center [669, 320] width 1337 height 577
drag, startPoint x: 841, startPoint y: 375, endPoint x: 767, endPoint y: 339, distance: 82.3
click at [660, 418] on div "© Mapbox © OpenStreetMap Improve this map" at bounding box center [669, 320] width 1337 height 577
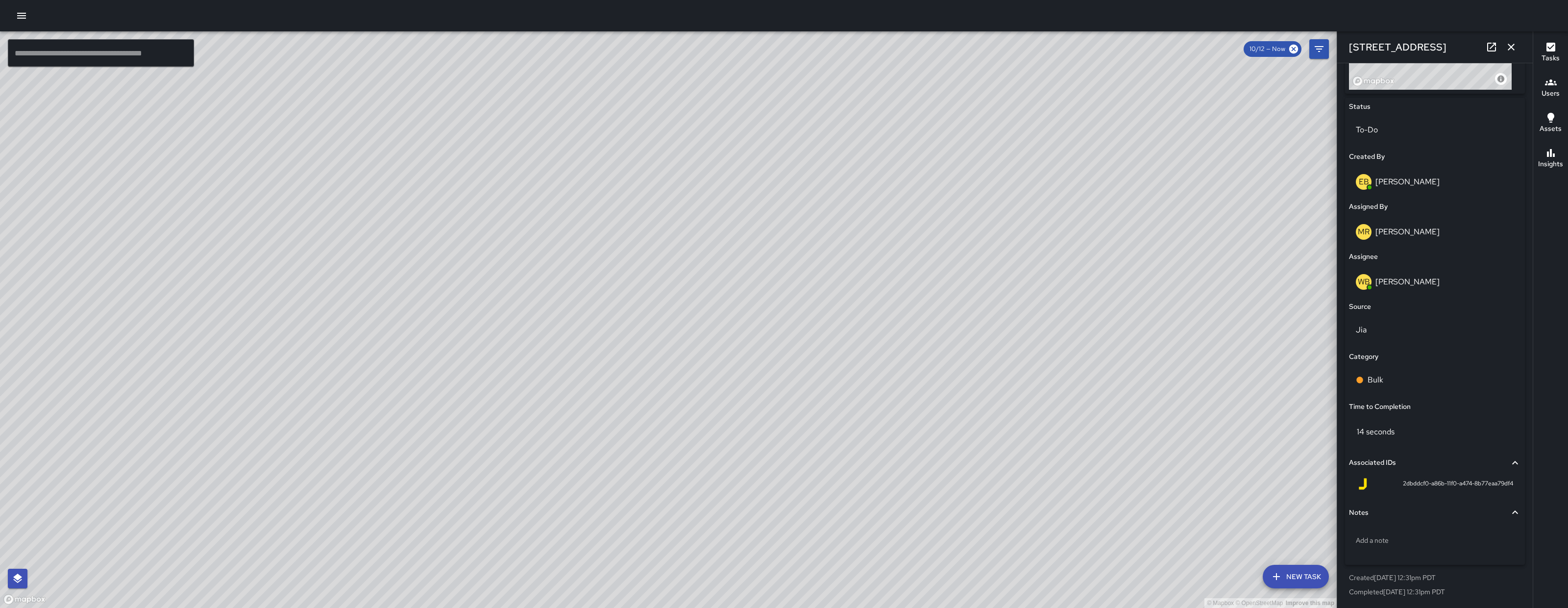
click at [1516, 45] on icon "button" at bounding box center [1511, 47] width 12 height 12
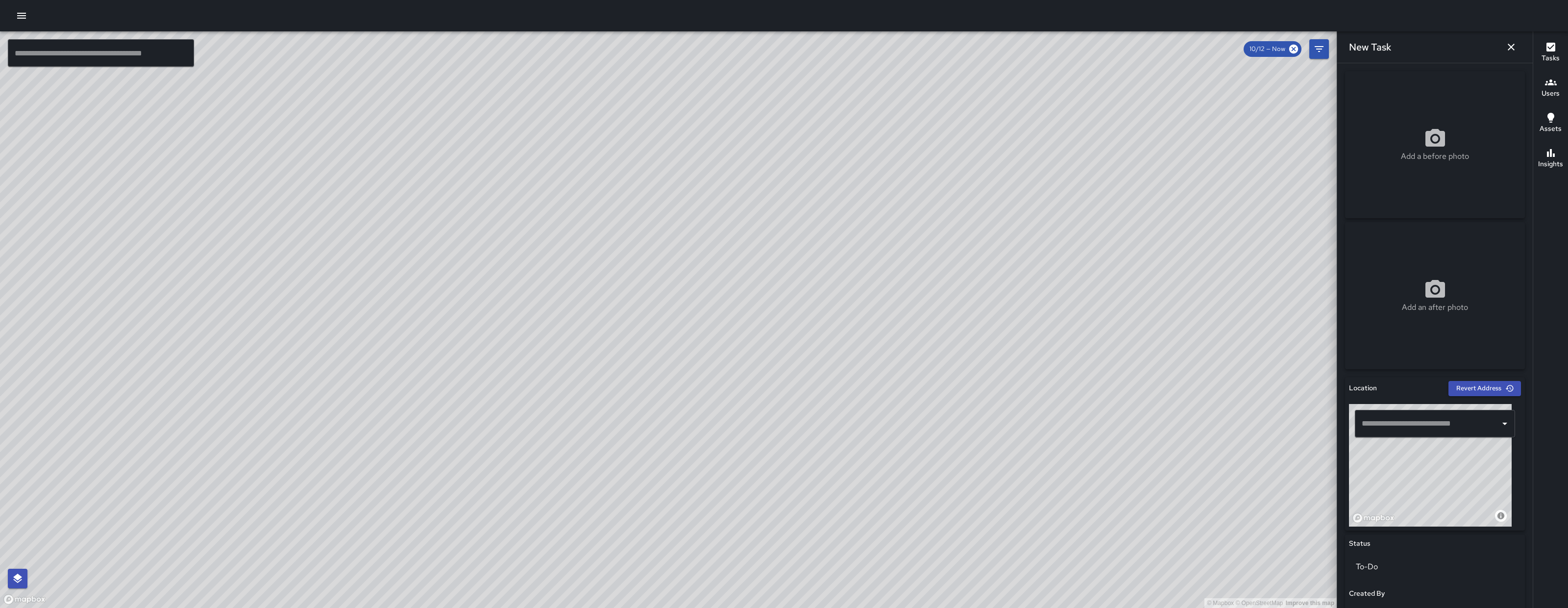
click at [1514, 47] on icon "button" at bounding box center [1511, 47] width 12 height 12
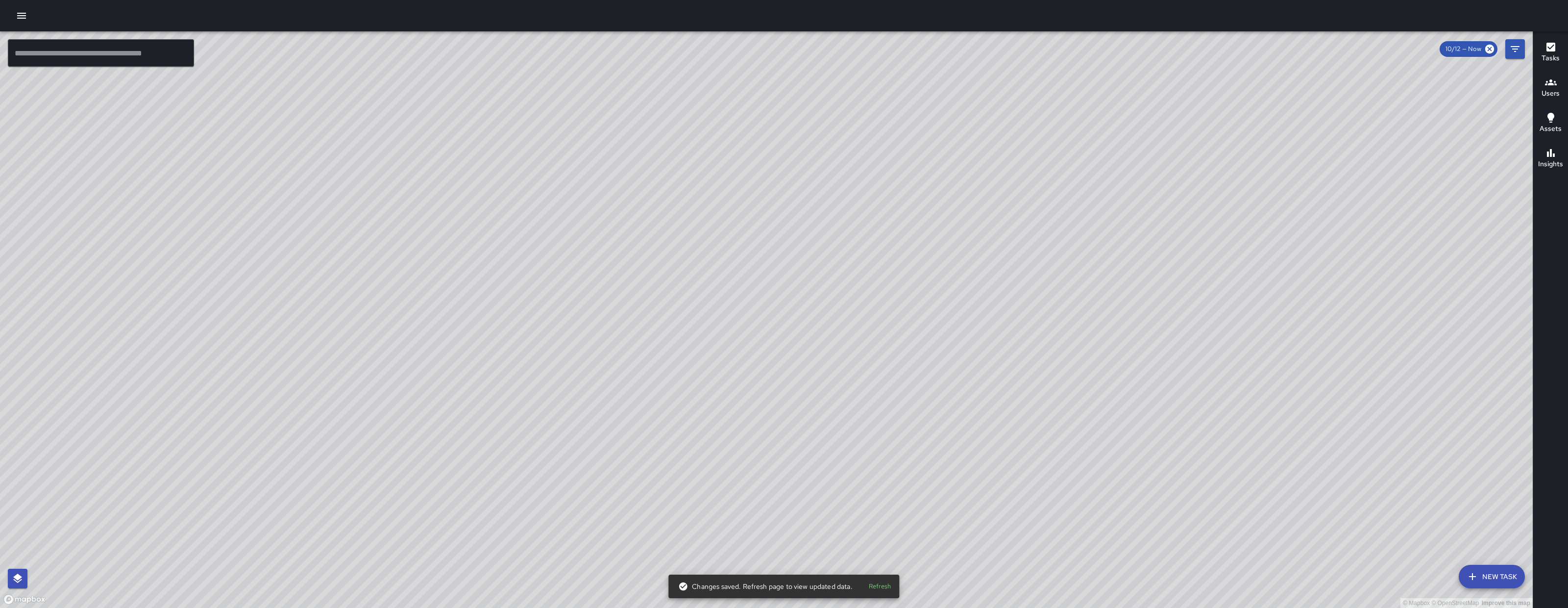
drag, startPoint x: 1060, startPoint y: 264, endPoint x: 965, endPoint y: 377, distance: 147.6
click at [965, 387] on div "© Mapbox © OpenStreetMap Improve this map" at bounding box center [766, 320] width 1533 height 577
click at [570, 527] on div "© Mapbox © OpenStreetMap Improve this map" at bounding box center [766, 320] width 1533 height 577
click at [1371, 269] on div "© Mapbox © OpenStreetMap Improve this map" at bounding box center [766, 320] width 1533 height 577
drag, startPoint x: 683, startPoint y: 489, endPoint x: 852, endPoint y: 450, distance: 173.4
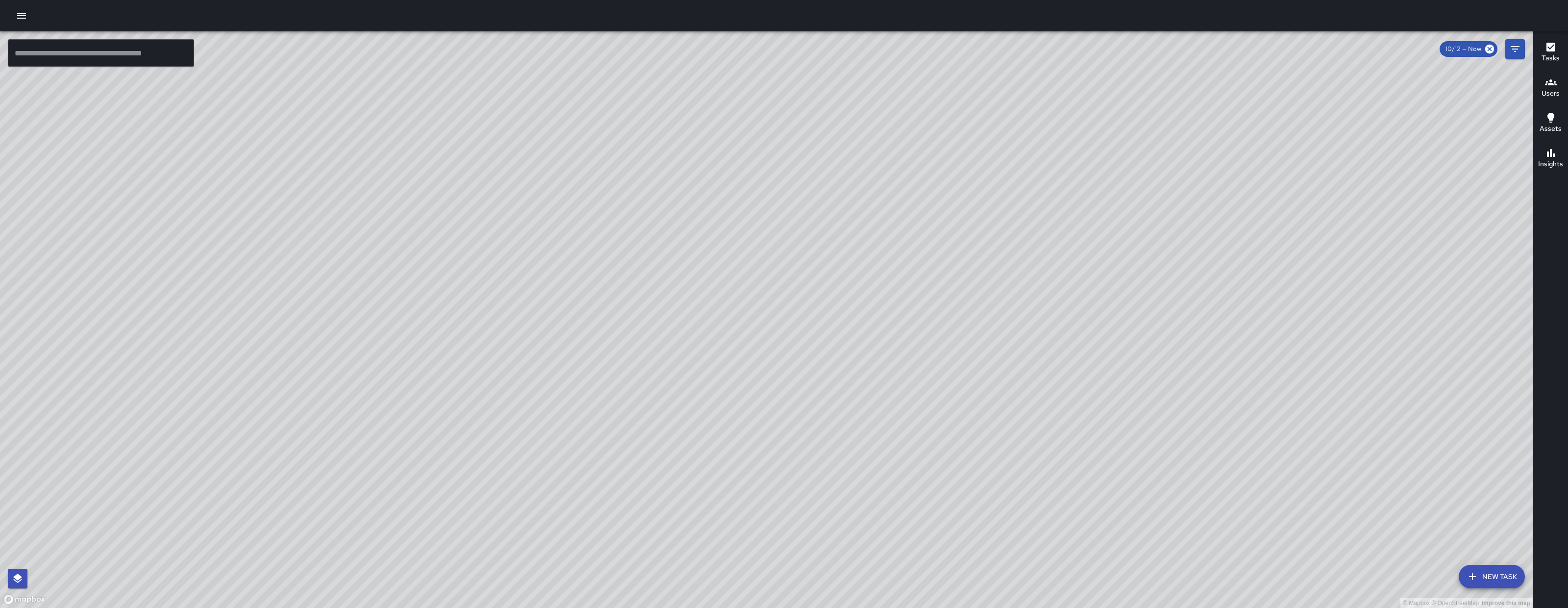
click at [797, 458] on div "© Mapbox © OpenStreetMap Improve this map" at bounding box center [766, 320] width 1533 height 577
click at [852, 450] on div "© Mapbox © OpenStreetMap Improve this map" at bounding box center [766, 320] width 1533 height 577
click at [417, 330] on div "© Mapbox © OpenStreetMap Improve this map EB Eddie Ballestros 1600 Folsom Stree…" at bounding box center [766, 320] width 1533 height 577
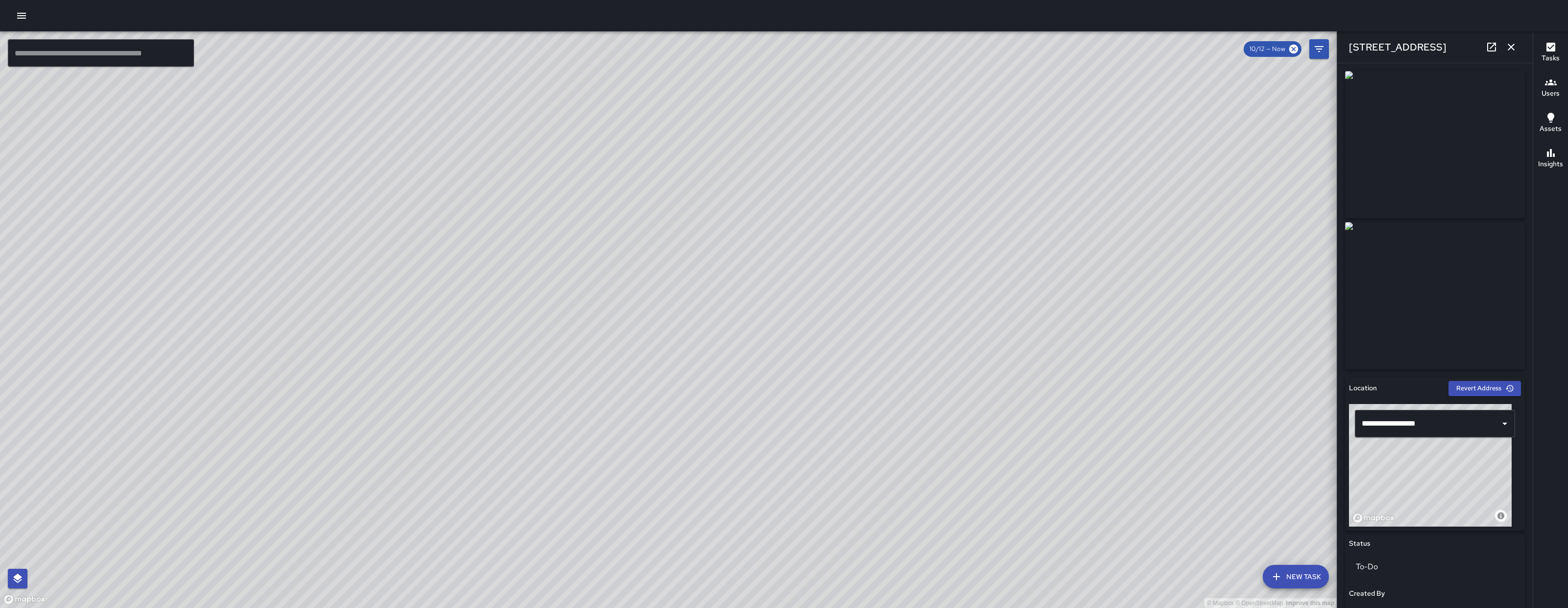
scroll to position [420, 0]
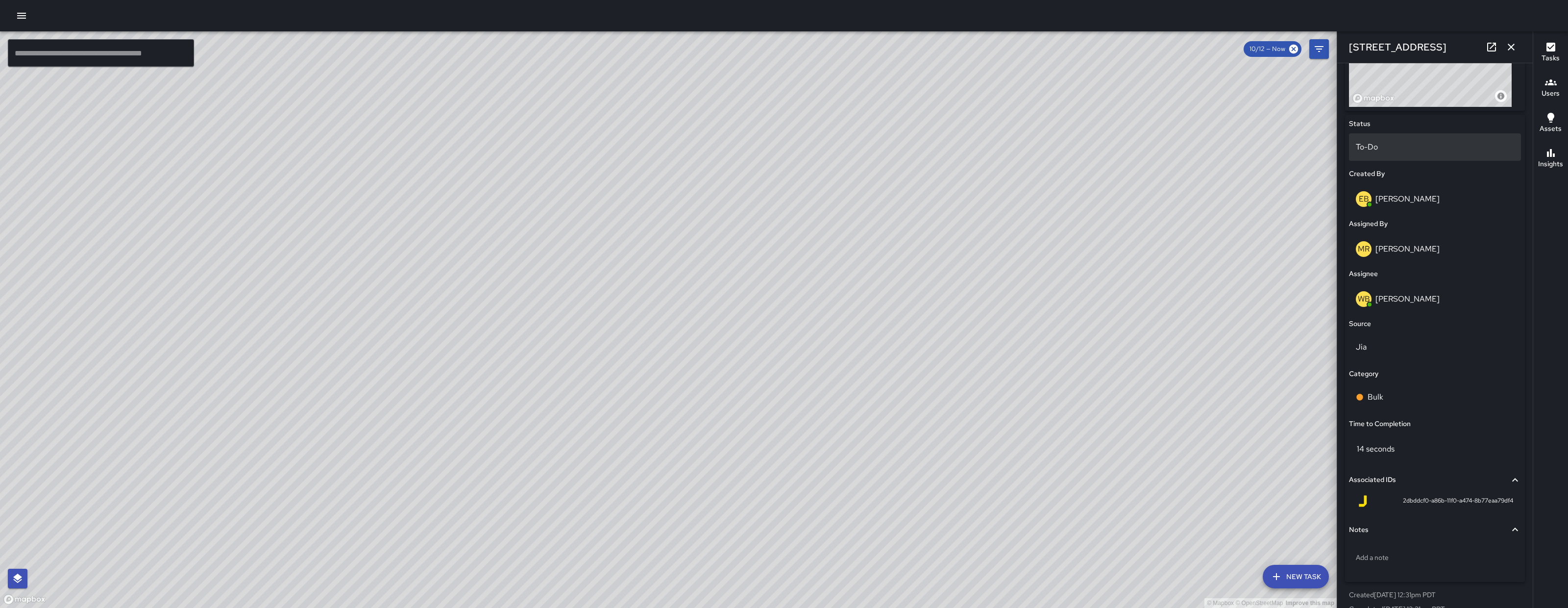
click at [1417, 138] on div "To-Do" at bounding box center [1435, 147] width 172 height 27
click at [1386, 188] on li "Skipped" at bounding box center [1430, 191] width 162 height 17
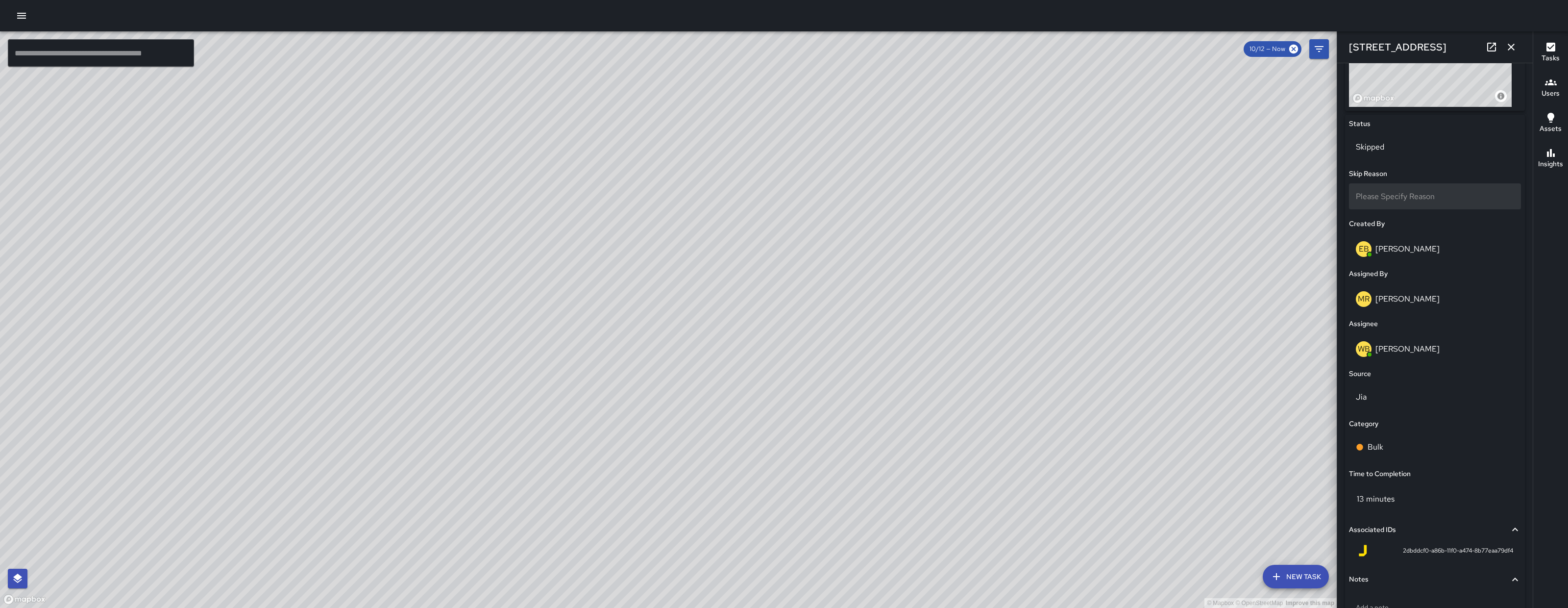
click at [1402, 191] on span "Please Specify Reason" at bounding box center [1396, 196] width 79 height 11
click at [1401, 201] on body "© Mapbox © OpenStreetMap Improve this map ​ New Task 10/12 — Now Map Layers Tas…" at bounding box center [784, 304] width 1568 height 608
click at [1401, 241] on li "Duplicate" at bounding box center [1430, 240] width 162 height 17
click at [1514, 42] on icon "button" at bounding box center [1511, 47] width 12 height 12
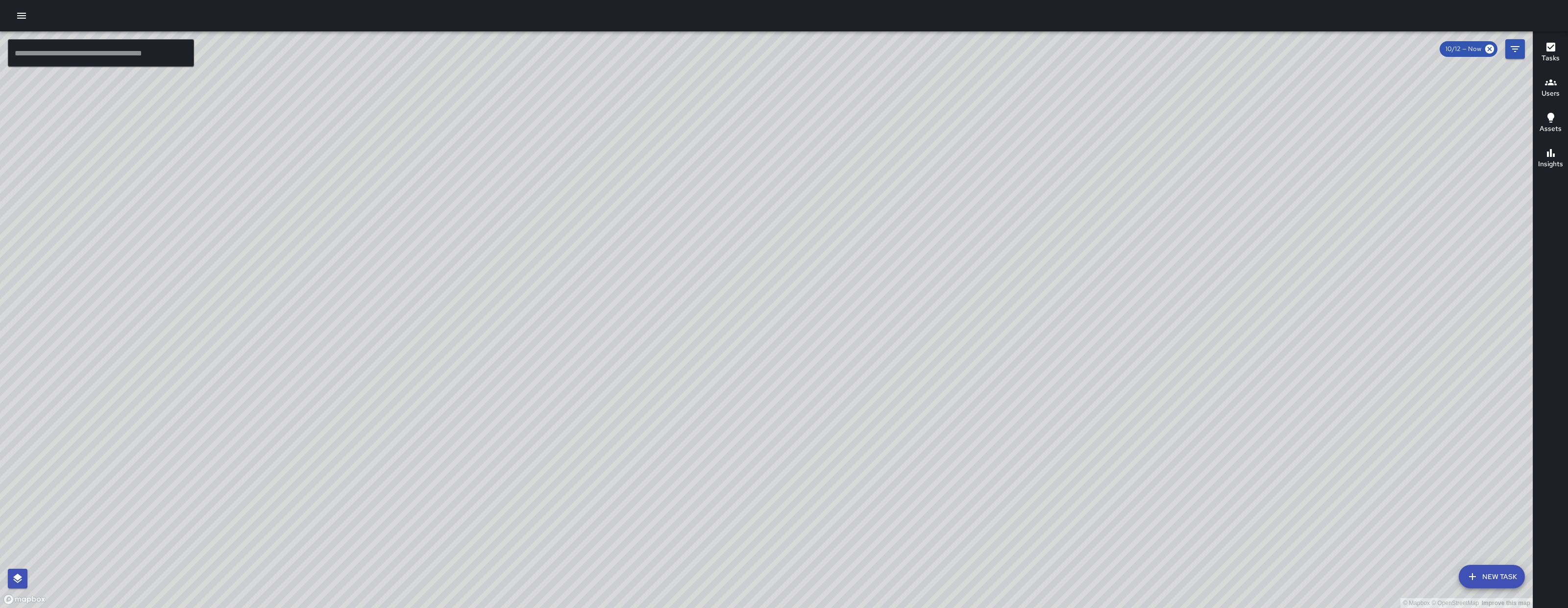
drag, startPoint x: 1324, startPoint y: 211, endPoint x: 830, endPoint y: 601, distance: 629.4
click at [831, 601] on div "© Mapbox © OpenStreetMap Improve this map" at bounding box center [766, 320] width 1533 height 577
drag, startPoint x: 1293, startPoint y: 523, endPoint x: 1223, endPoint y: 515, distance: 70.5
click at [1259, 518] on div "© Mapbox © OpenStreetMap Improve this map" at bounding box center [766, 320] width 1533 height 577
drag, startPoint x: 1071, startPoint y: 463, endPoint x: 1048, endPoint y: 455, distance: 24.4
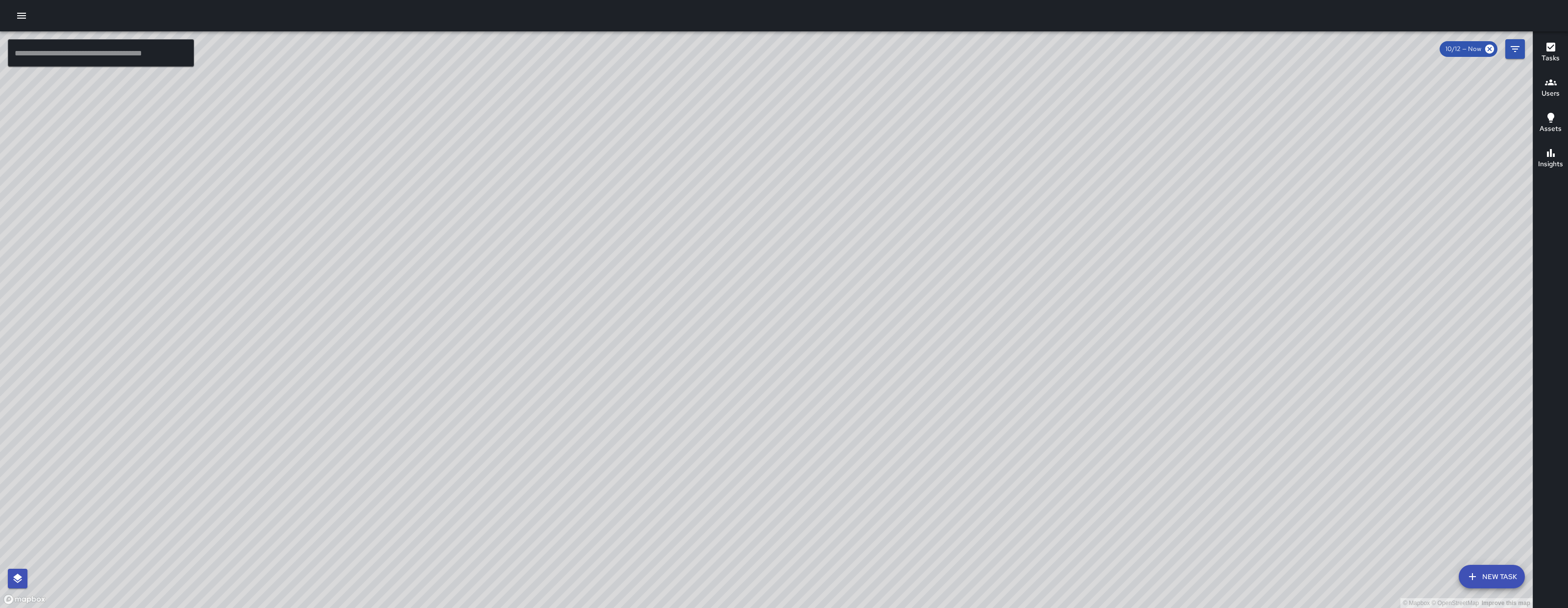
click at [1049, 455] on div "© Mapbox © OpenStreetMap Improve this map" at bounding box center [766, 320] width 1533 height 577
click at [1048, 455] on div "© Mapbox © OpenStreetMap Improve this map" at bounding box center [766, 320] width 1533 height 577
drag, startPoint x: 528, startPoint y: 280, endPoint x: 540, endPoint y: 354, distance: 75.0
click at [713, 382] on div "© Mapbox © OpenStreetMap Improve this map" at bounding box center [766, 320] width 1533 height 577
drag, startPoint x: 116, startPoint y: 322, endPoint x: 523, endPoint y: 458, distance: 429.1
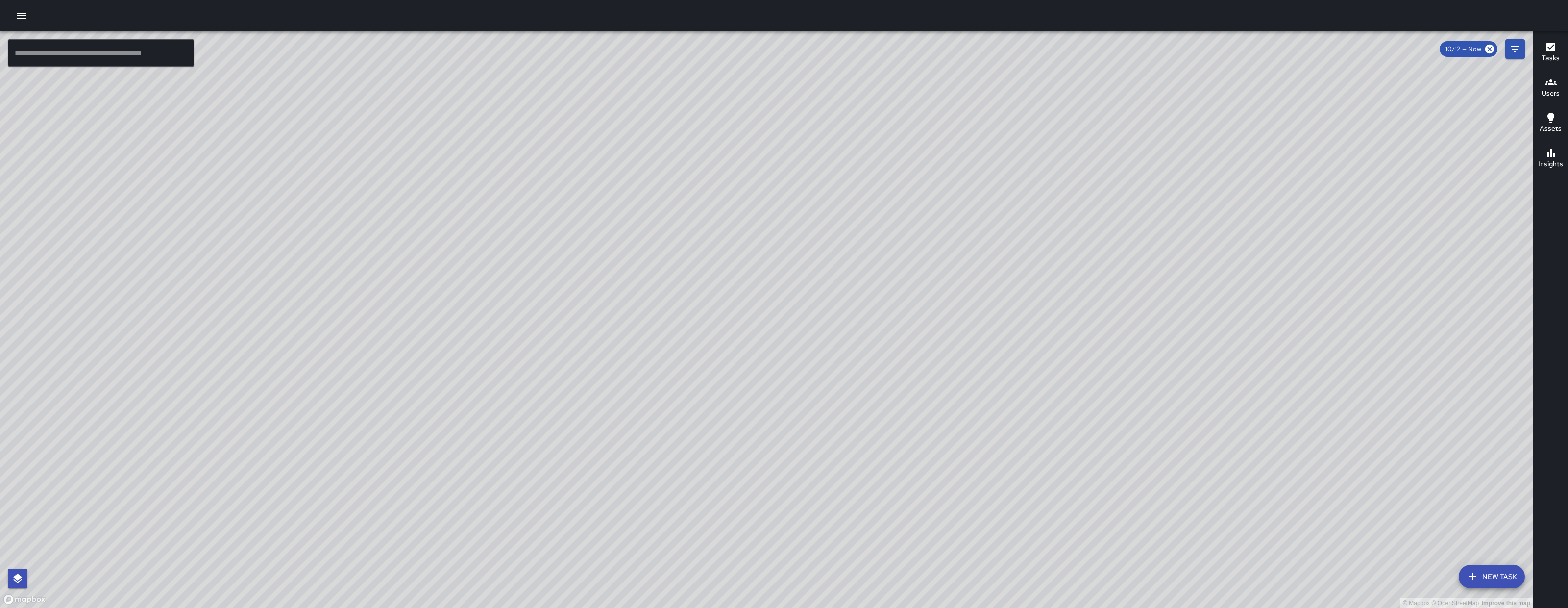
click at [523, 461] on div "© Mapbox © OpenStreetMap Improve this map" at bounding box center [766, 320] width 1533 height 577
drag, startPoint x: 626, startPoint y: 315, endPoint x: 581, endPoint y: 338, distance: 50.5
click at [586, 336] on div "© Mapbox © OpenStreetMap Improve this map" at bounding box center [766, 320] width 1533 height 577
click at [1512, 47] on icon "Filters" at bounding box center [1515, 49] width 12 height 12
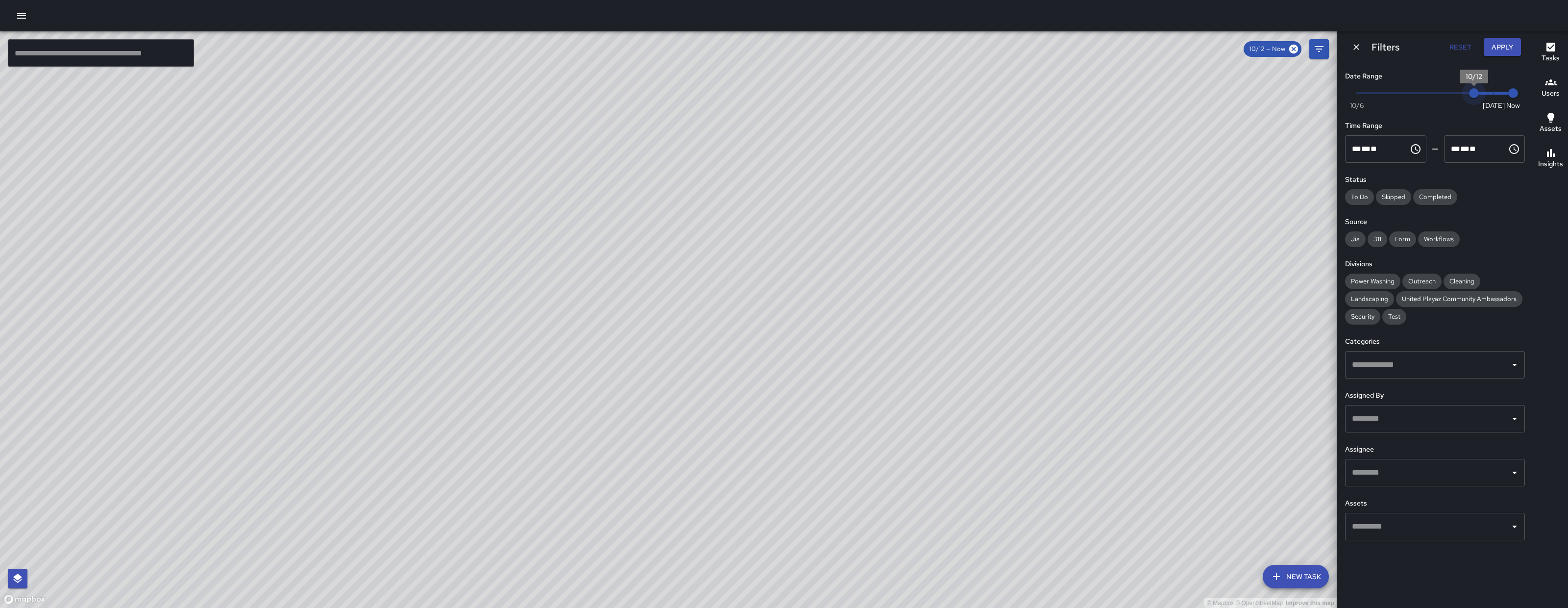
type input "*"
drag, startPoint x: 1481, startPoint y: 96, endPoint x: 1518, endPoint y: 96, distance: 37.0
click at [1518, 96] on div "Now Today 10/6 10/6 1:15 pm" at bounding box center [1435, 99] width 180 height 27
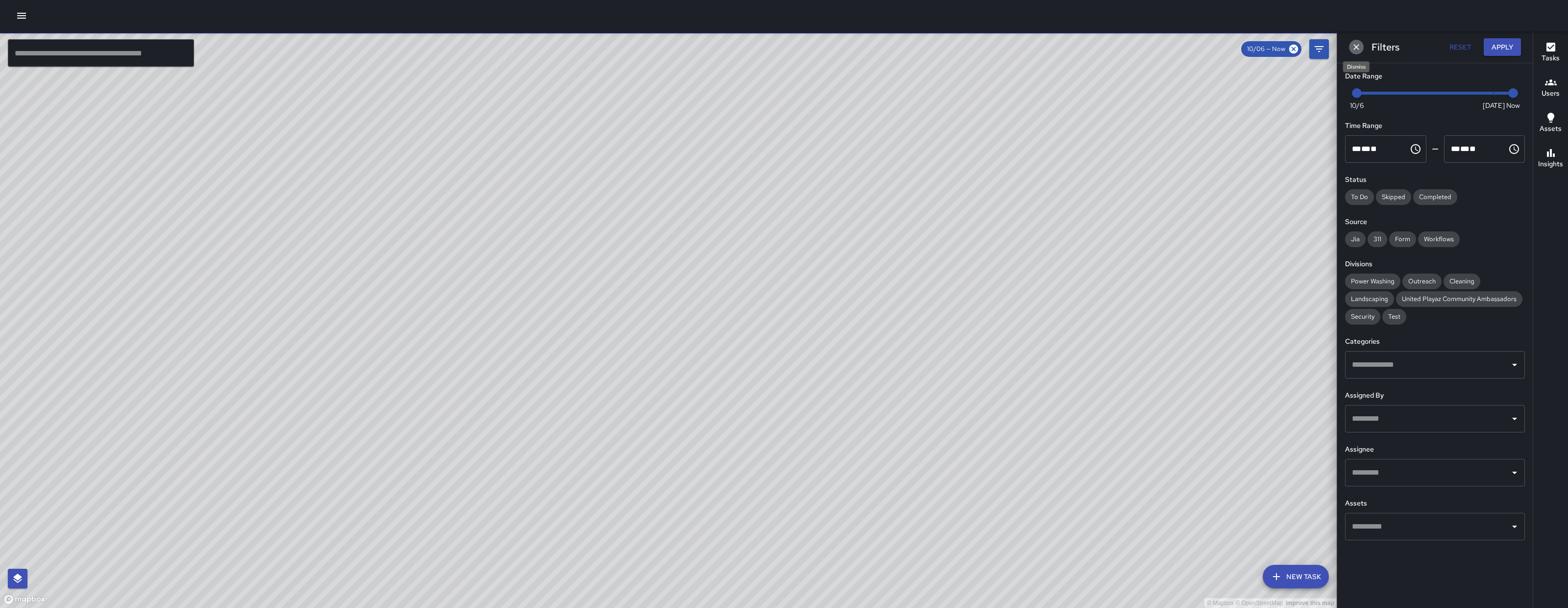
click at [1359, 50] on icon "Dismiss" at bounding box center [1356, 47] width 10 height 10
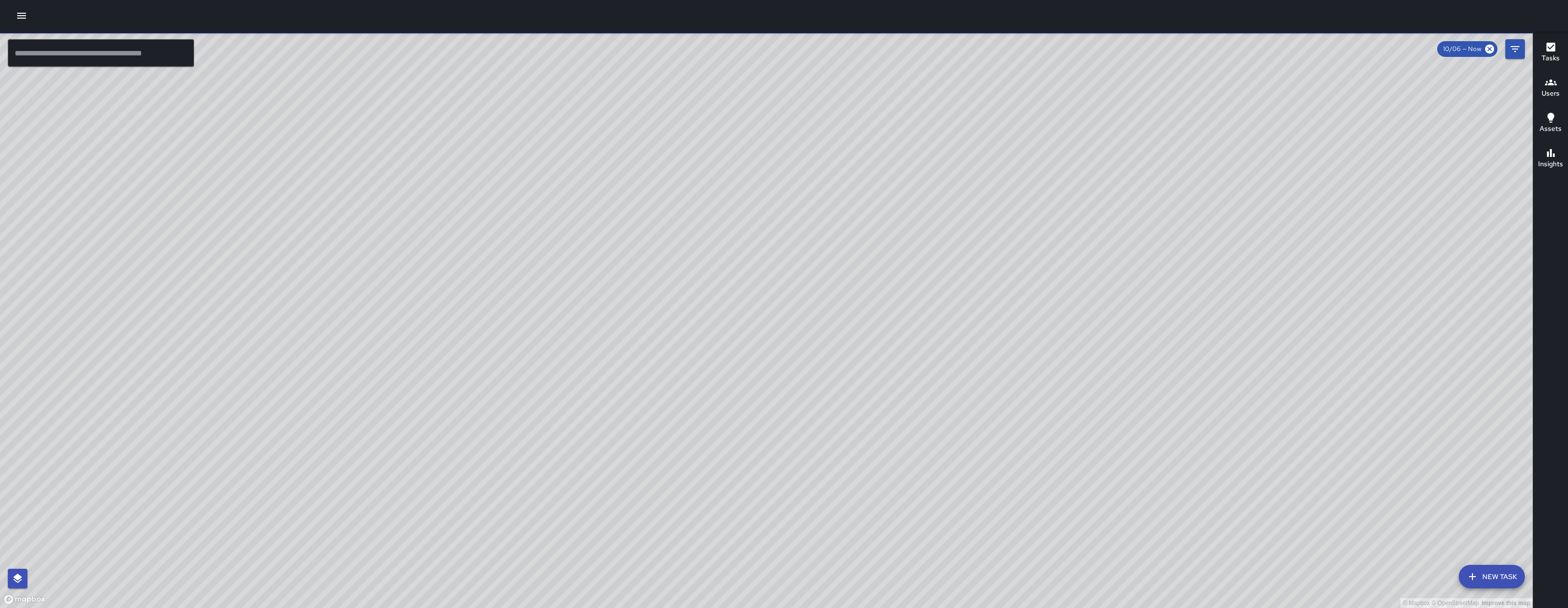
click at [1515, 38] on div "© Mapbox © OpenStreetMap Improve this map" at bounding box center [766, 320] width 1533 height 577
click at [1517, 42] on button "Filters" at bounding box center [1515, 49] width 19 height 19
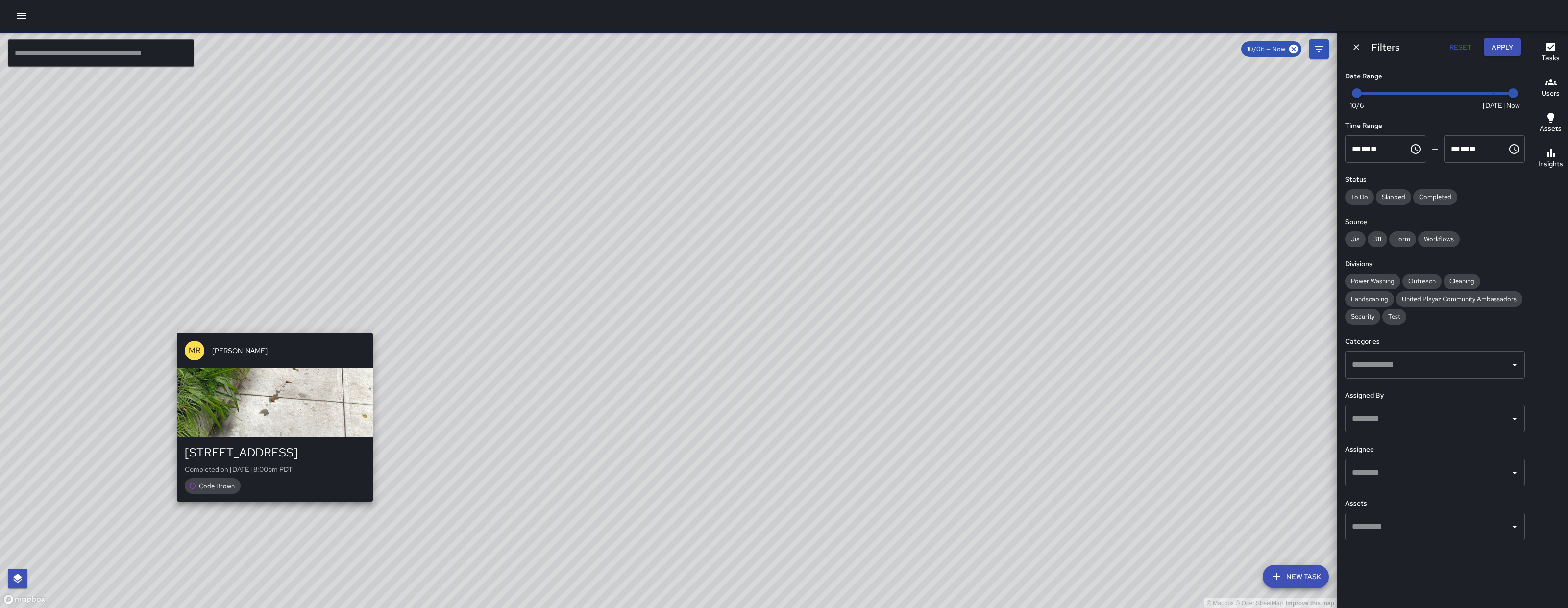
click at [269, 332] on div "MR Maria Rosas 780 Natoma Street Completed on 10/8/2025, 8:00pm PDT Code Brown" at bounding box center [275, 417] width 204 height 176
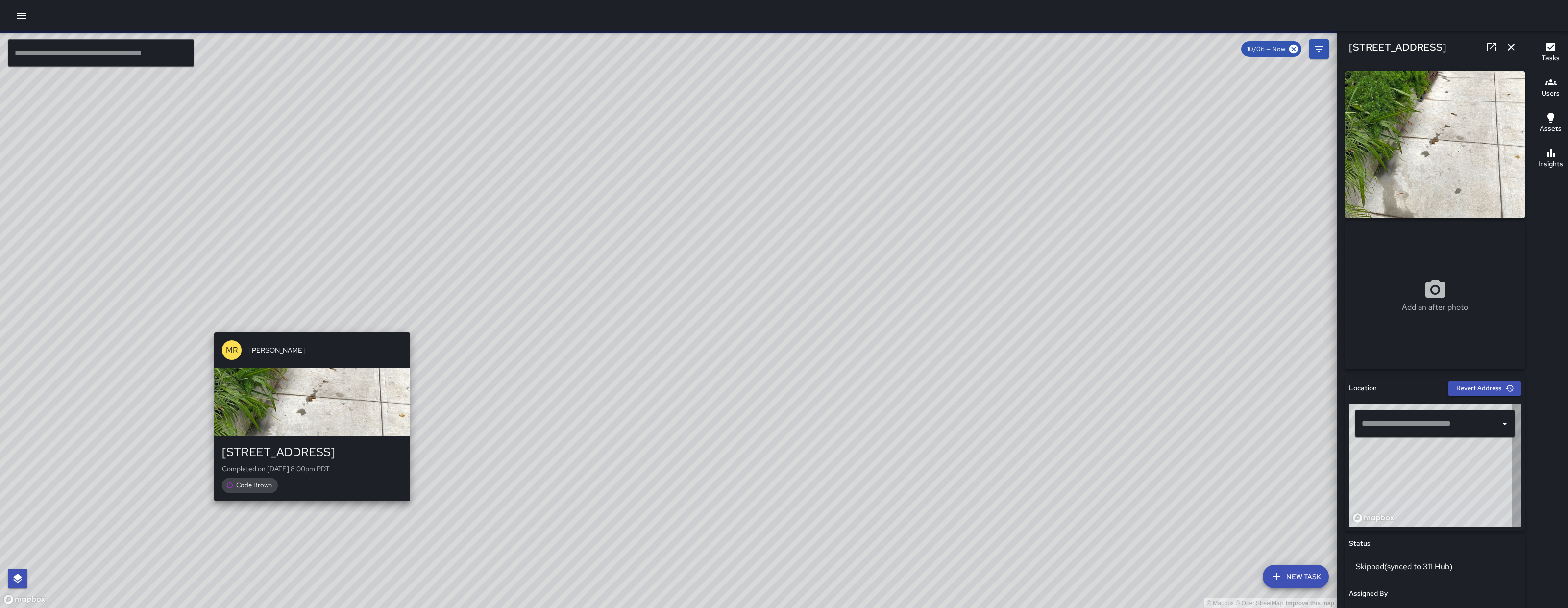
type input "**********"
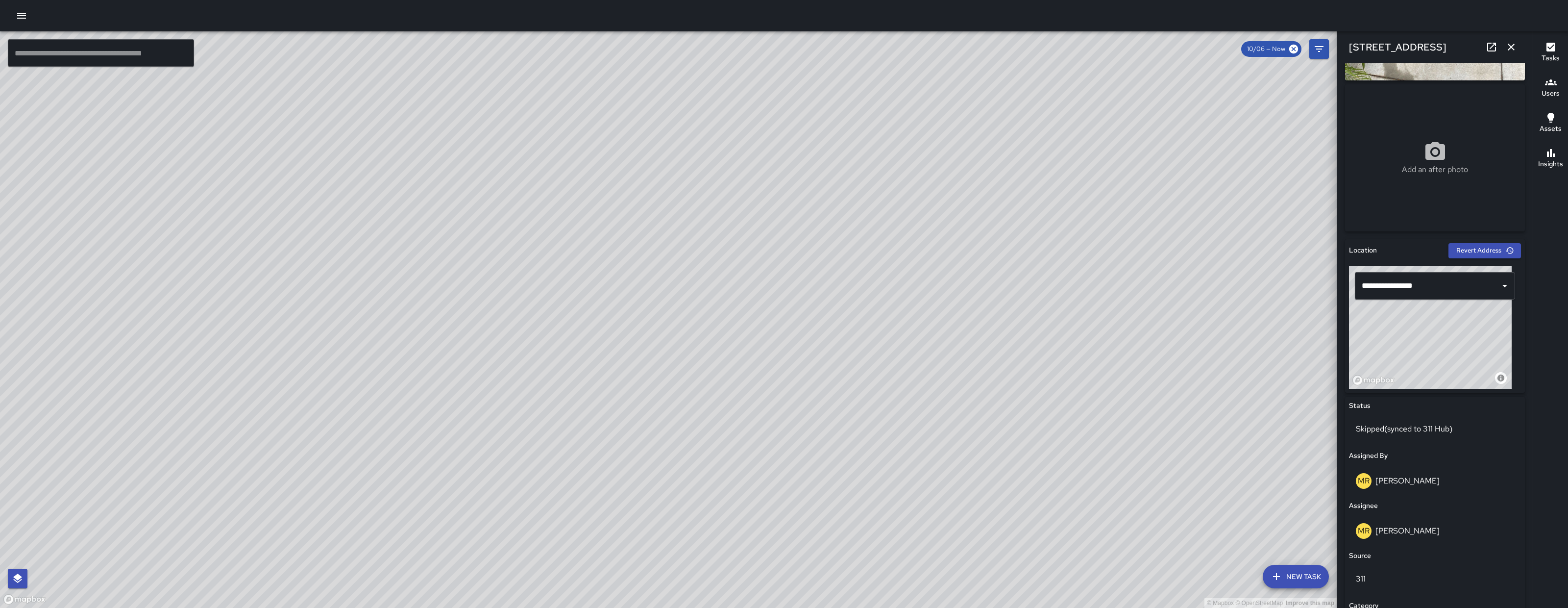
scroll to position [0, 0]
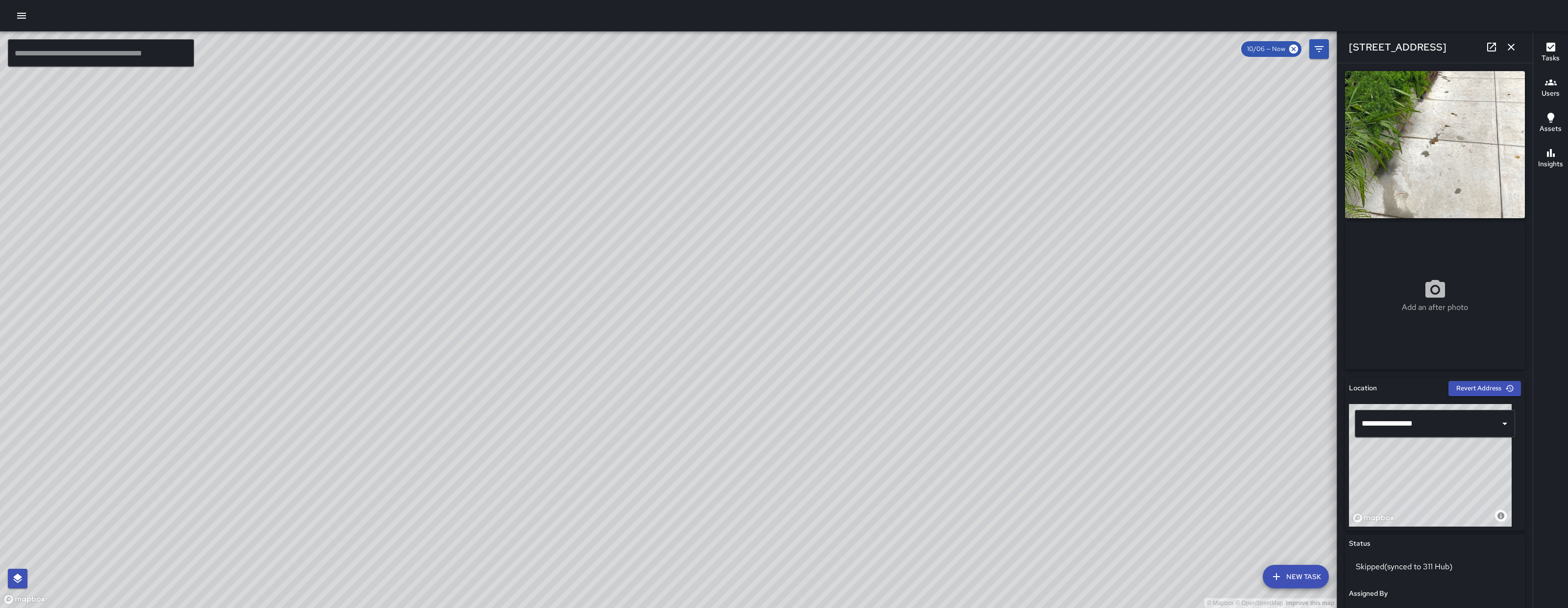
click at [1515, 52] on icon "button" at bounding box center [1511, 47] width 12 height 12
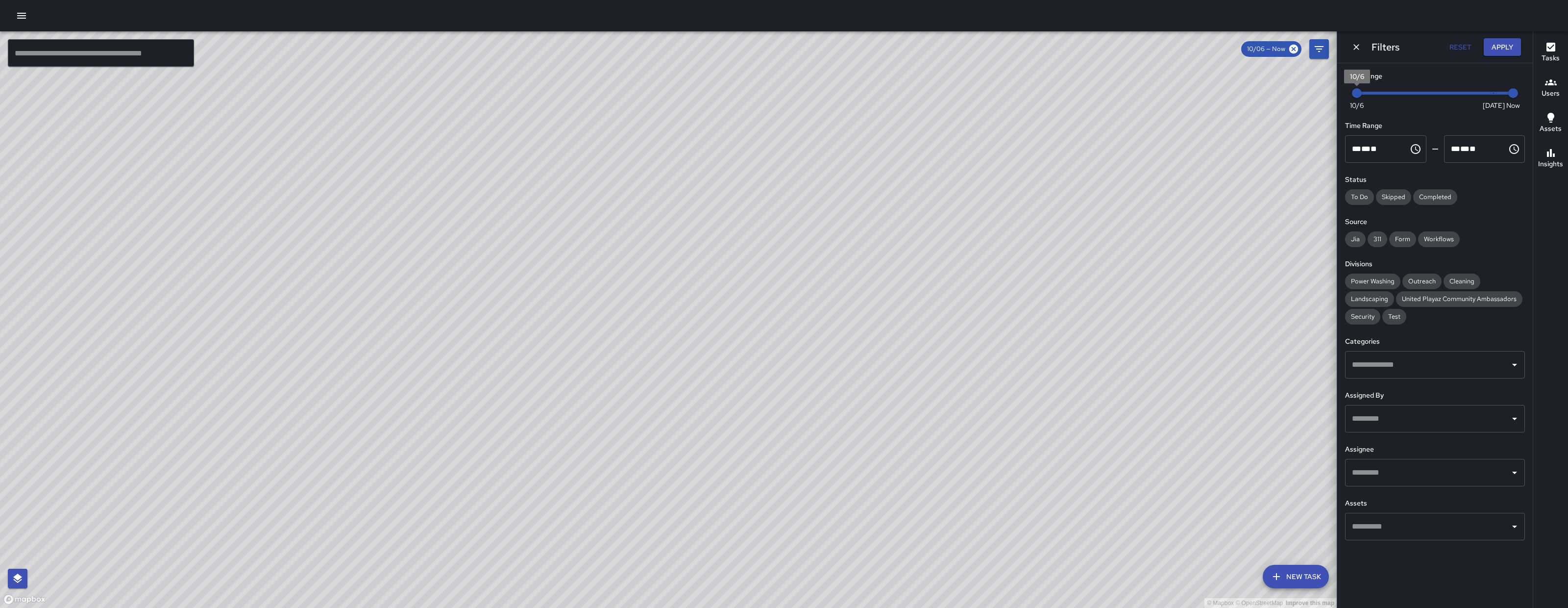
type input "*"
drag, startPoint x: 1365, startPoint y: 95, endPoint x: 1567, endPoint y: 92, distance: 202.0
click at [1568, 95] on div "© Mapbox © OpenStreetMap Improve this map ​ New Task 10/06 — Now Map Layers Tas…" at bounding box center [784, 320] width 1568 height 577
click at [1510, 50] on button "Apply" at bounding box center [1503, 47] width 37 height 18
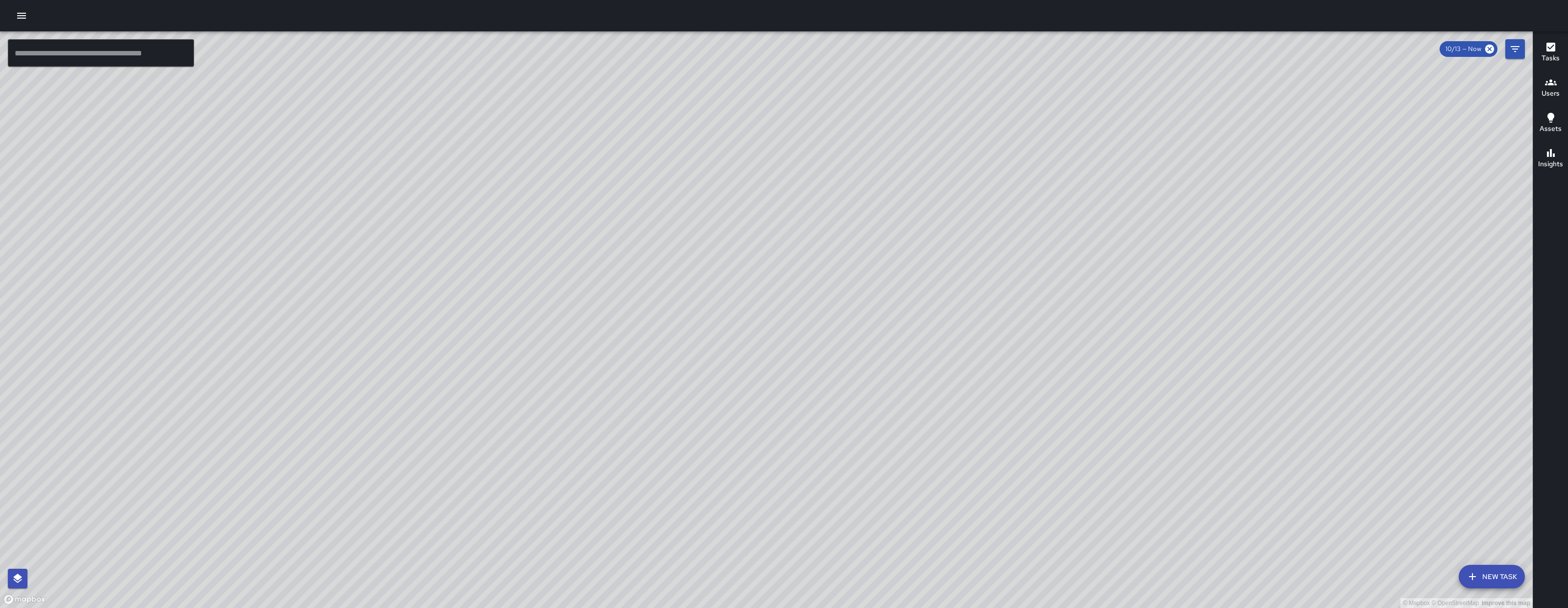
drag, startPoint x: 1062, startPoint y: 393, endPoint x: 962, endPoint y: 407, distance: 101.0
click at [900, 420] on div "© Mapbox © OpenStreetMap Improve this map" at bounding box center [766, 320] width 1533 height 577
drag, startPoint x: 964, startPoint y: 411, endPoint x: 621, endPoint y: 414, distance: 343.0
click at [621, 414] on div "© Mapbox © OpenStreetMap Improve this map" at bounding box center [766, 320] width 1533 height 577
drag, startPoint x: 984, startPoint y: 482, endPoint x: 997, endPoint y: 422, distance: 61.4
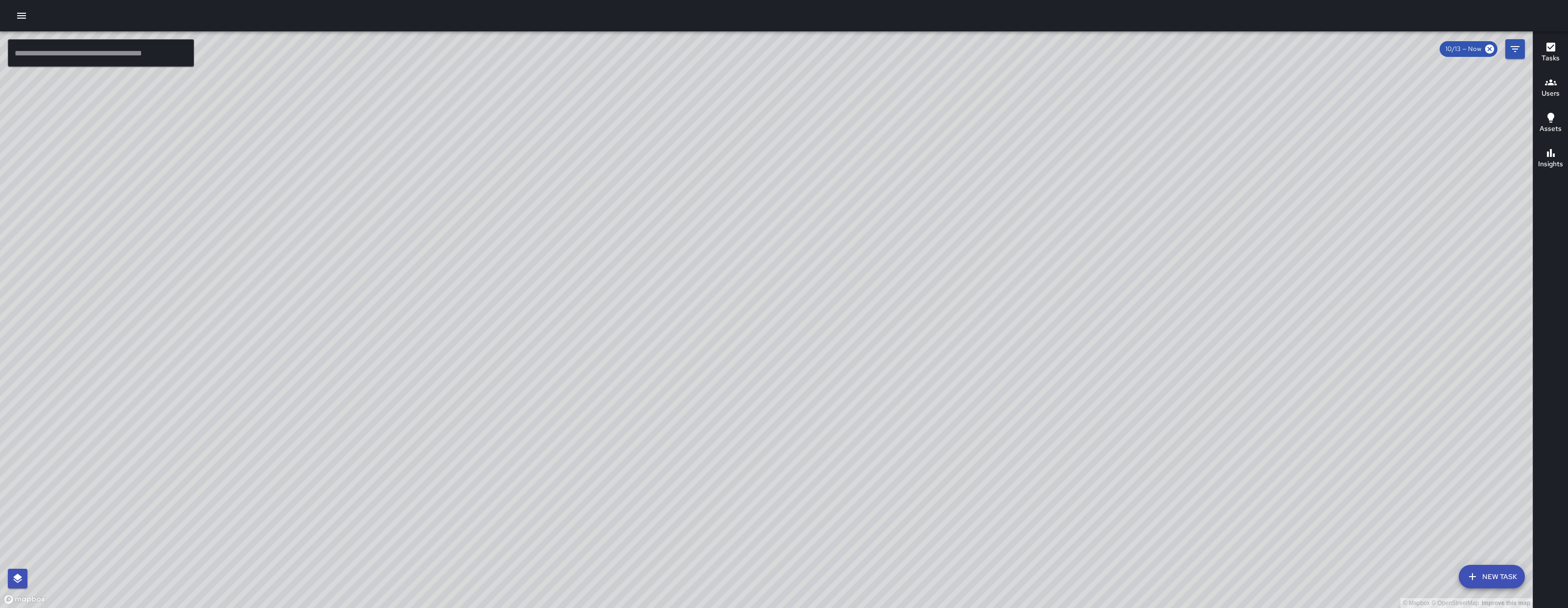
click at [984, 476] on div "© Mapbox © OpenStreetMap Improve this map" at bounding box center [766, 320] width 1533 height 577
click at [997, 422] on div "© Mapbox © OpenStreetMap Improve this map" at bounding box center [766, 320] width 1533 height 577
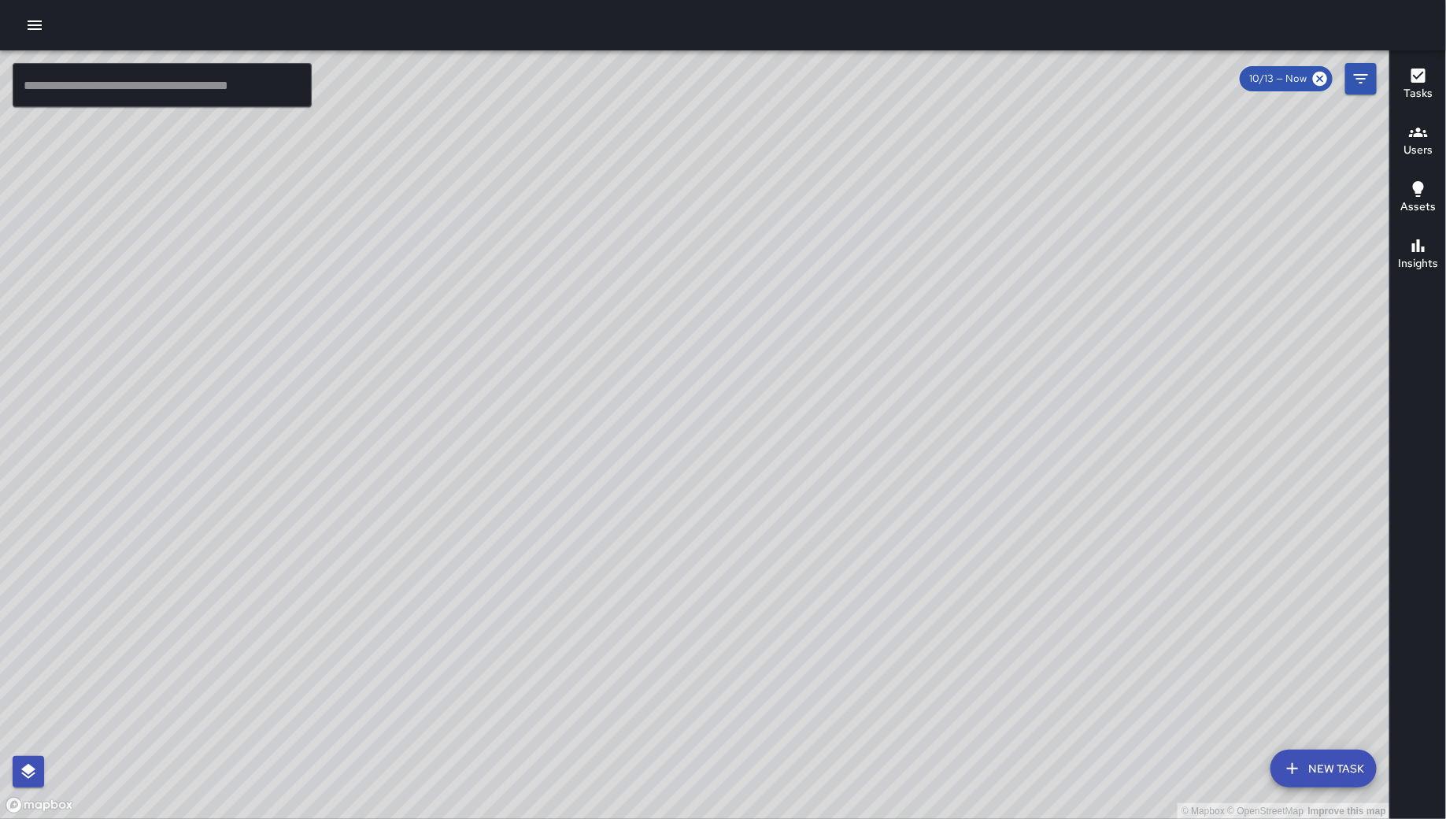
click at [27, 26] on icon "button" at bounding box center [34, 25] width 19 height 19
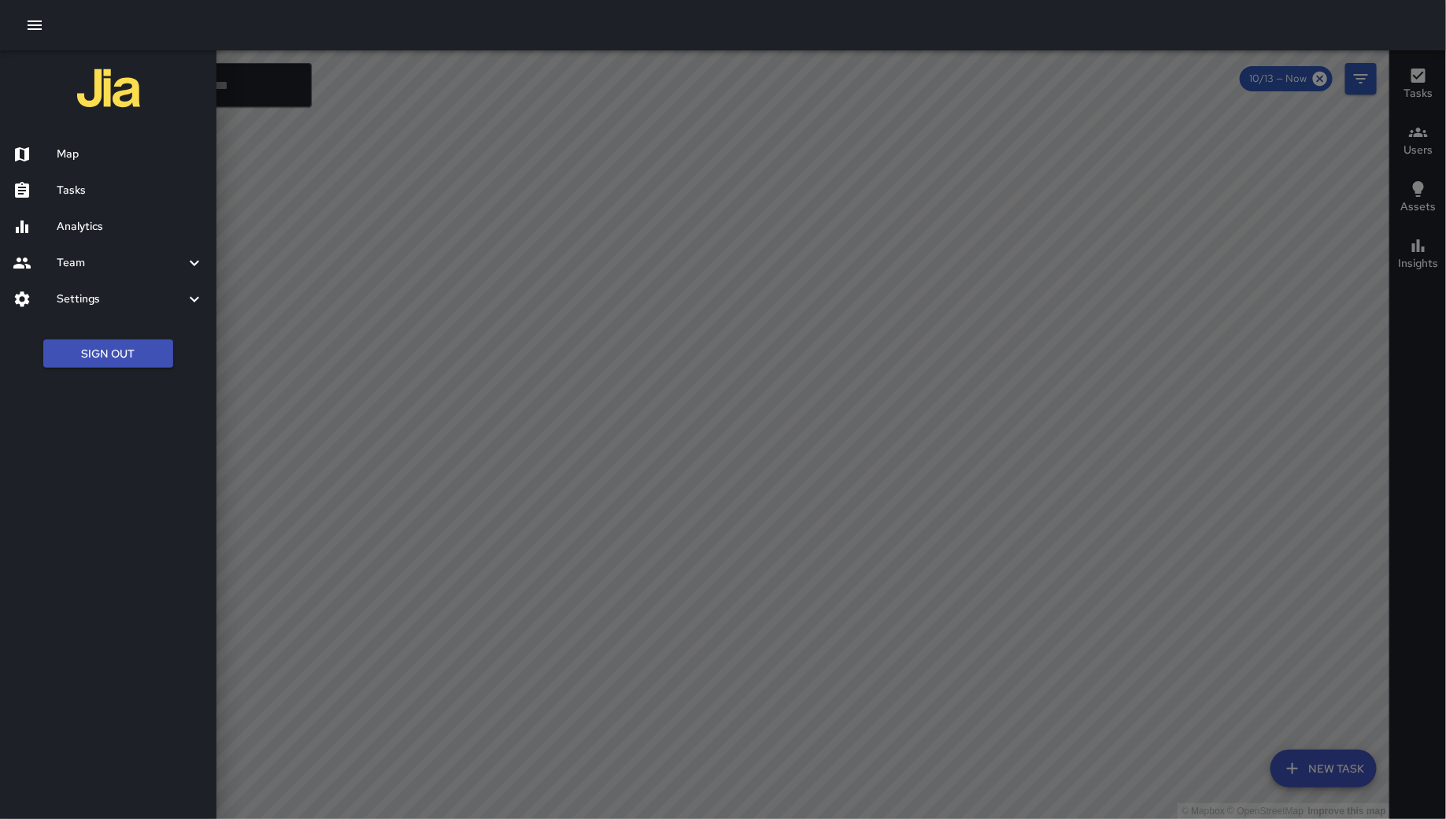
click at [127, 213] on div "Analytics" at bounding box center [108, 227] width 217 height 36
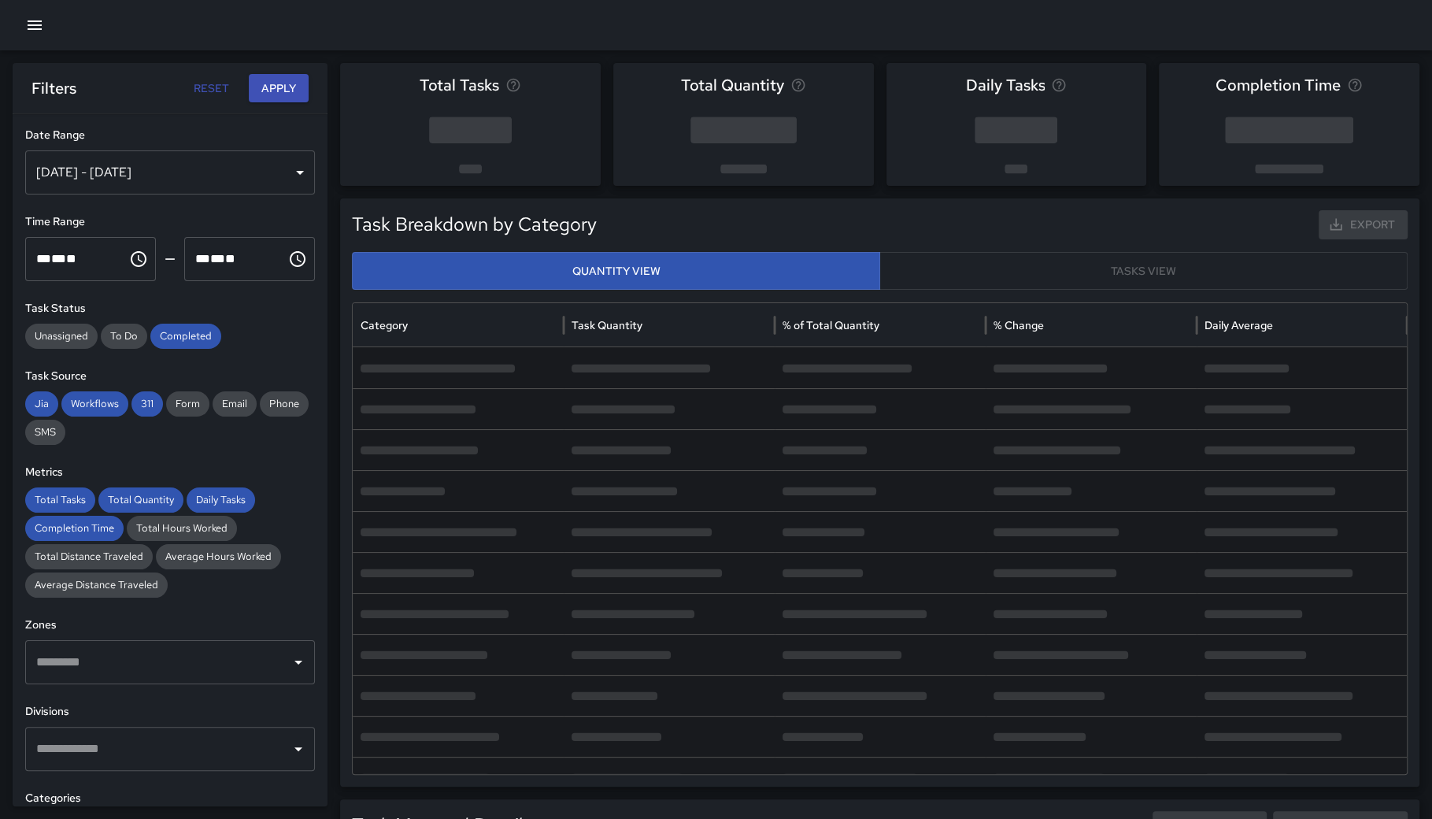
click at [132, 171] on div "Oct 07, 2025 - Oct 13, 2025" at bounding box center [170, 172] width 290 height 44
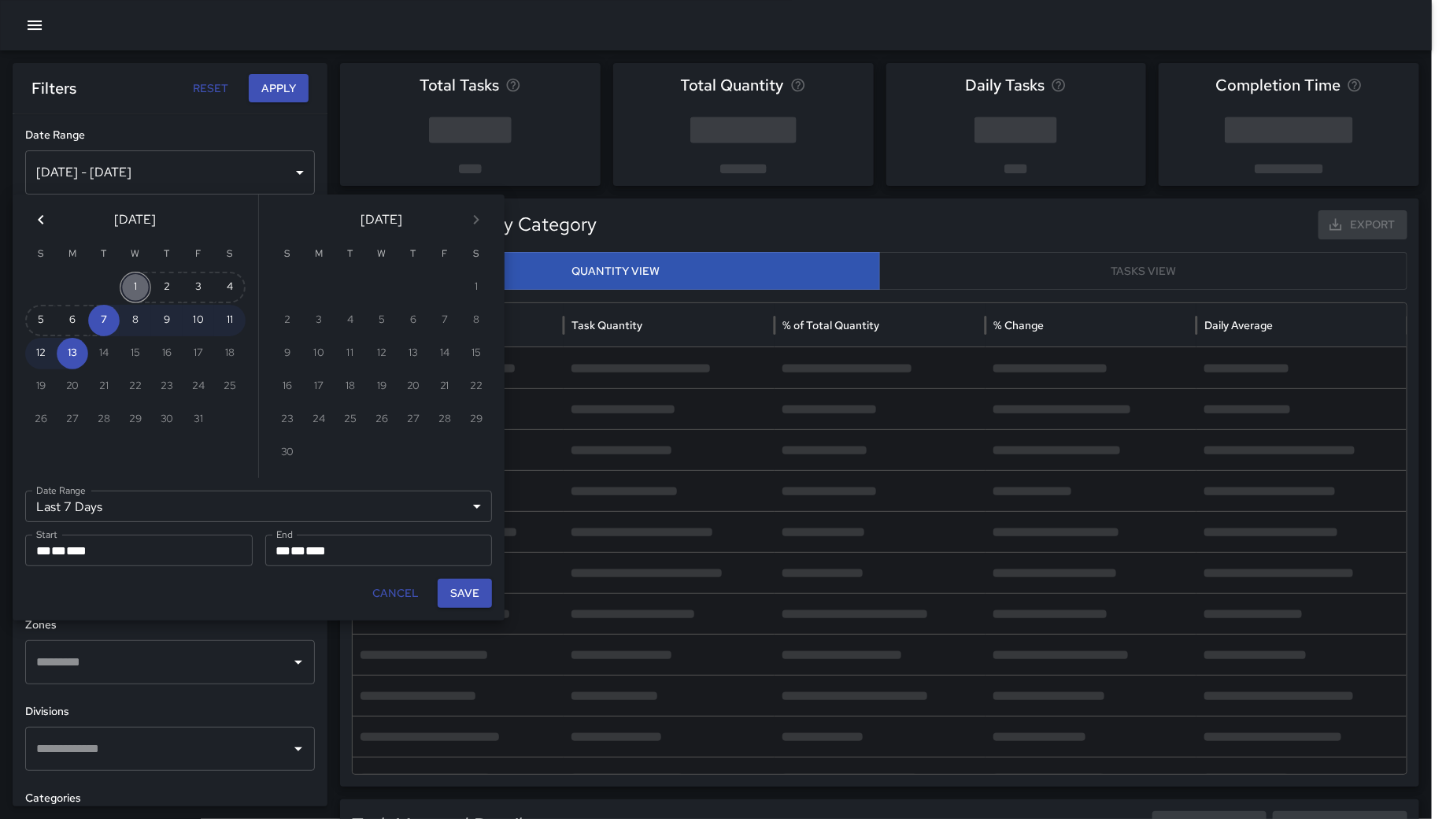
click at [131, 286] on button "1" at bounding box center [135, 287] width 31 height 31
type input "******"
type input "**********"
click at [470, 602] on button "Save" at bounding box center [465, 593] width 54 height 29
type input "**********"
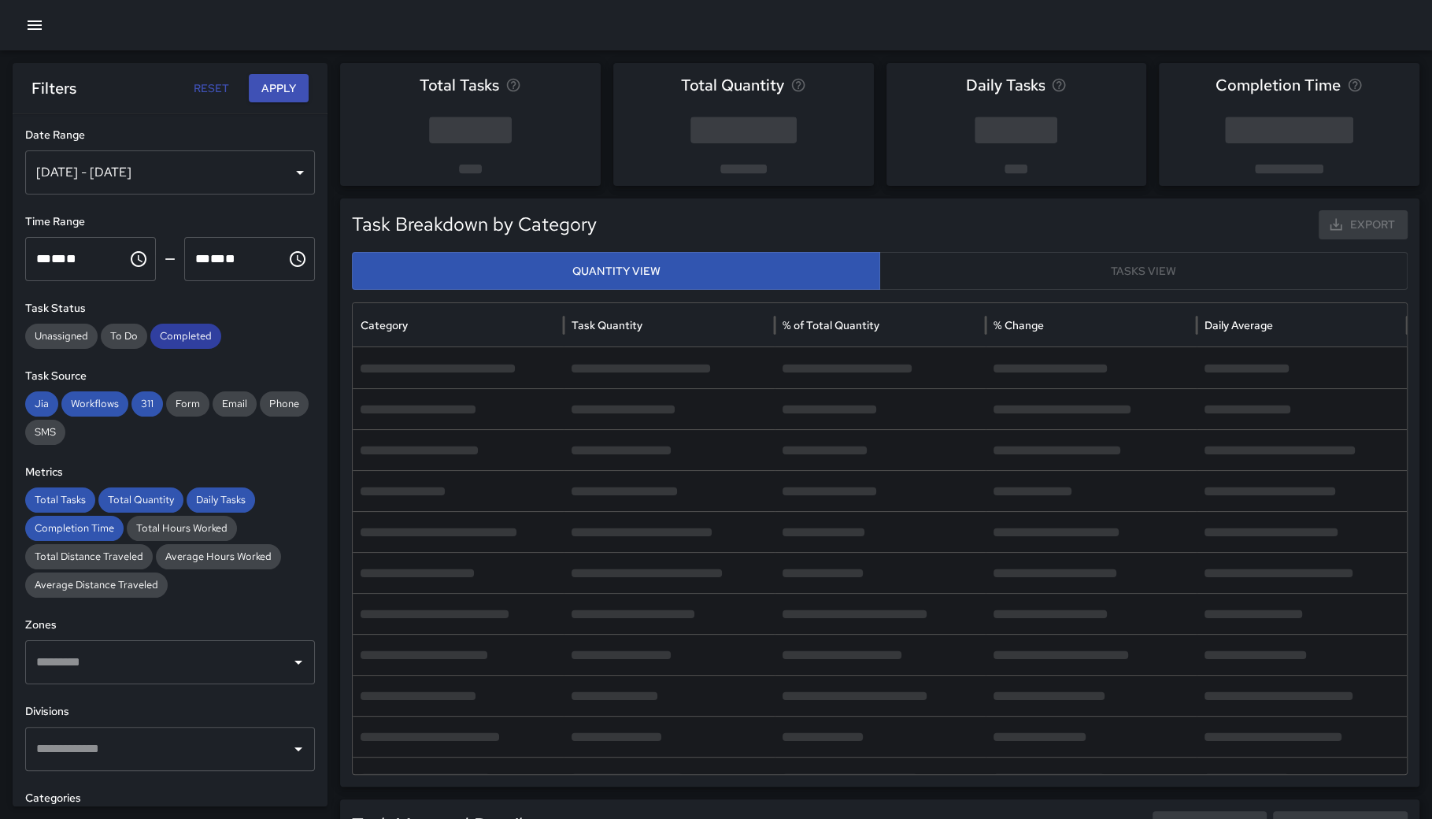
click at [197, 335] on span "Completed" at bounding box center [185, 336] width 71 height 16
click at [142, 400] on span "311" at bounding box center [146, 404] width 31 height 16
click at [91, 407] on span "Workflows" at bounding box center [94, 404] width 67 height 16
click at [29, 402] on span "Jia" at bounding box center [41, 404] width 33 height 16
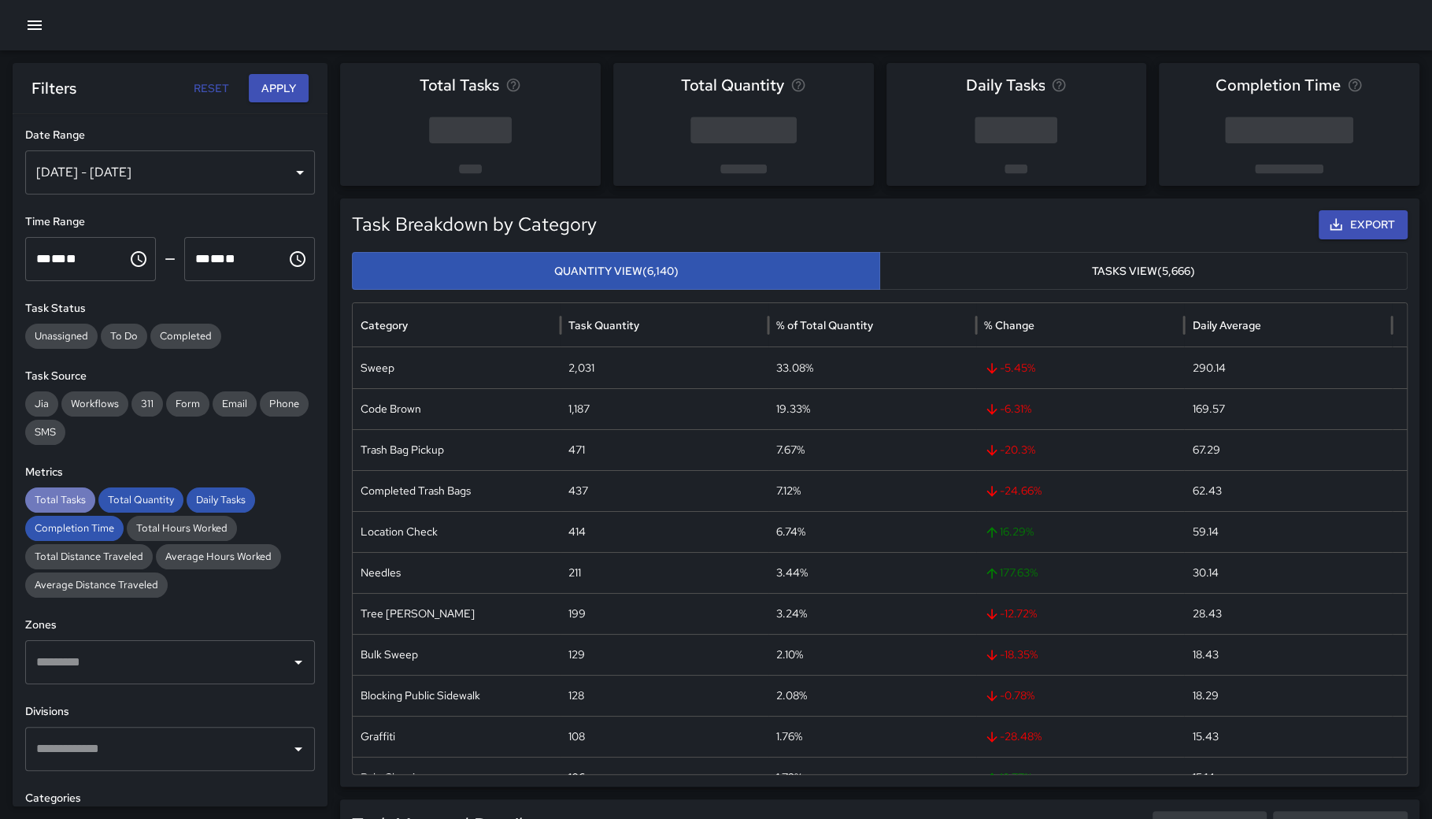
drag, startPoint x: 64, startPoint y: 511, endPoint x: 72, endPoint y: 527, distance: 17.6
click at [65, 512] on div "Total Tasks Total Quantity Daily Tasks Completion Time Total Hours Worked Total…" at bounding box center [170, 542] width 290 height 110
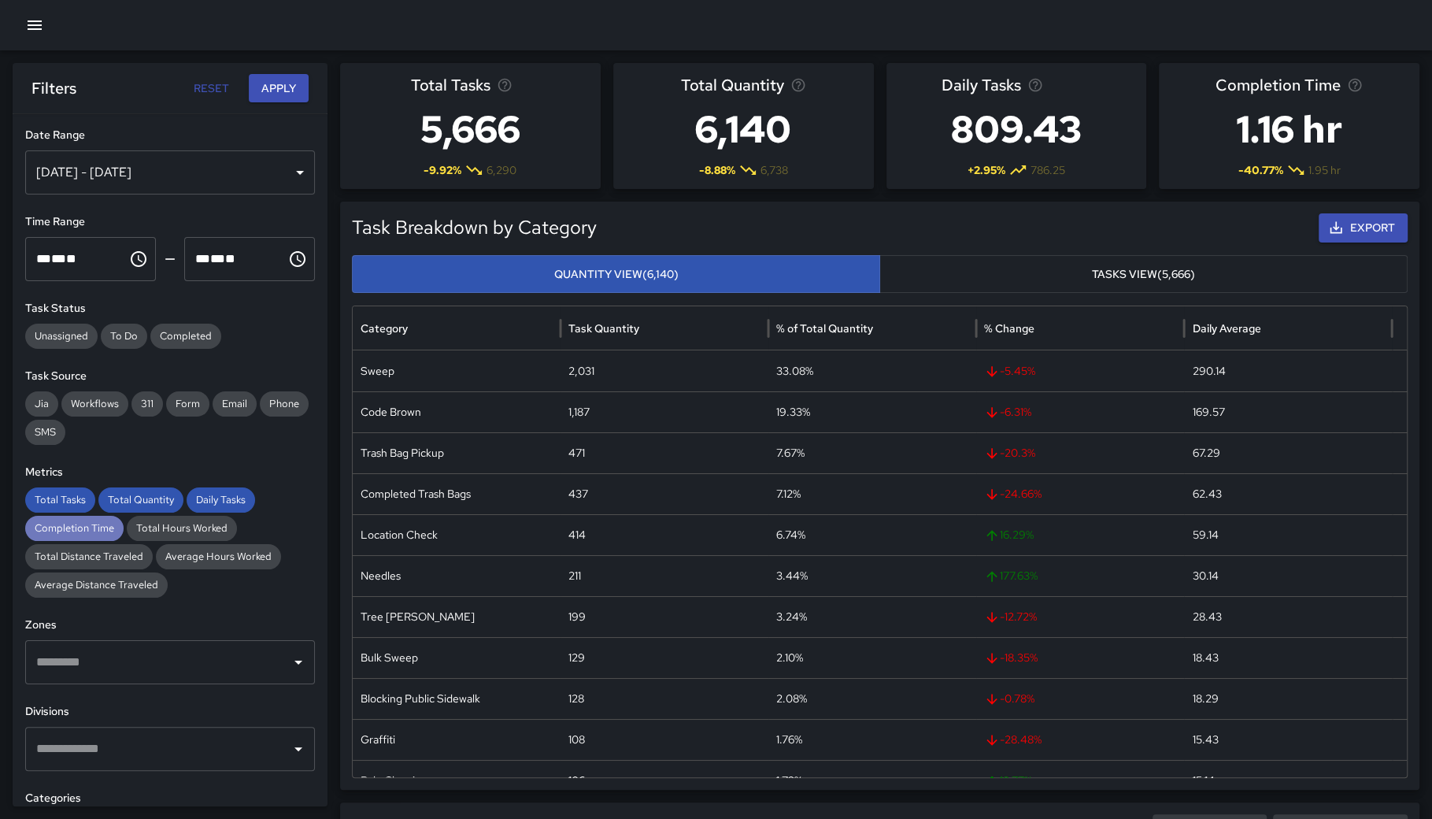
click at [72, 527] on span "Completion Time" at bounding box center [74, 528] width 98 height 16
click at [142, 494] on span "Total Quantity" at bounding box center [140, 500] width 85 height 16
click at [223, 503] on span "Daily Tasks" at bounding box center [221, 500] width 68 height 16
click at [70, 491] on div "Total Tasks" at bounding box center [60, 499] width 70 height 25
click at [289, 100] on button "Apply" at bounding box center [279, 88] width 60 height 29
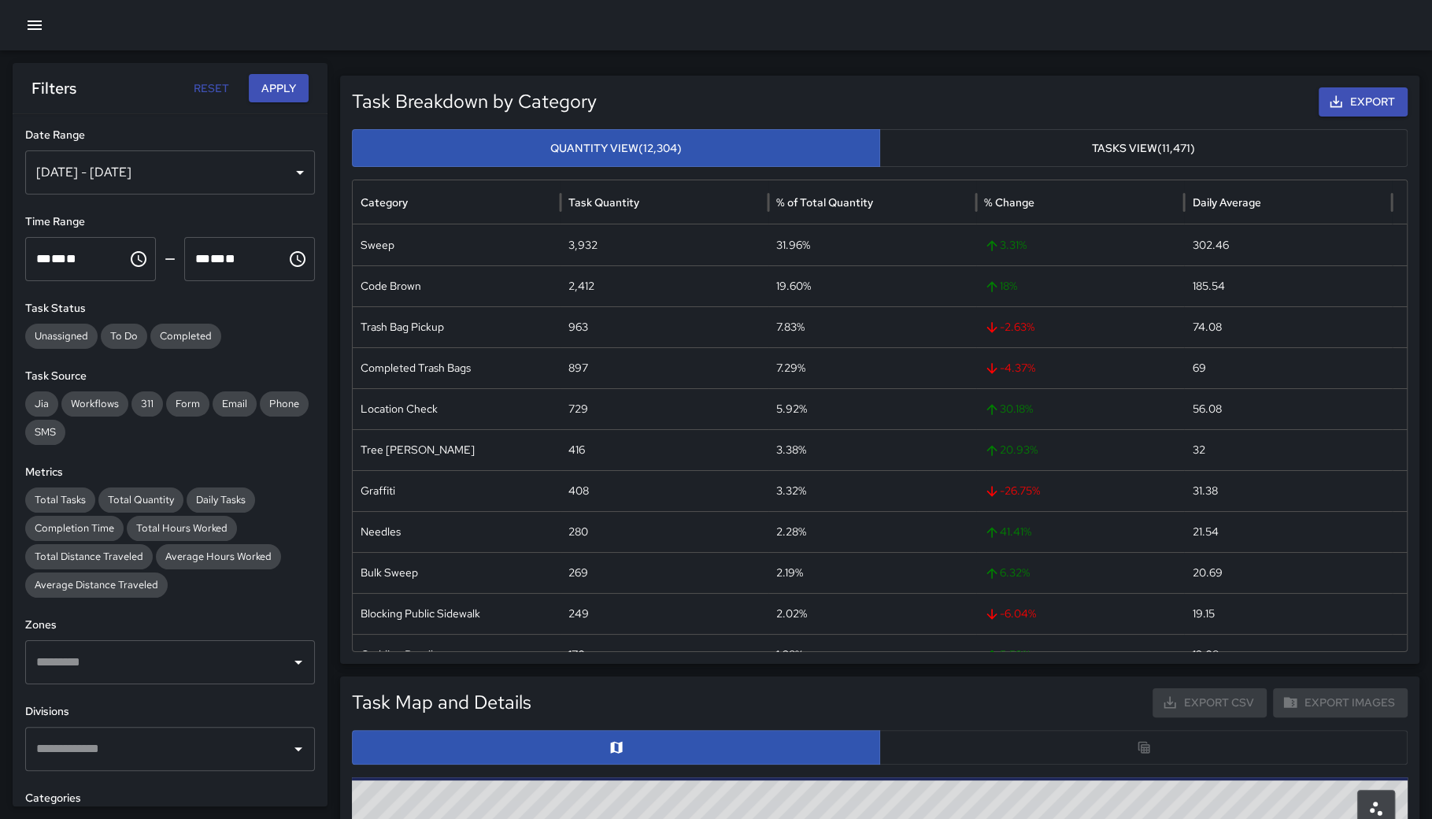
click at [1164, 753] on div at bounding box center [880, 747] width 1056 height 35
click at [1111, 737] on div at bounding box center [880, 747] width 1056 height 35
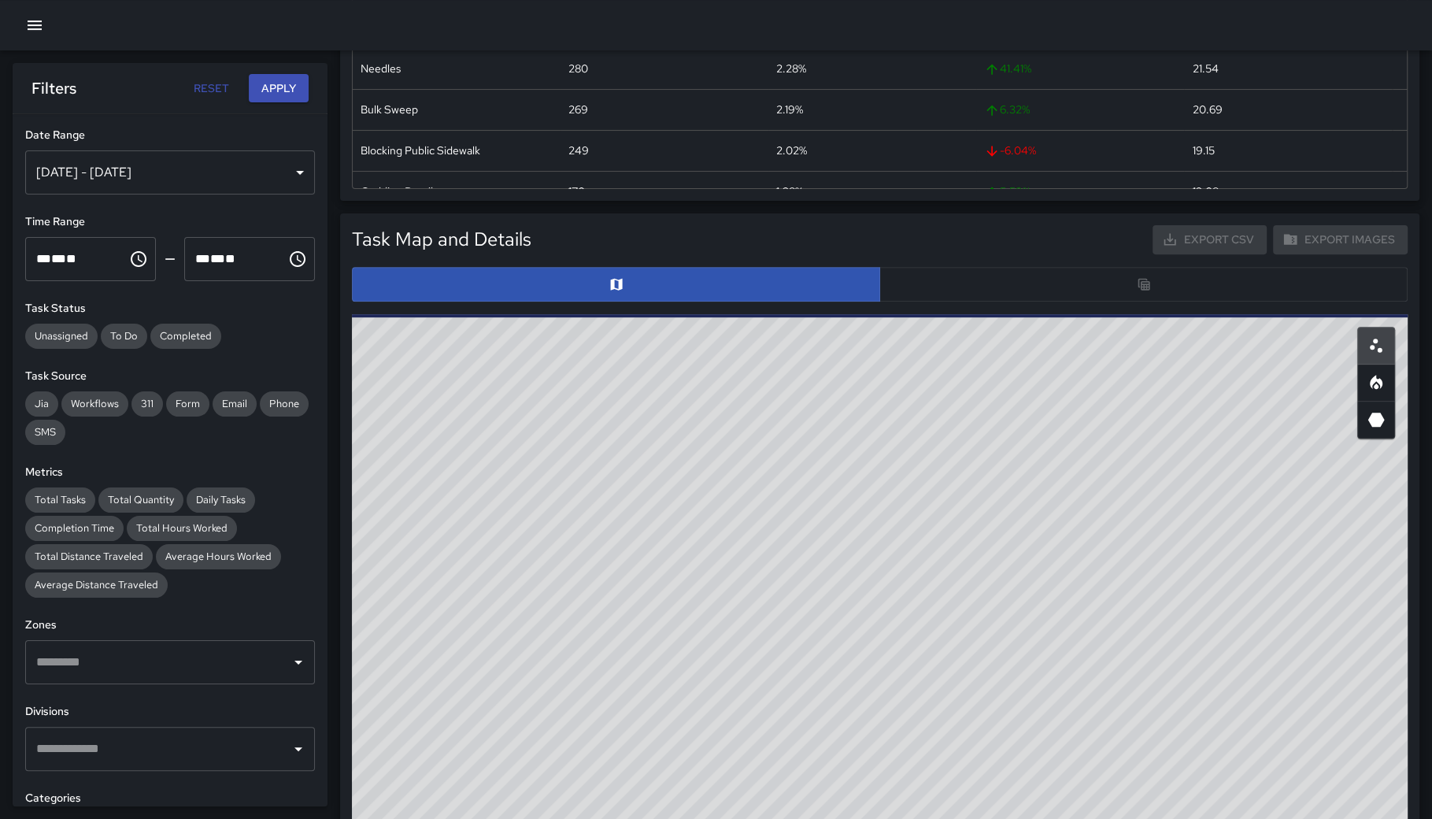
scroll to position [498, 0]
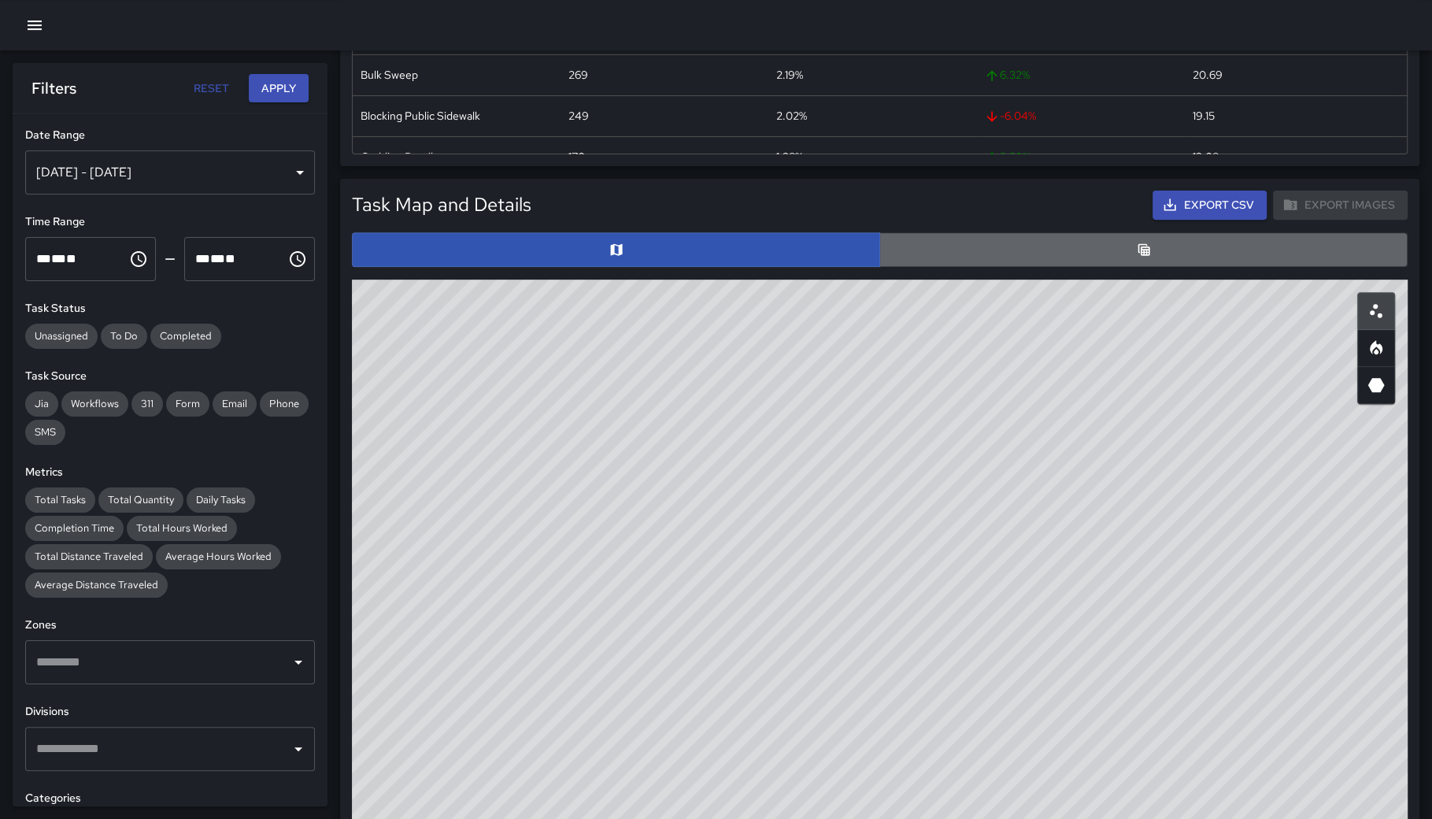
click at [1085, 257] on button "button" at bounding box center [1143, 249] width 528 height 35
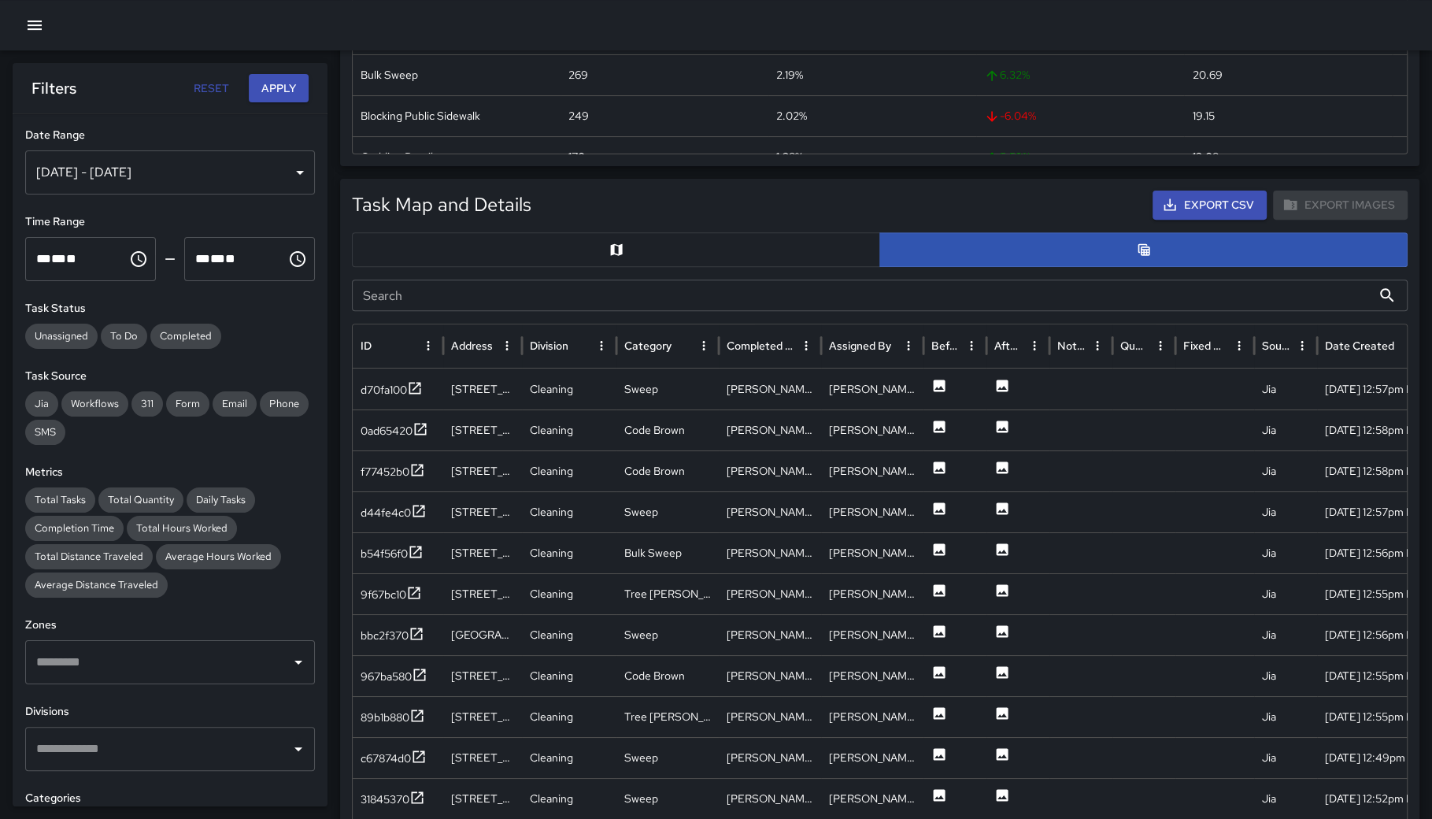
click at [676, 299] on input "Search" at bounding box center [862, 295] width 1020 height 31
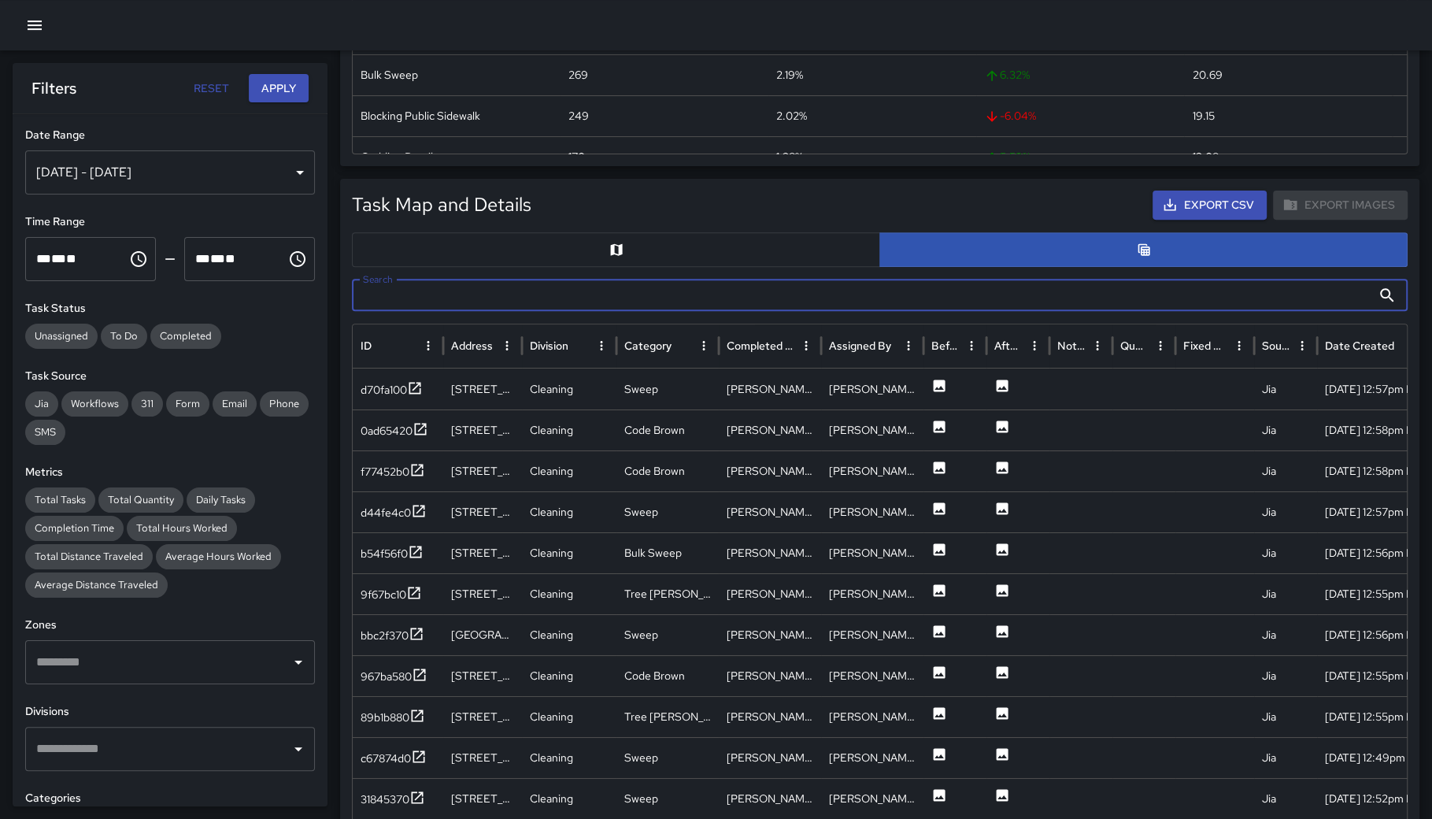
paste input "********"
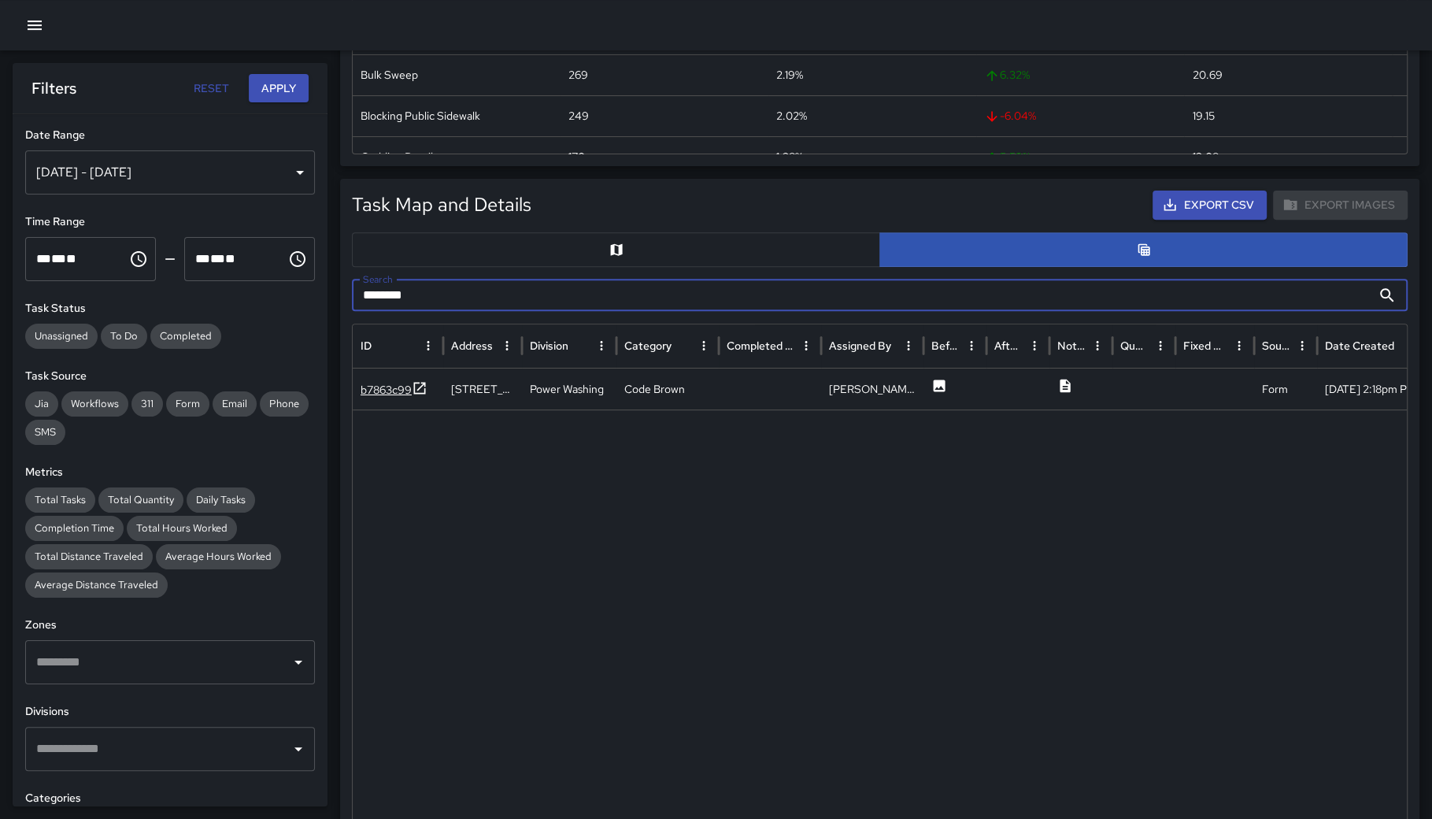
type input "********"
click at [397, 391] on div "b7863c99" at bounding box center [386, 390] width 51 height 16
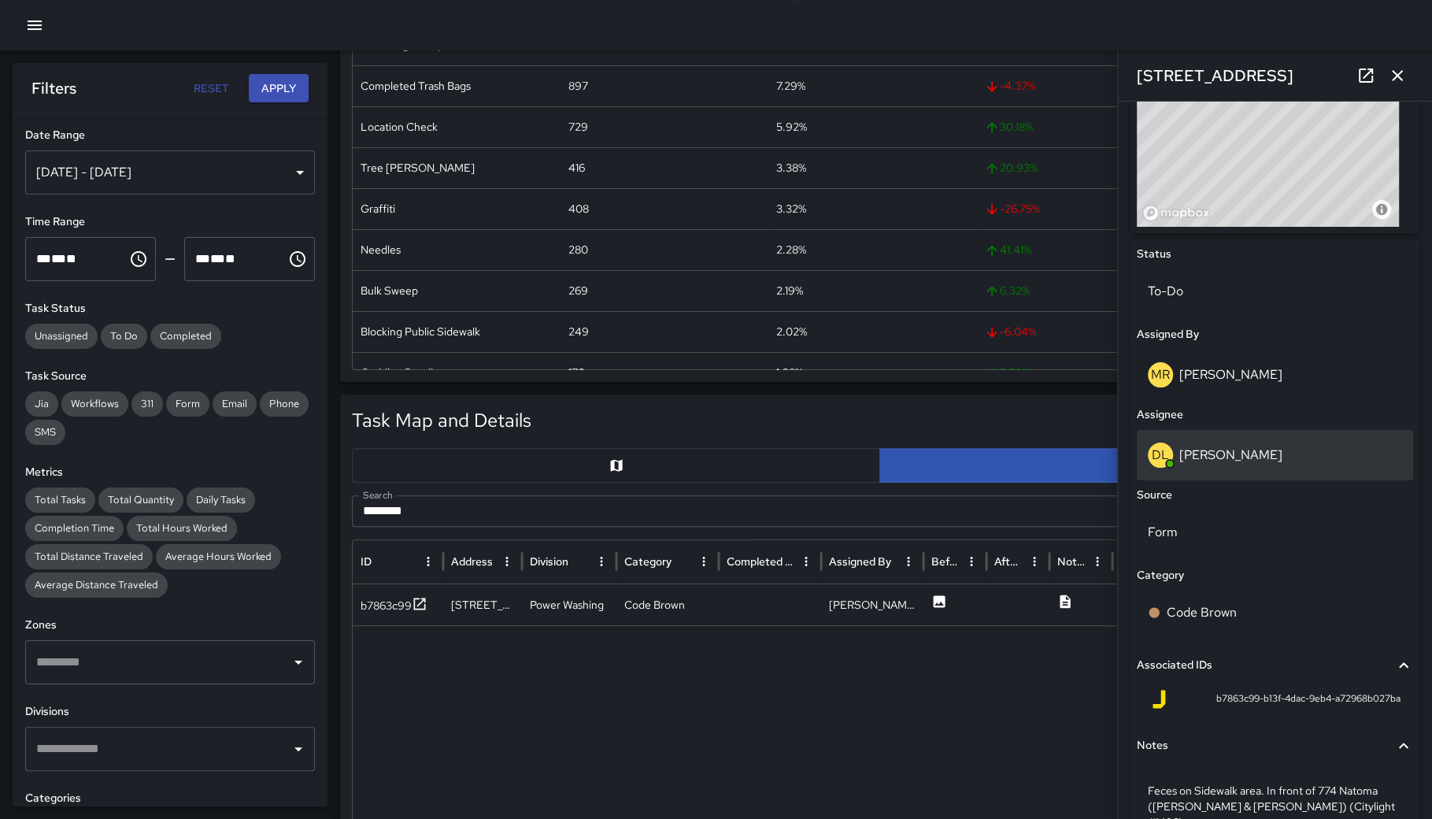
scroll to position [361, 0]
